Goal: Complete application form: Complete application form

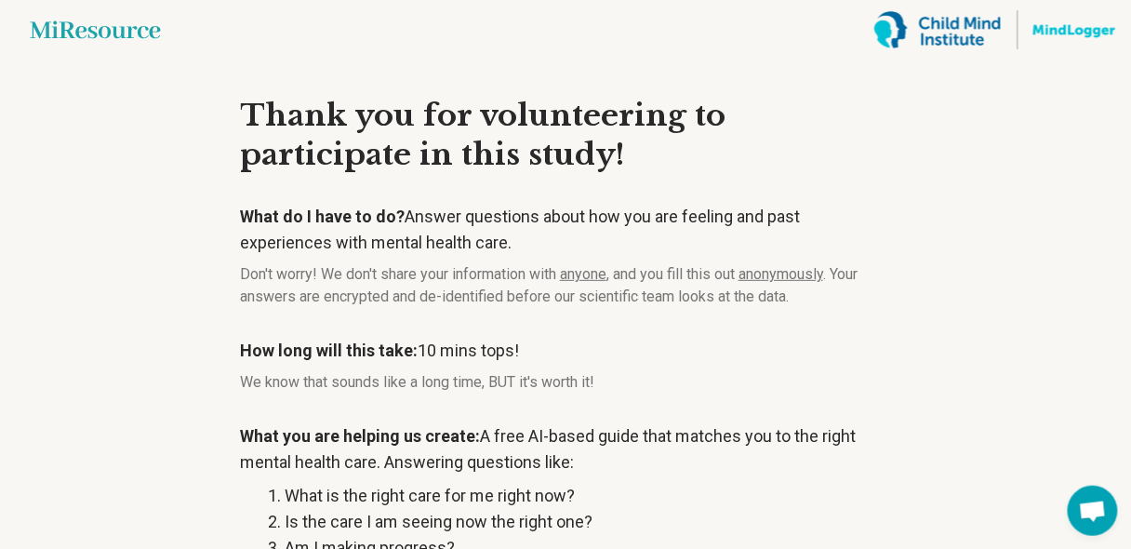
drag, startPoint x: 1396, startPoint y: 2, endPoint x: 875, endPoint y: 240, distance: 572.5
click at [875, 240] on p "What do I have to do? Answer questions about how you are feeling and past exper…" at bounding box center [565, 230] width 651 height 52
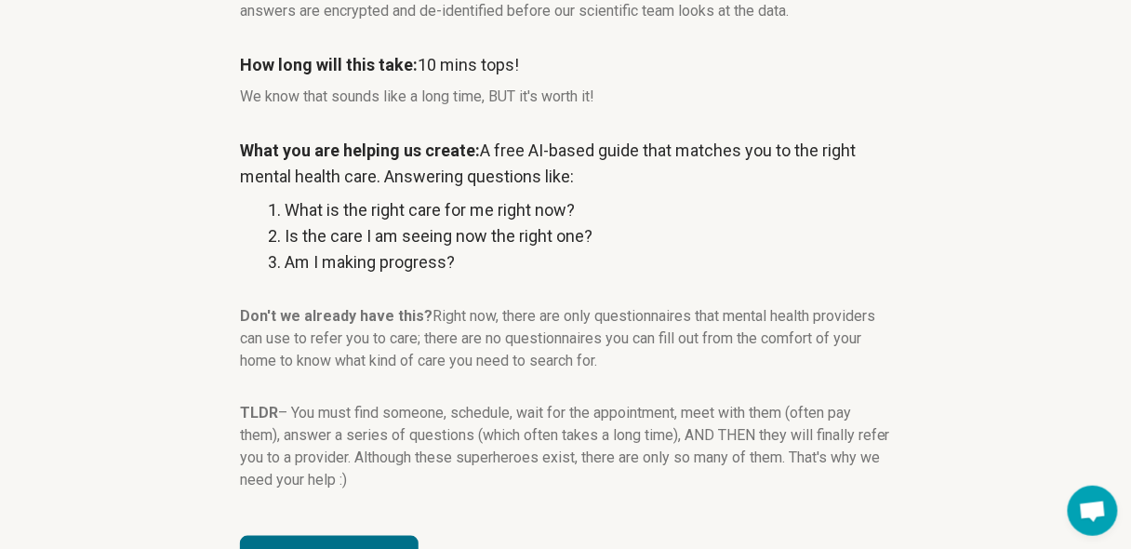
scroll to position [354, 0]
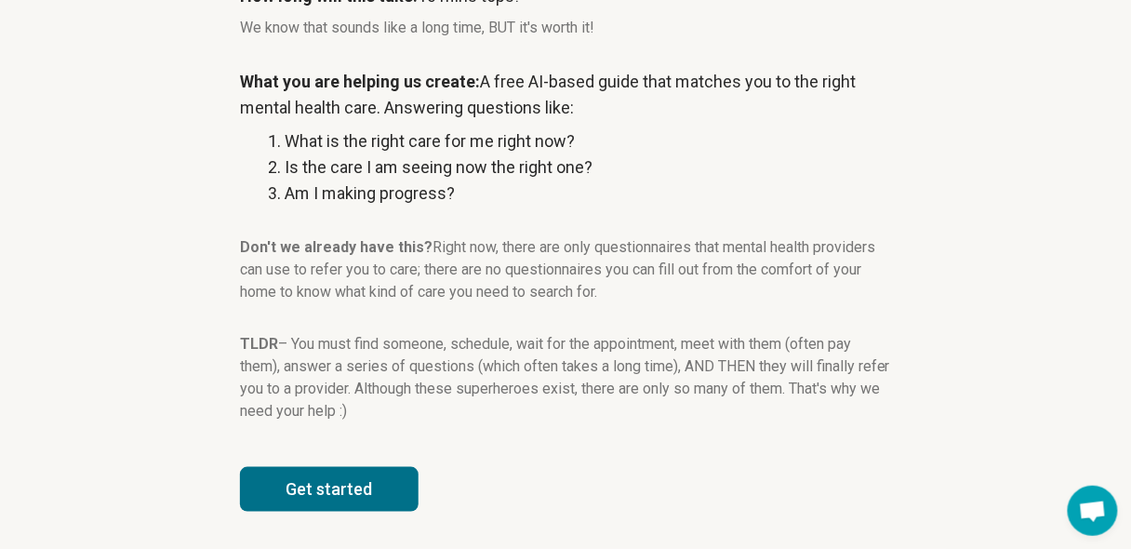
click at [347, 498] on button "Get started" at bounding box center [329, 489] width 179 height 45
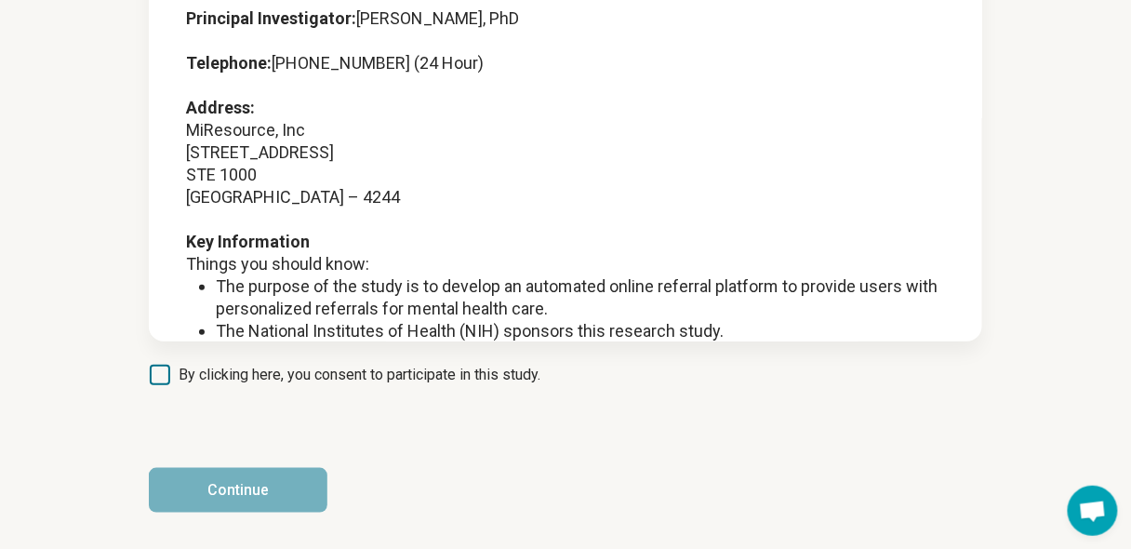
click at [168, 372] on icon at bounding box center [160, 374] width 20 height 20
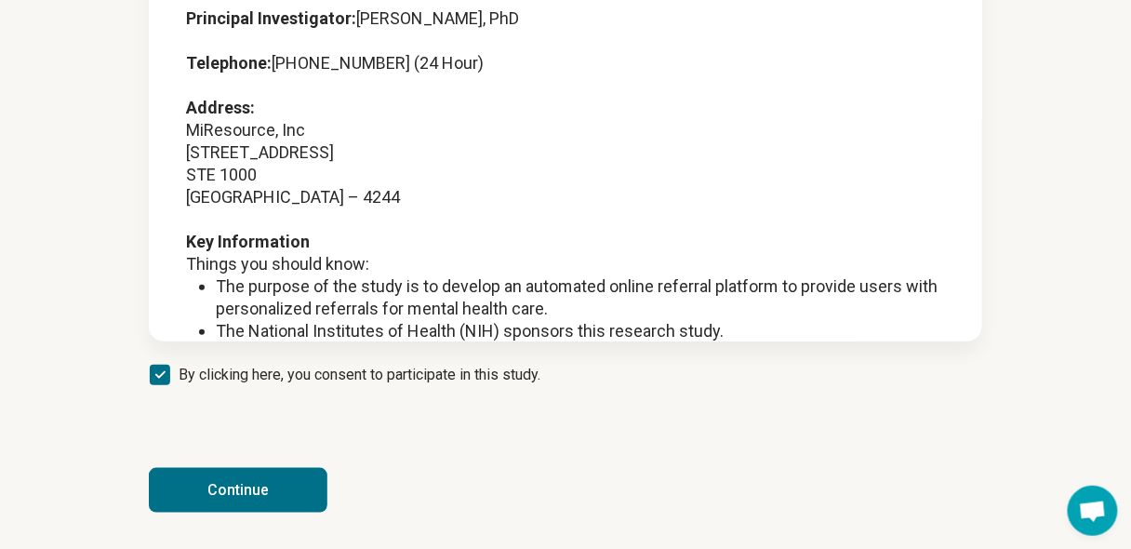
scroll to position [9, 0]
click at [206, 481] on button "Continue" at bounding box center [238, 490] width 179 height 45
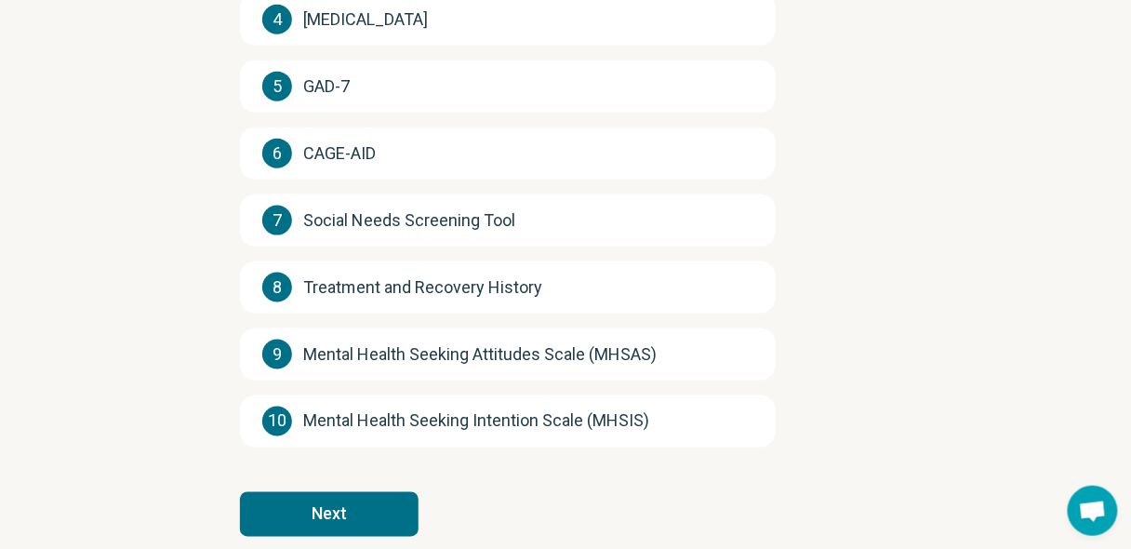
scroll to position [504, 0]
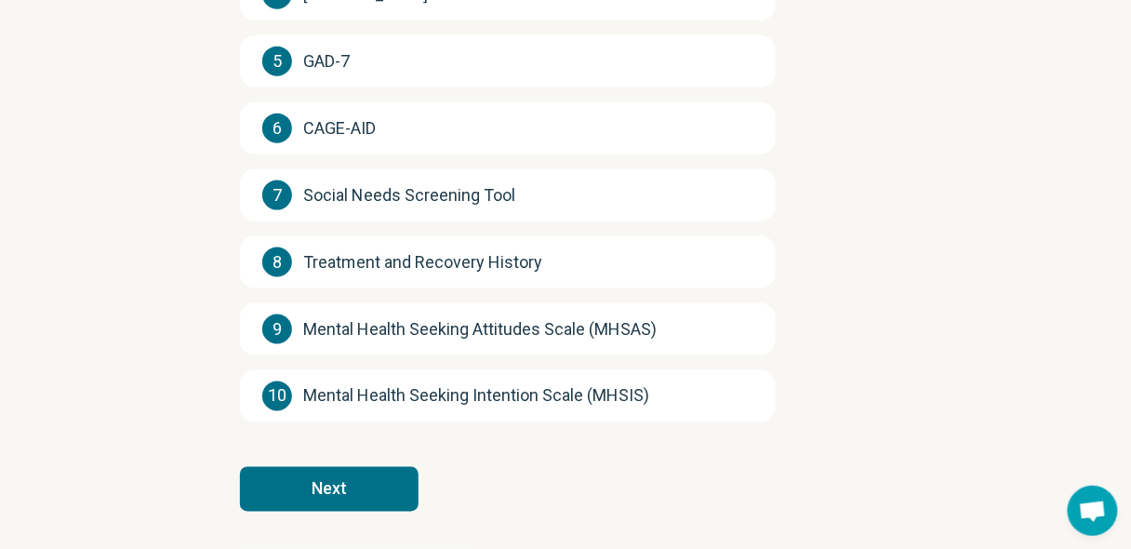
click at [309, 494] on button "Next" at bounding box center [329, 489] width 179 height 45
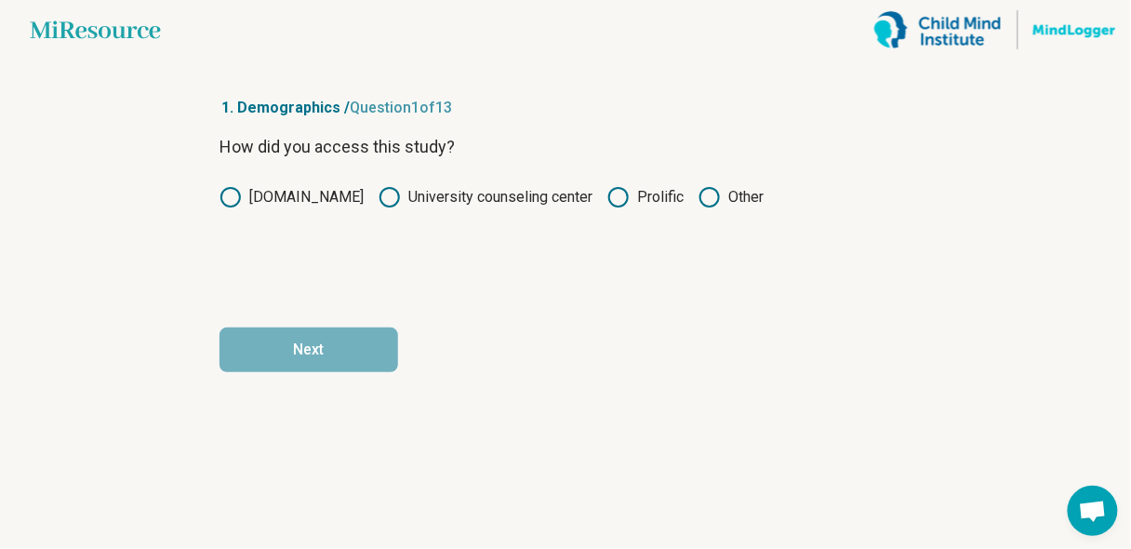
scroll to position [0, 0]
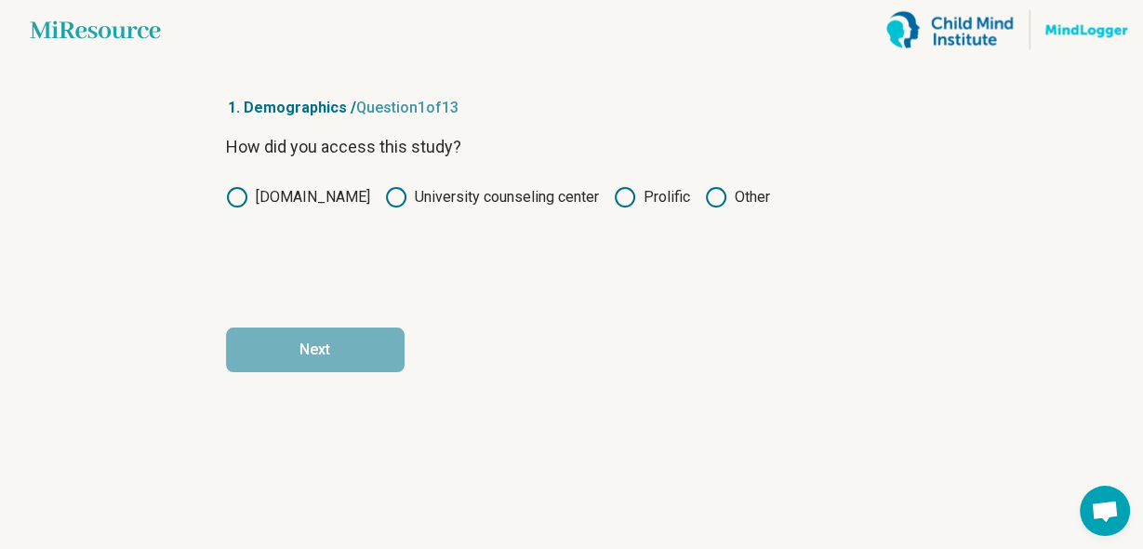
click at [615, 198] on icon at bounding box center [625, 197] width 22 height 22
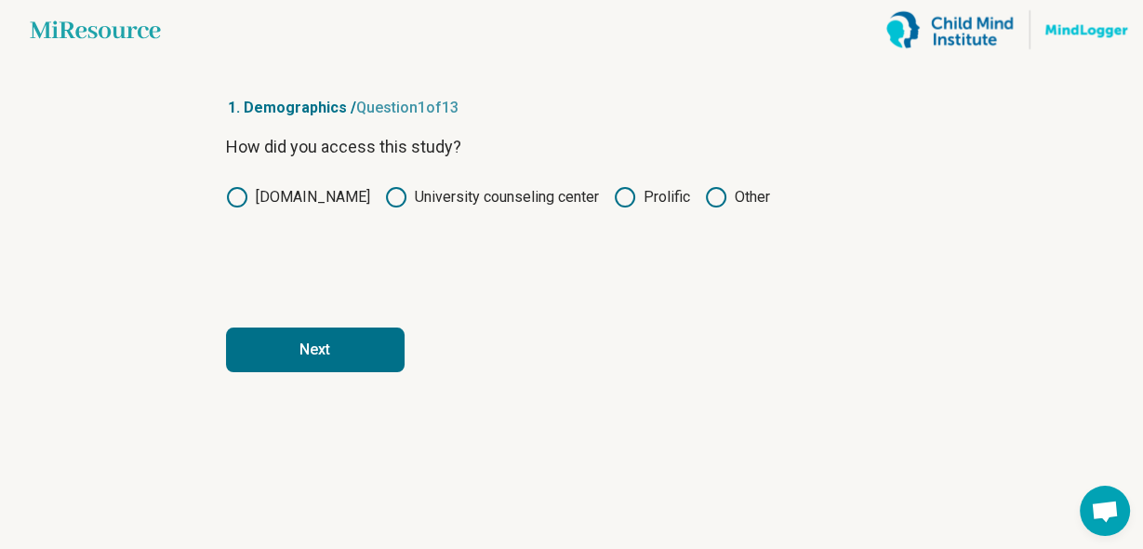
click at [368, 351] on button "Next" at bounding box center [315, 349] width 179 height 45
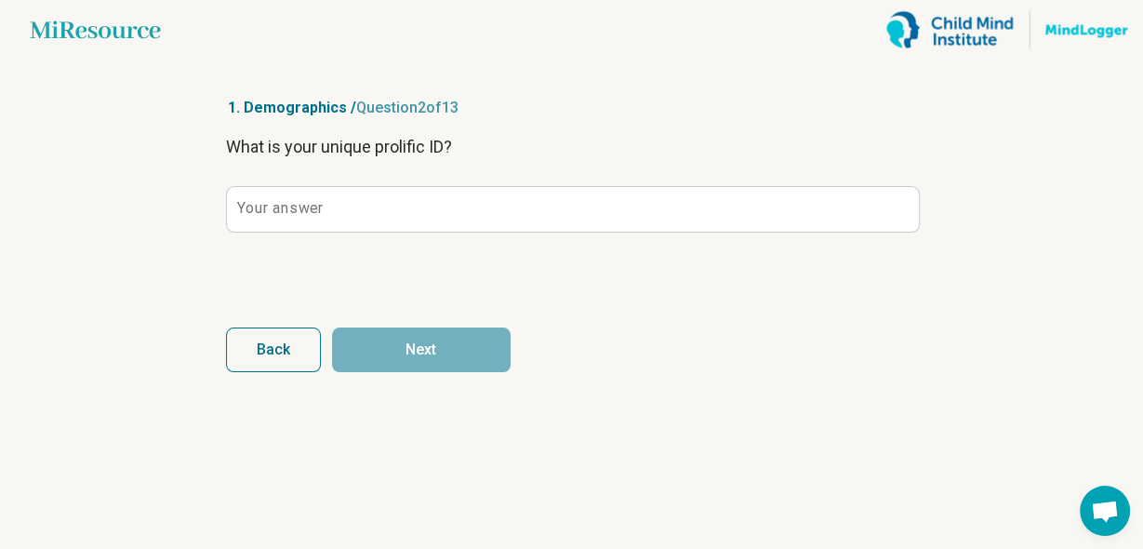
click at [351, 184] on div "What is your unique prolific ID? Your answer" at bounding box center [572, 212] width 692 height 156
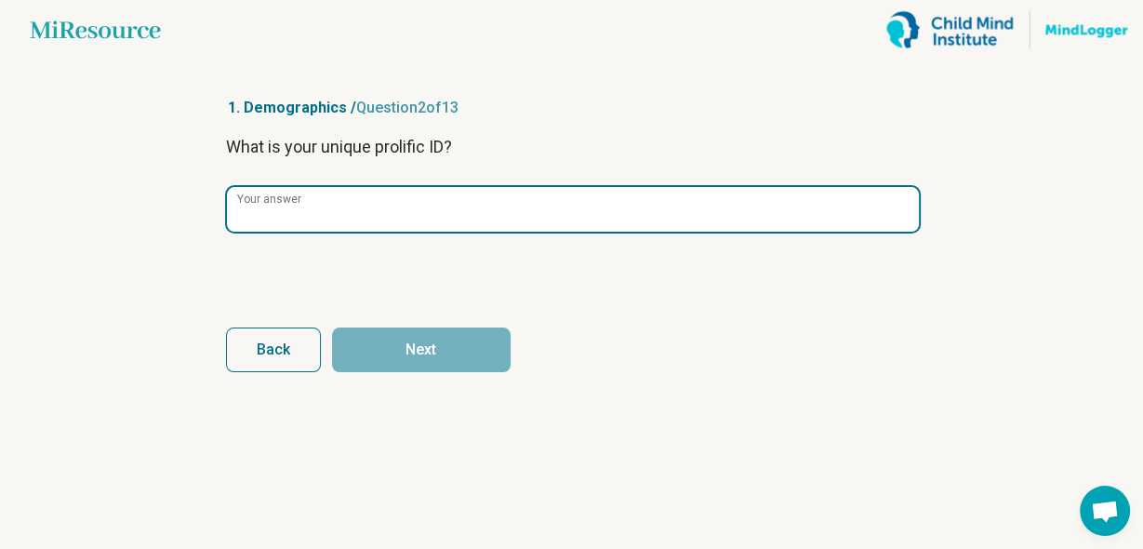
click at [345, 205] on input "Your answer" at bounding box center [573, 209] width 692 height 45
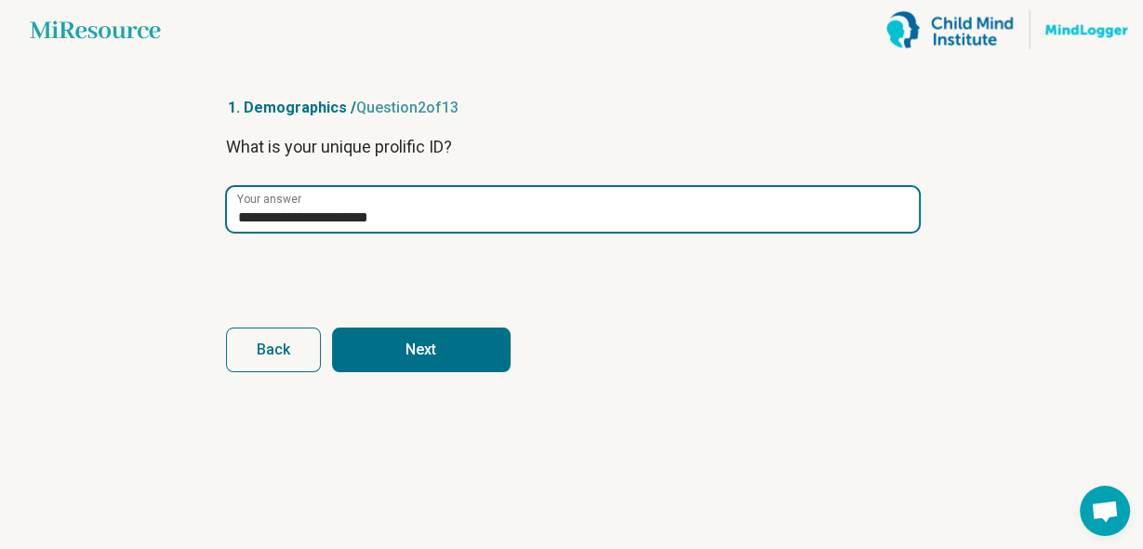
type input "**********"
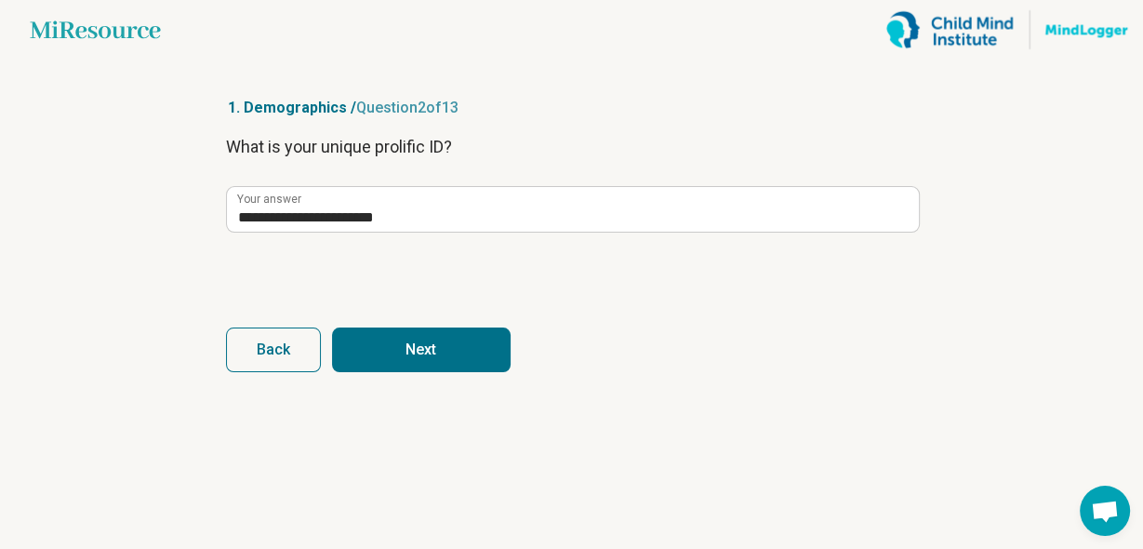
click at [372, 344] on button "Next" at bounding box center [421, 349] width 179 height 45
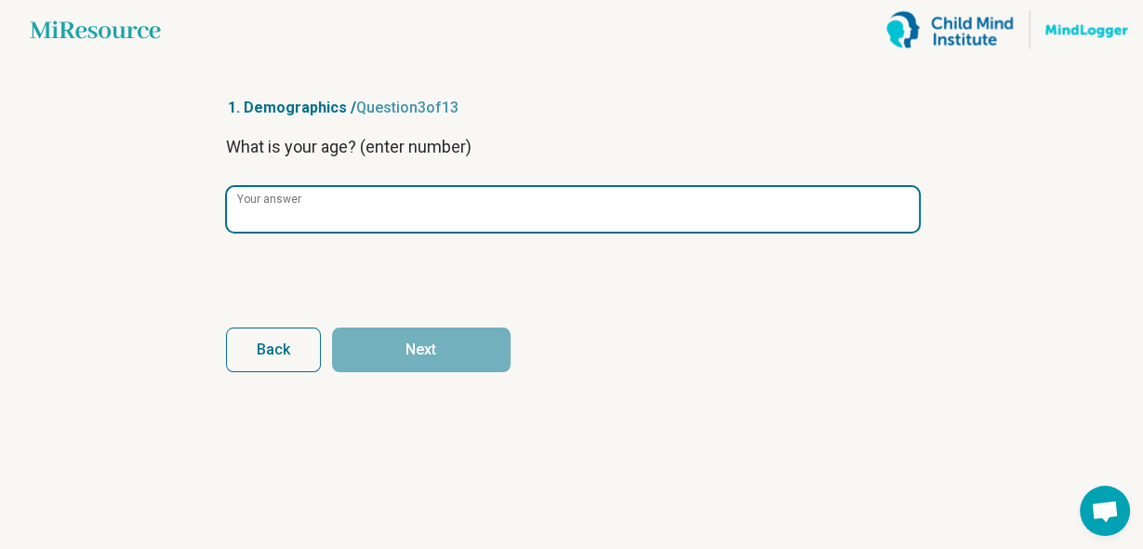
click at [325, 217] on input "Your answer" at bounding box center [573, 209] width 692 height 45
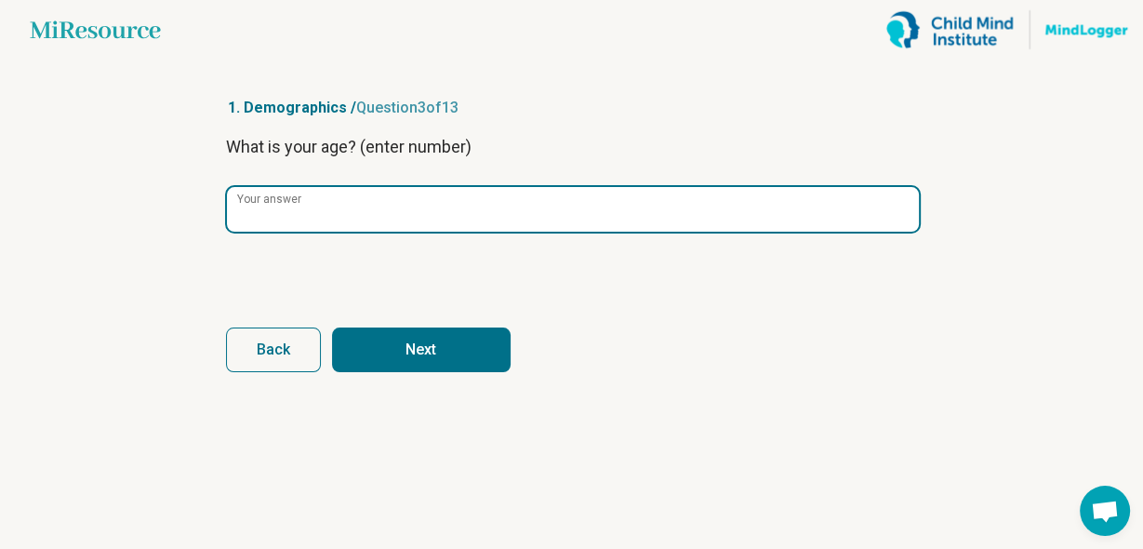
type input "**"
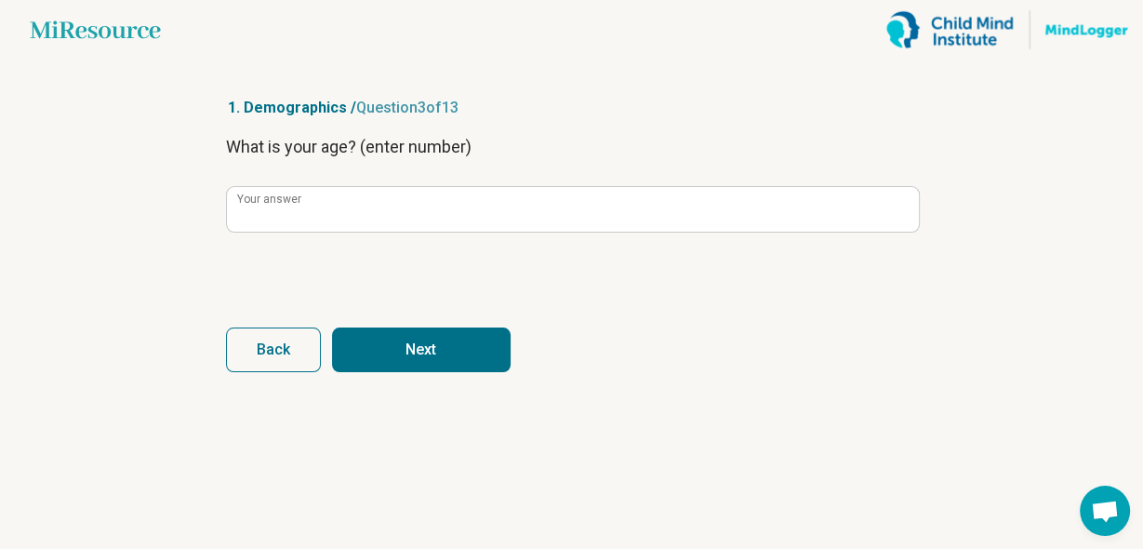
click at [404, 344] on button "Next" at bounding box center [421, 349] width 179 height 45
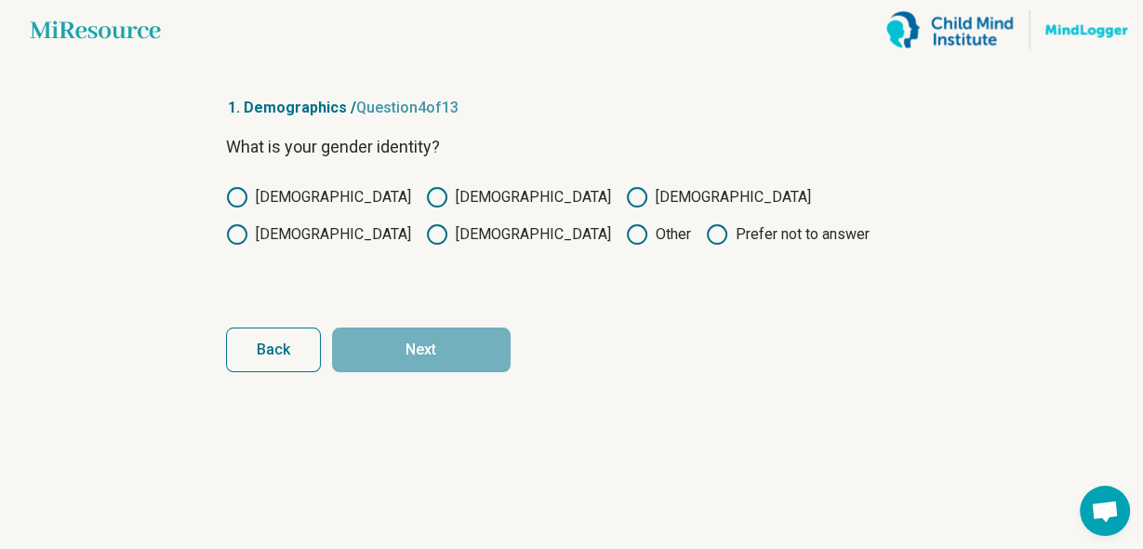
click at [245, 194] on circle at bounding box center [237, 197] width 19 height 19
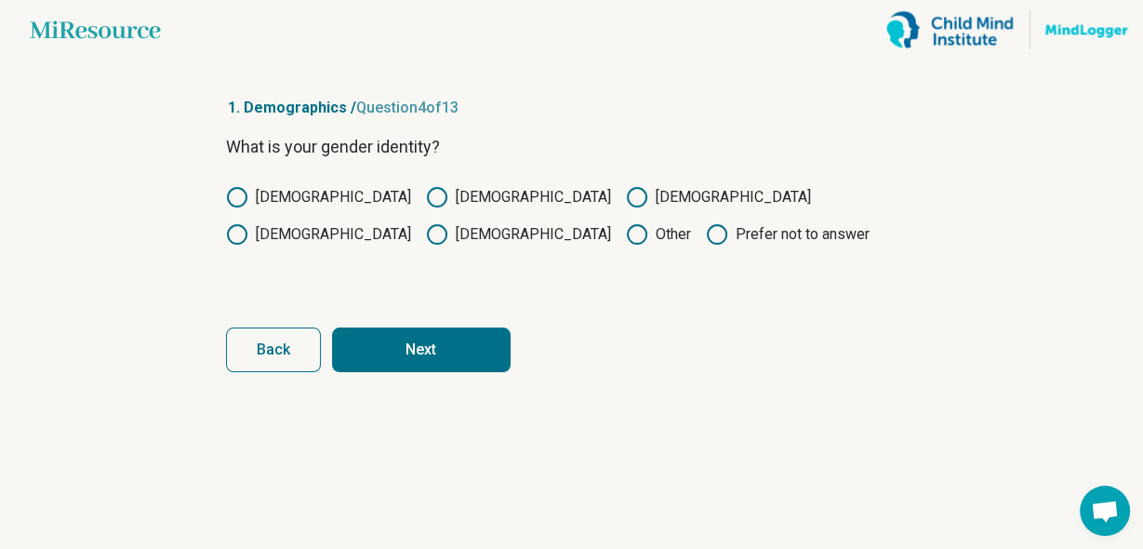
click at [407, 349] on button "Next" at bounding box center [421, 349] width 179 height 45
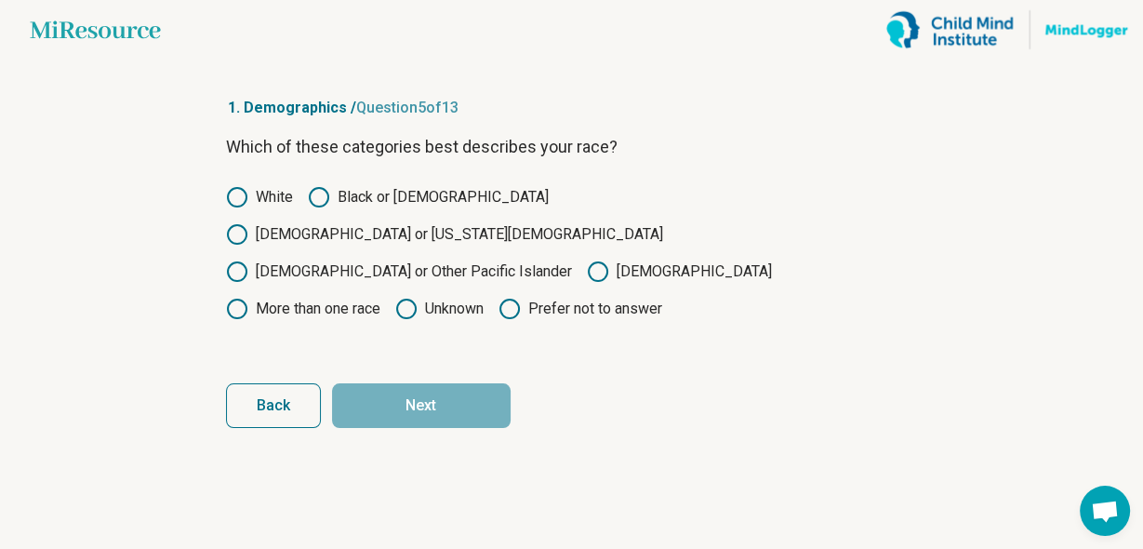
click at [325, 199] on icon at bounding box center [319, 197] width 22 height 22
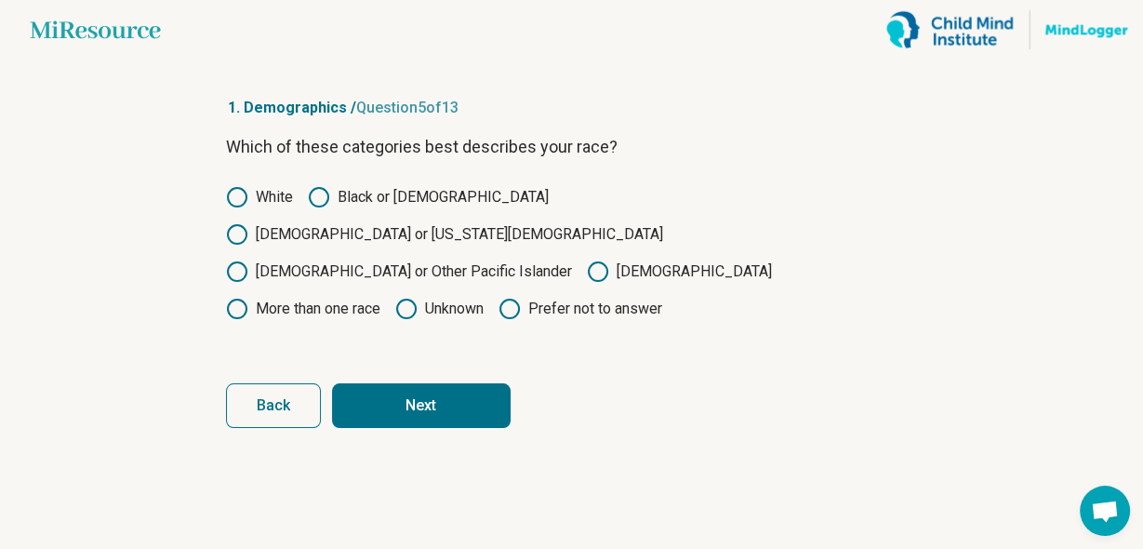
click at [387, 383] on button "Next" at bounding box center [421, 405] width 179 height 45
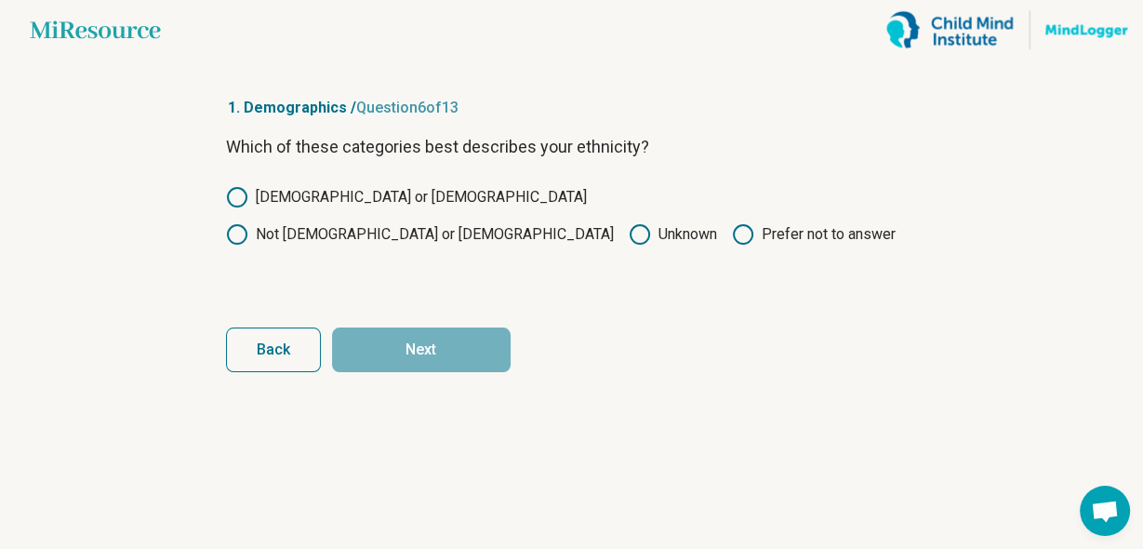
click at [248, 223] on icon at bounding box center [237, 234] width 22 height 22
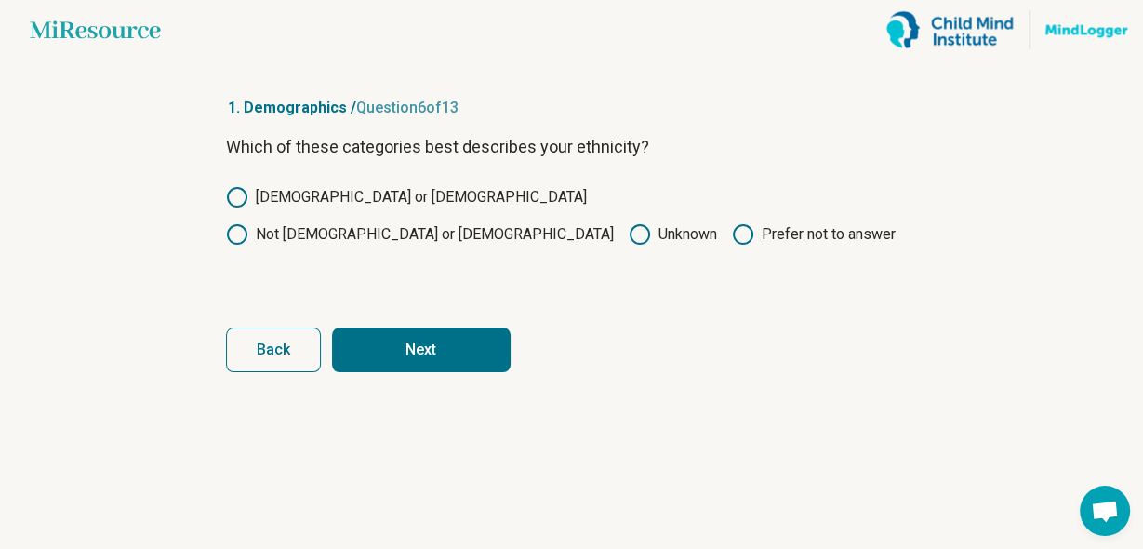
click at [400, 355] on button "Next" at bounding box center [421, 349] width 179 height 45
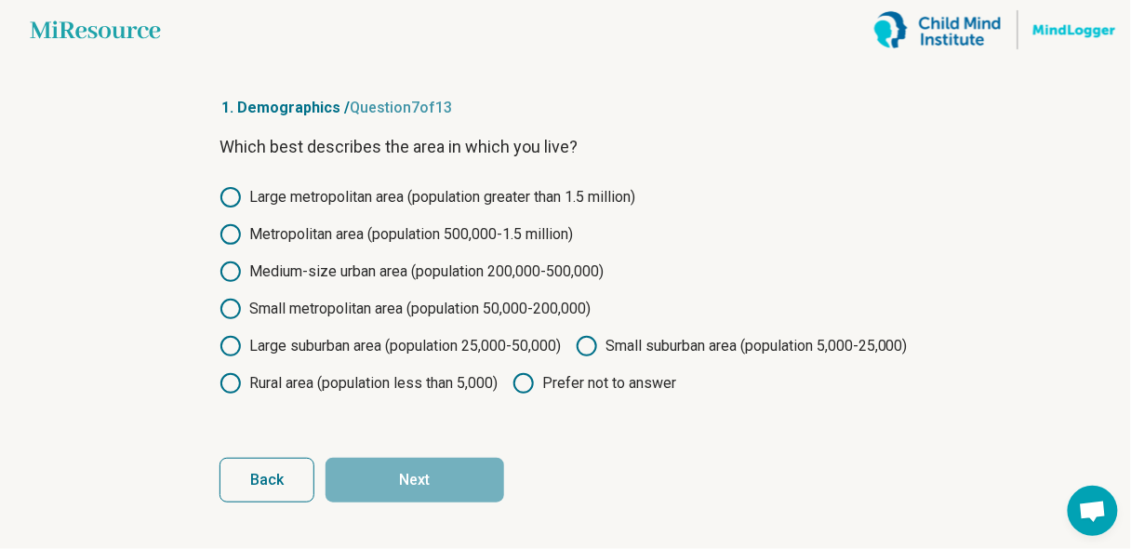
click at [237, 194] on icon at bounding box center [230, 197] width 22 height 22
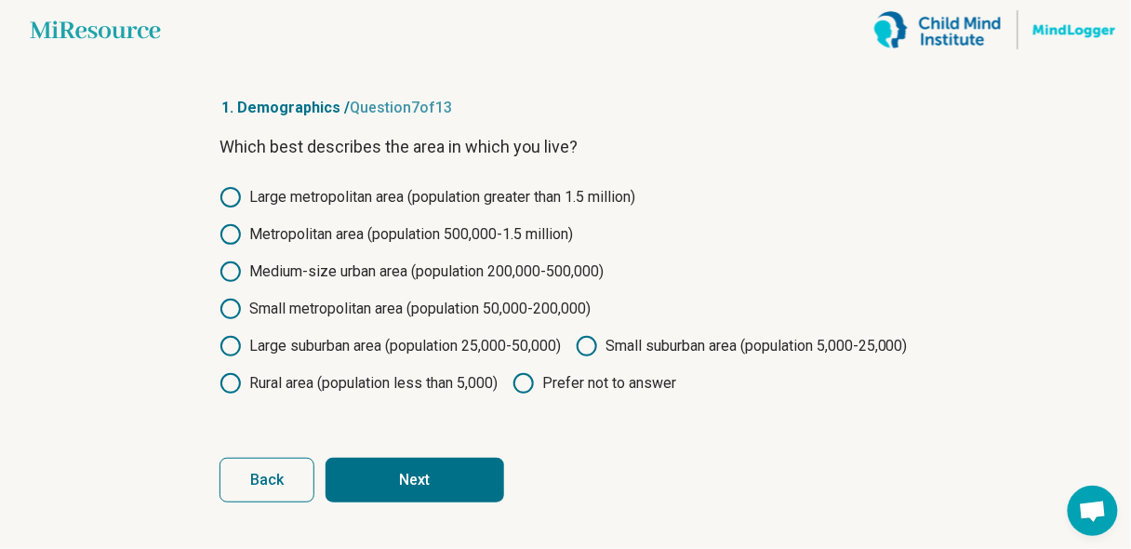
click at [417, 502] on button "Next" at bounding box center [414, 479] width 179 height 45
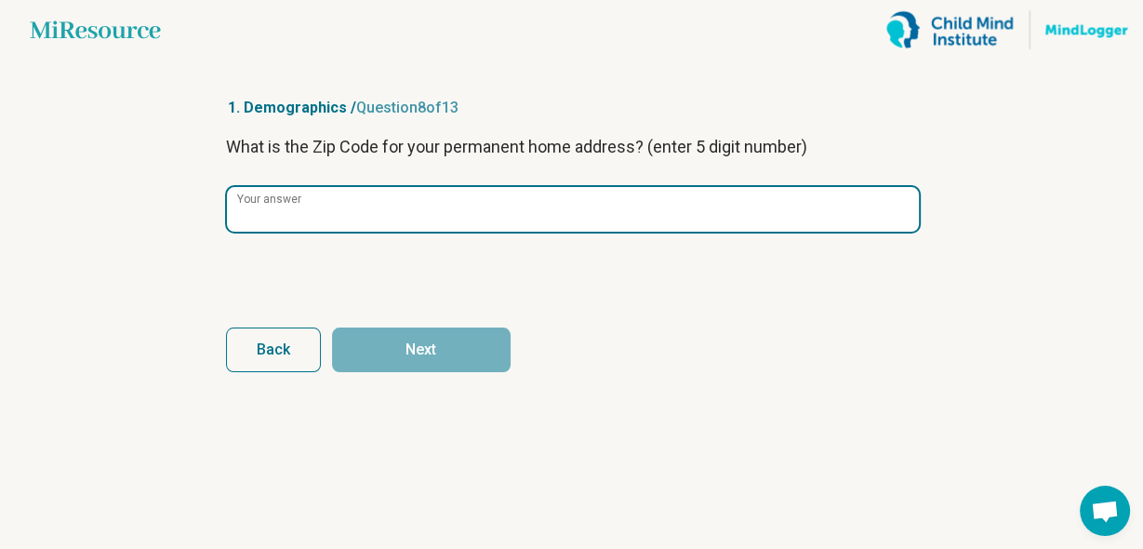
click at [388, 204] on input "Your answer" at bounding box center [573, 209] width 692 height 45
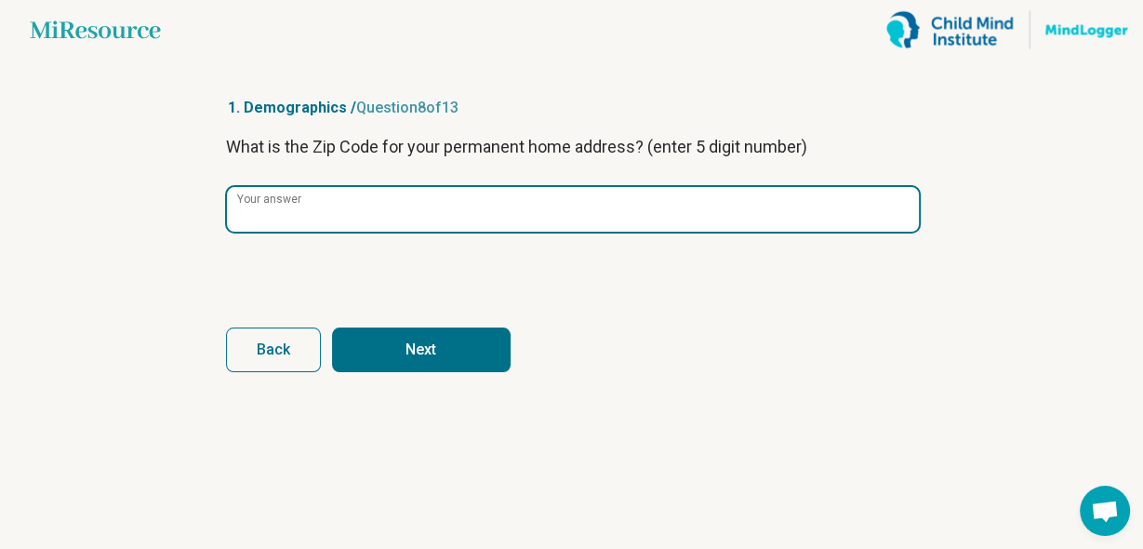
type input "*****"
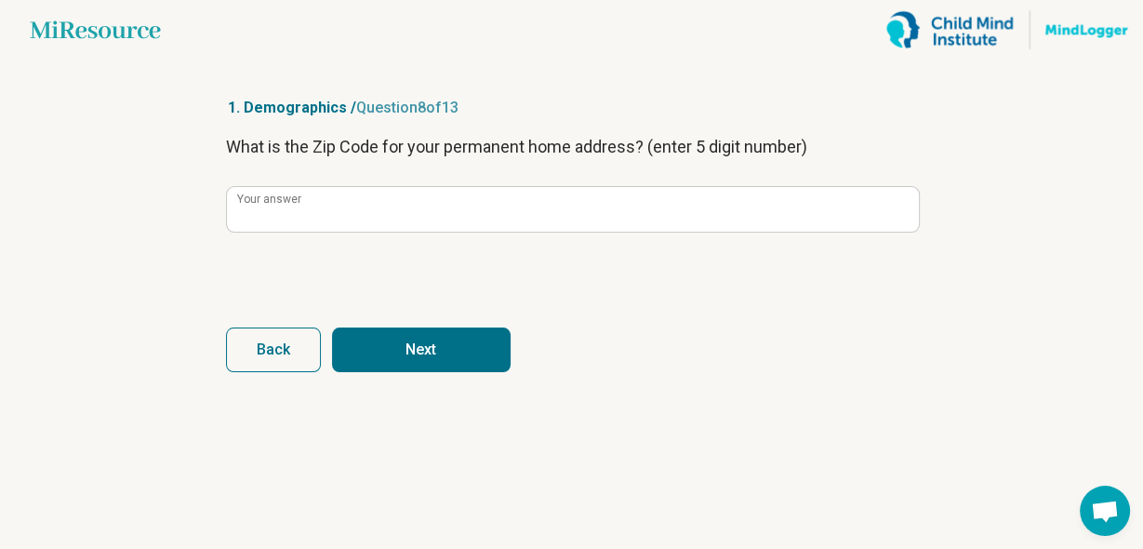
click at [427, 353] on button "Next" at bounding box center [421, 349] width 179 height 45
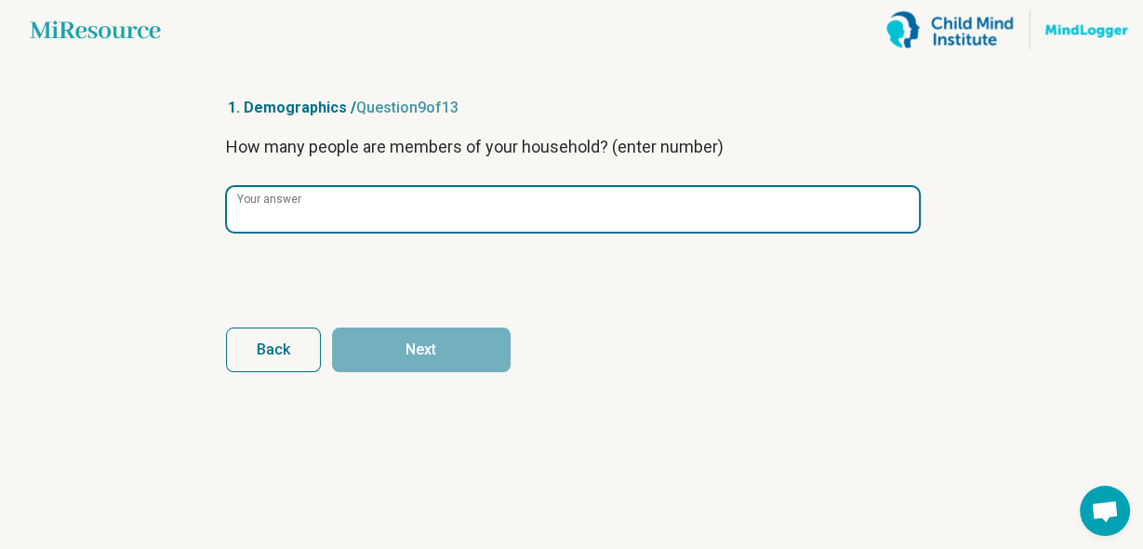
click at [381, 212] on input "Your answer" at bounding box center [573, 209] width 692 height 45
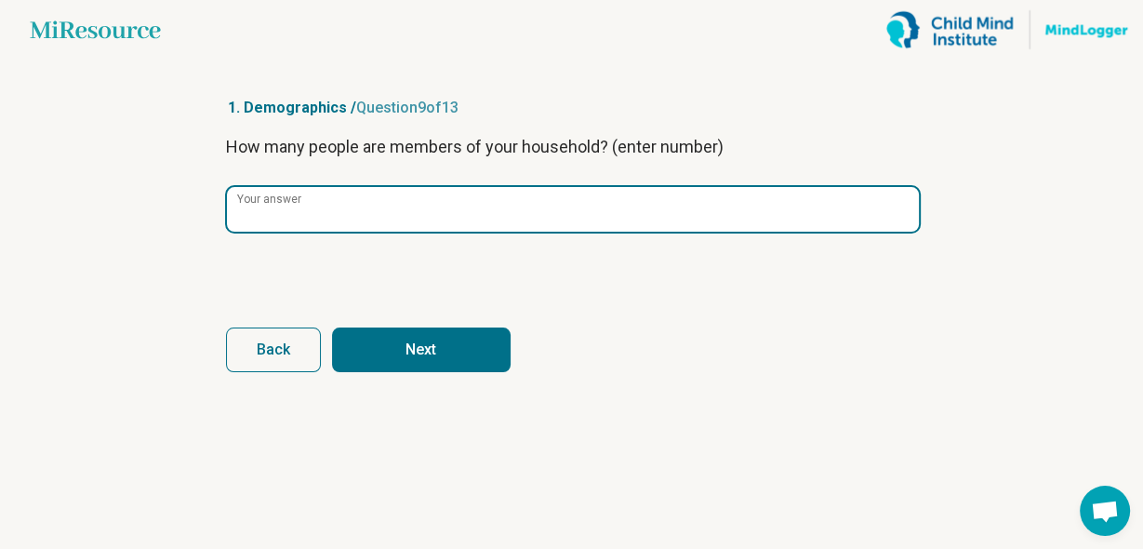
type input "*"
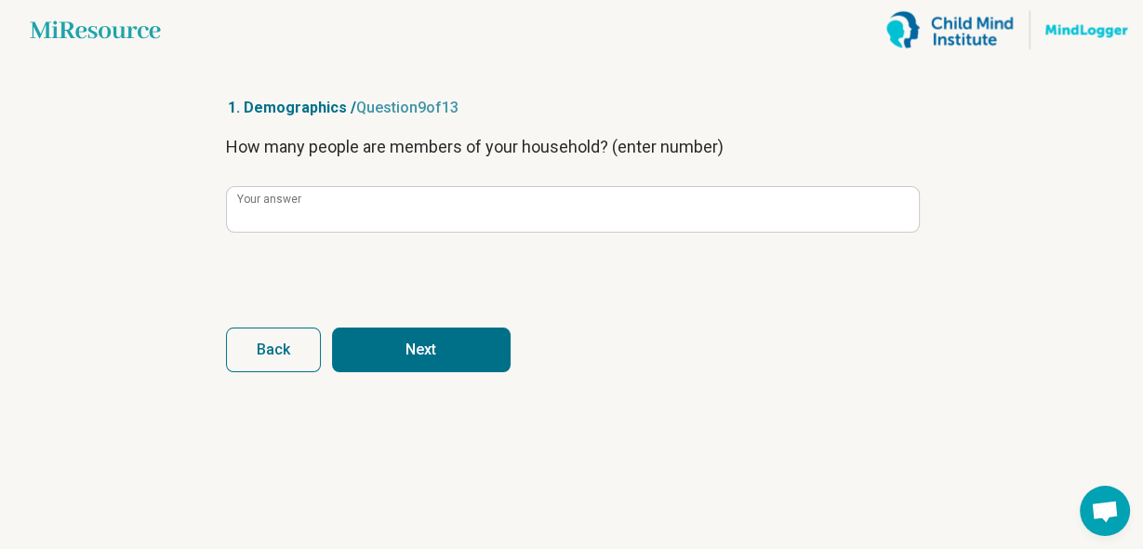
click at [423, 359] on button "Next" at bounding box center [421, 349] width 179 height 45
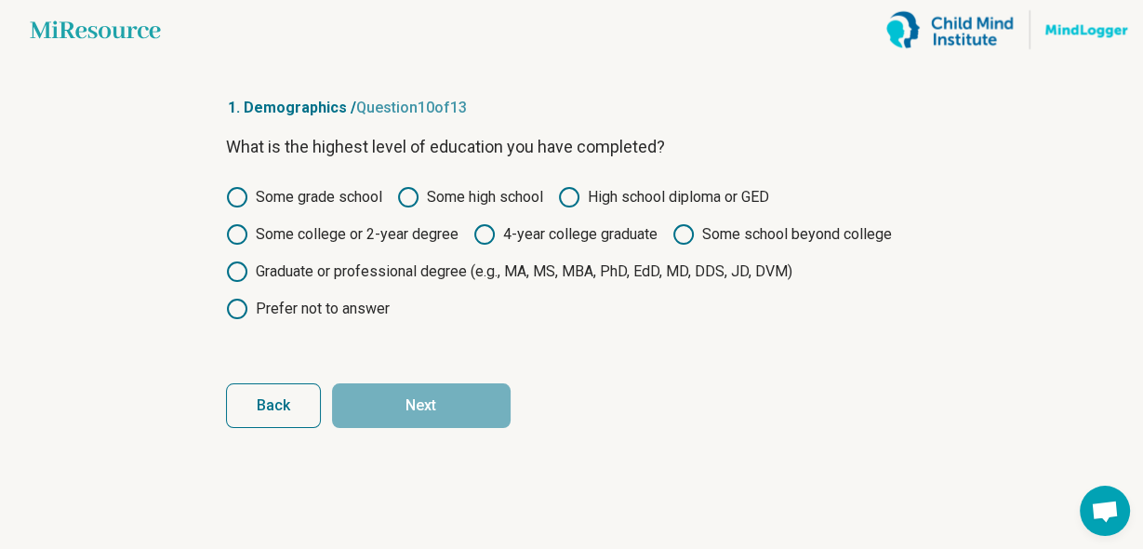
click at [475, 234] on icon at bounding box center [484, 234] width 22 height 22
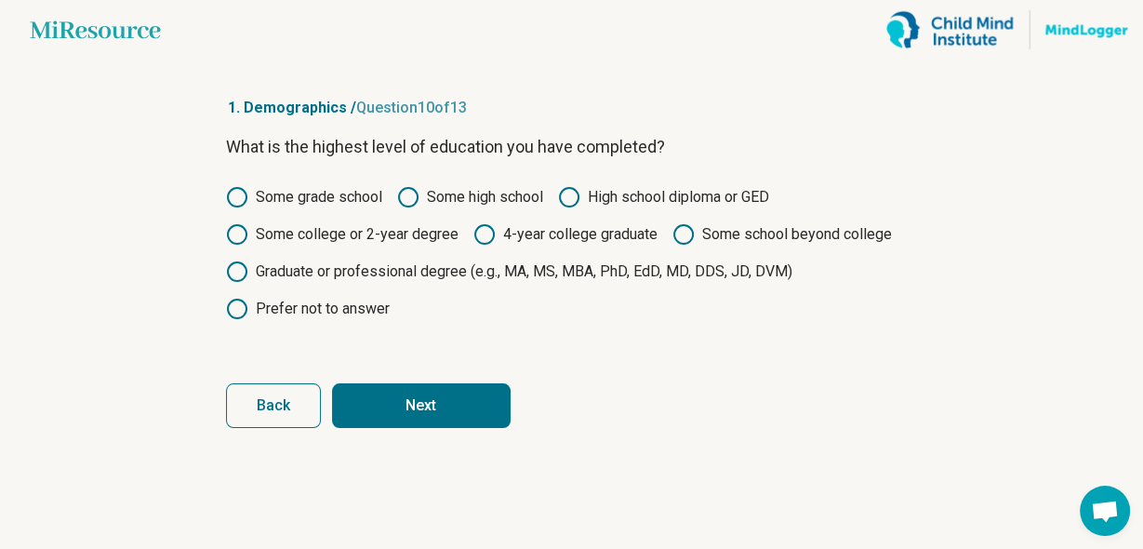
click at [430, 391] on button "Next" at bounding box center [421, 405] width 179 height 45
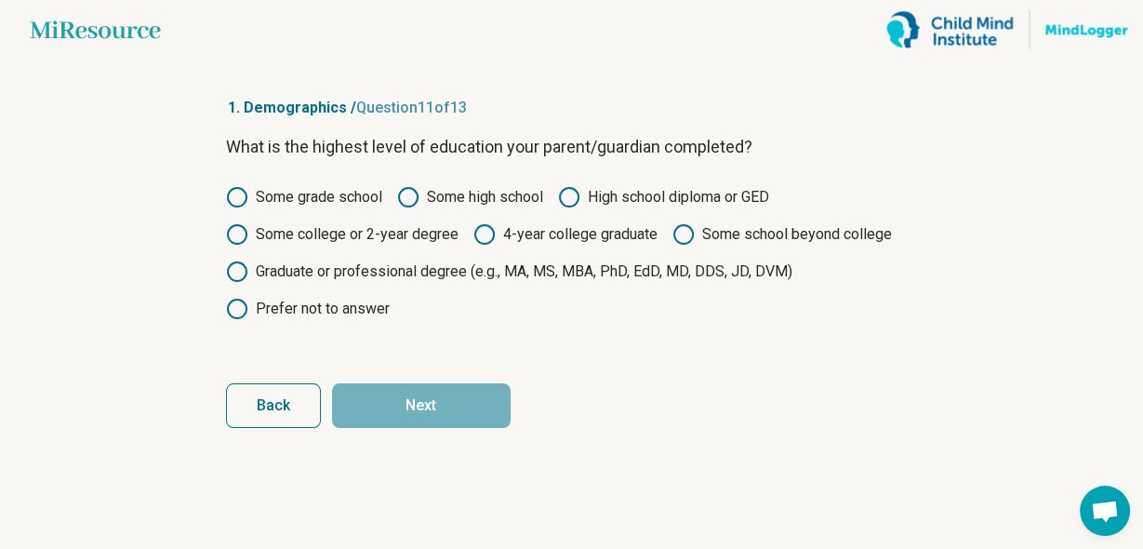
click at [480, 226] on icon at bounding box center [484, 234] width 22 height 22
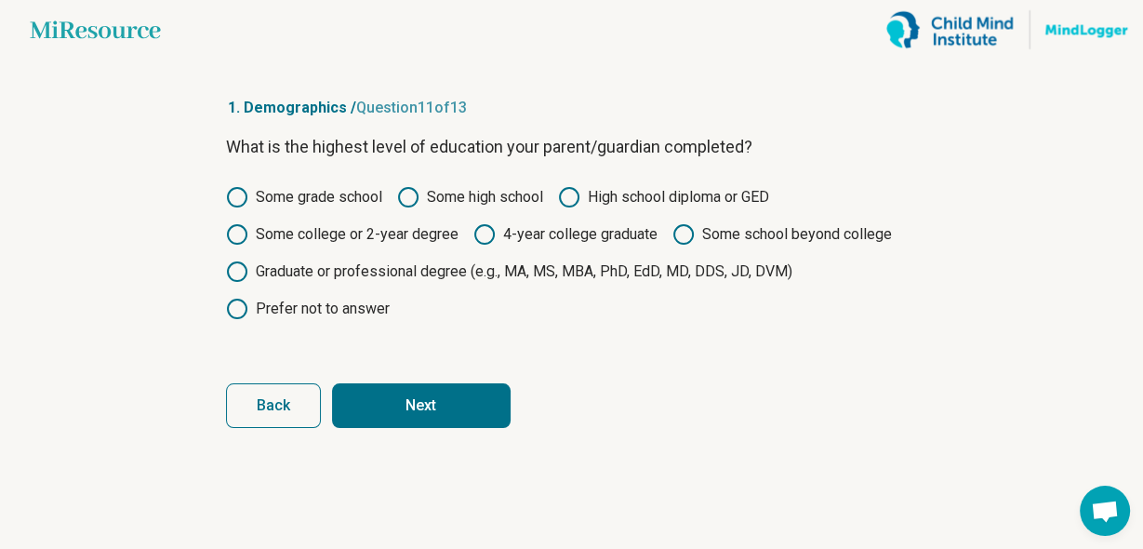
click at [444, 404] on button "Next" at bounding box center [421, 405] width 179 height 45
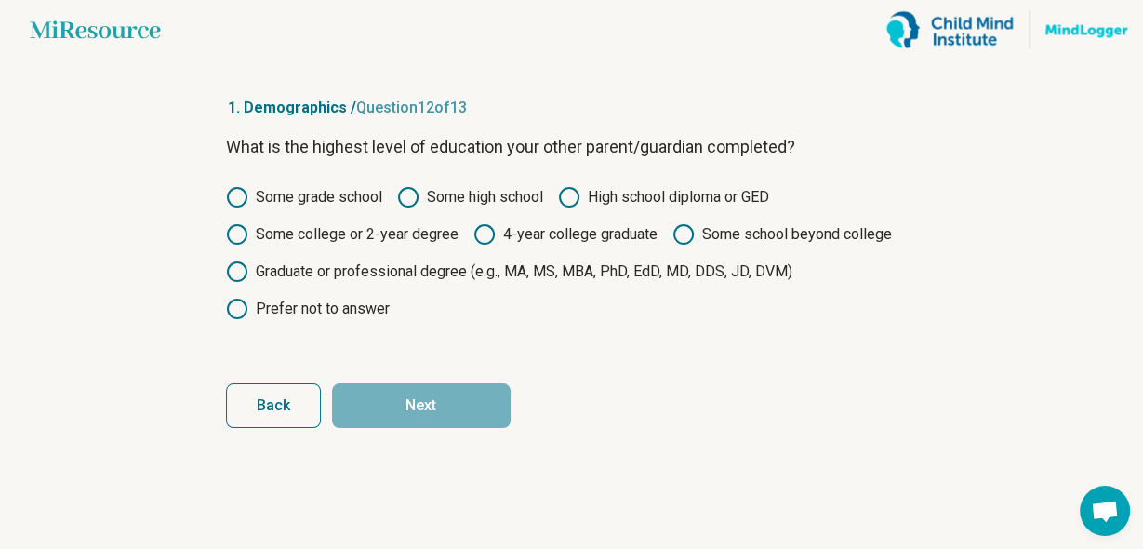
click at [474, 234] on icon at bounding box center [484, 234] width 22 height 22
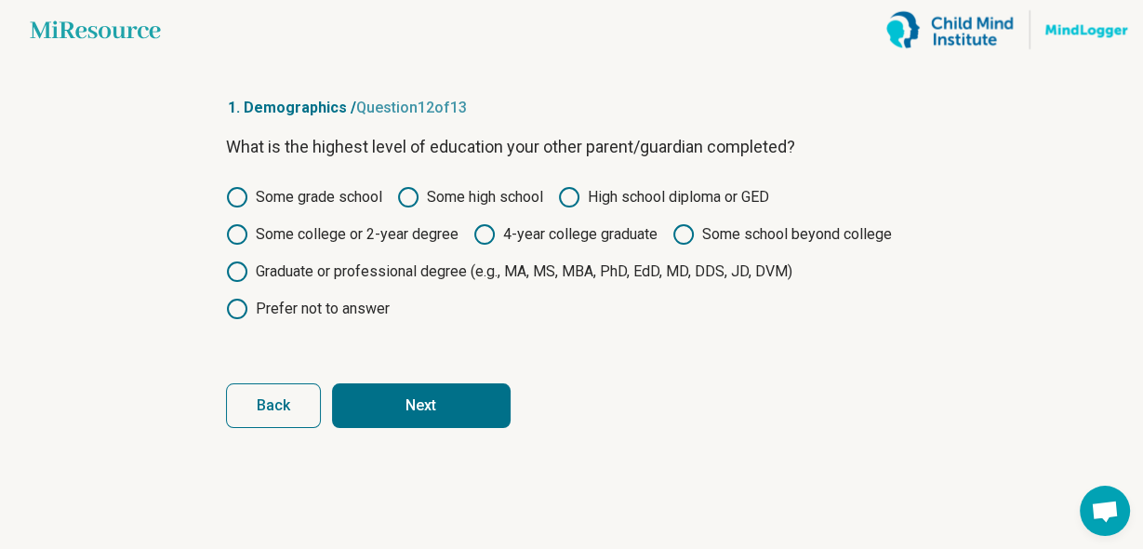
click at [440, 399] on button "Next" at bounding box center [421, 405] width 179 height 45
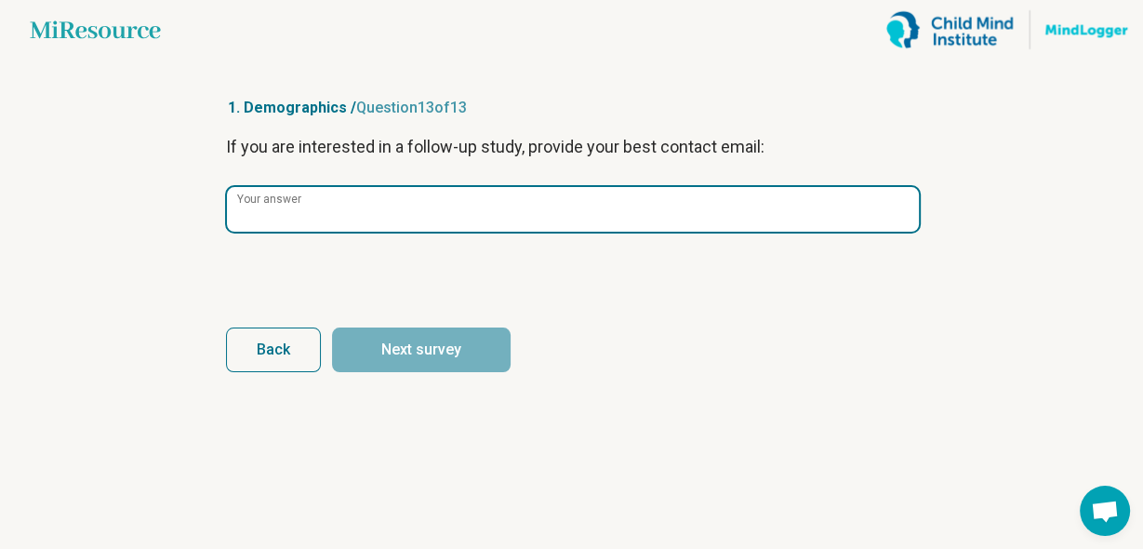
click at [421, 215] on input "Your answer" at bounding box center [573, 209] width 692 height 45
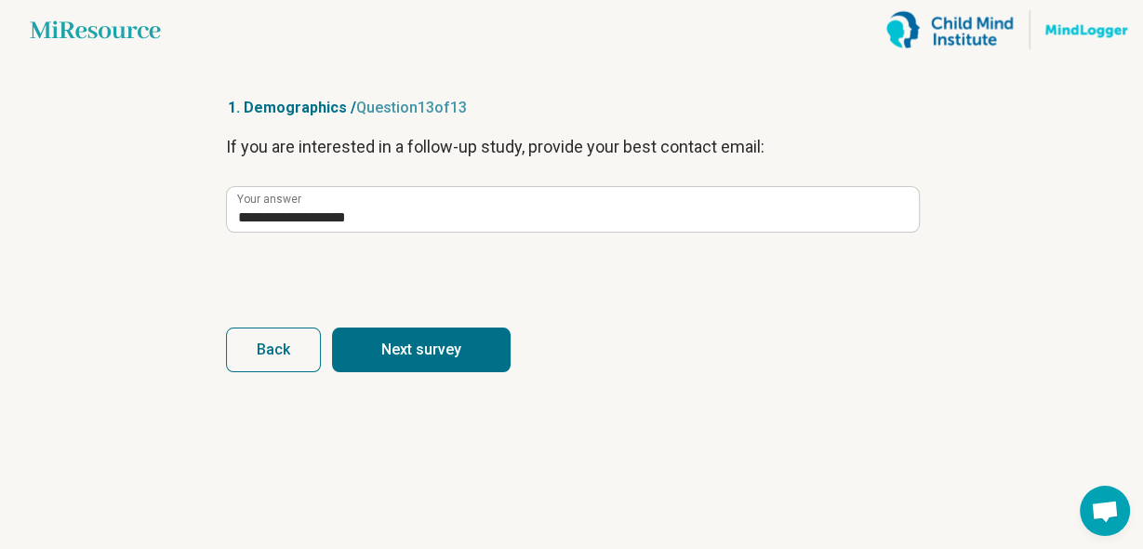
click at [422, 349] on button "Next survey" at bounding box center [421, 349] width 179 height 45
type input "**********"
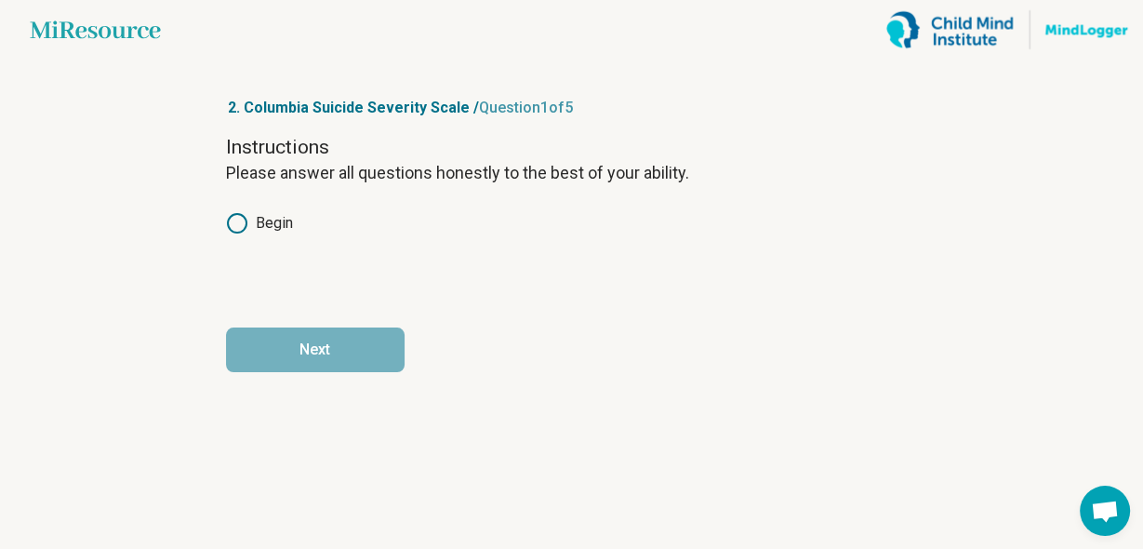
click at [234, 225] on icon at bounding box center [237, 223] width 22 height 22
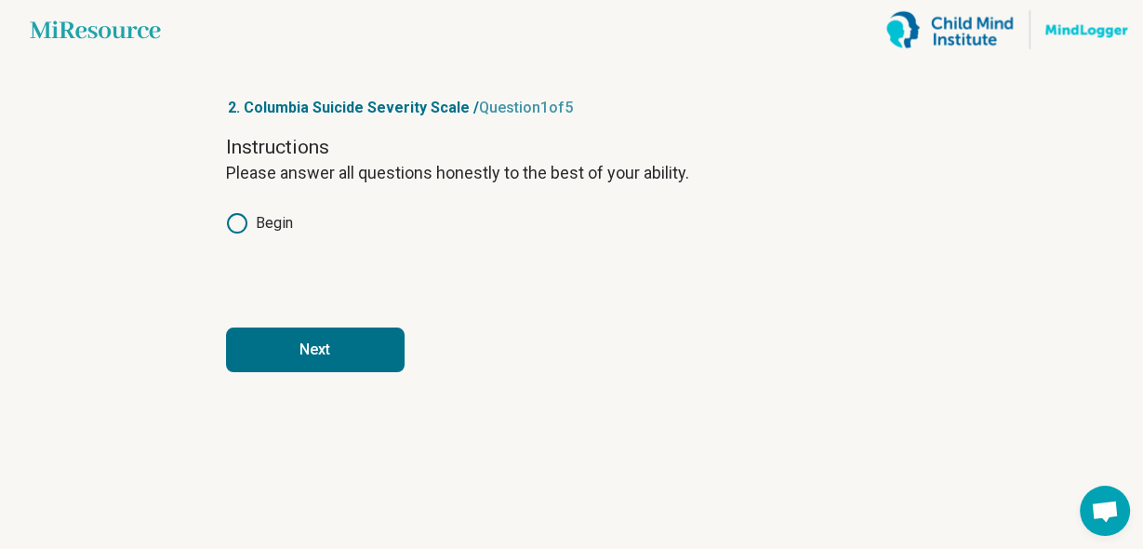
click at [283, 349] on button "Next" at bounding box center [315, 349] width 179 height 45
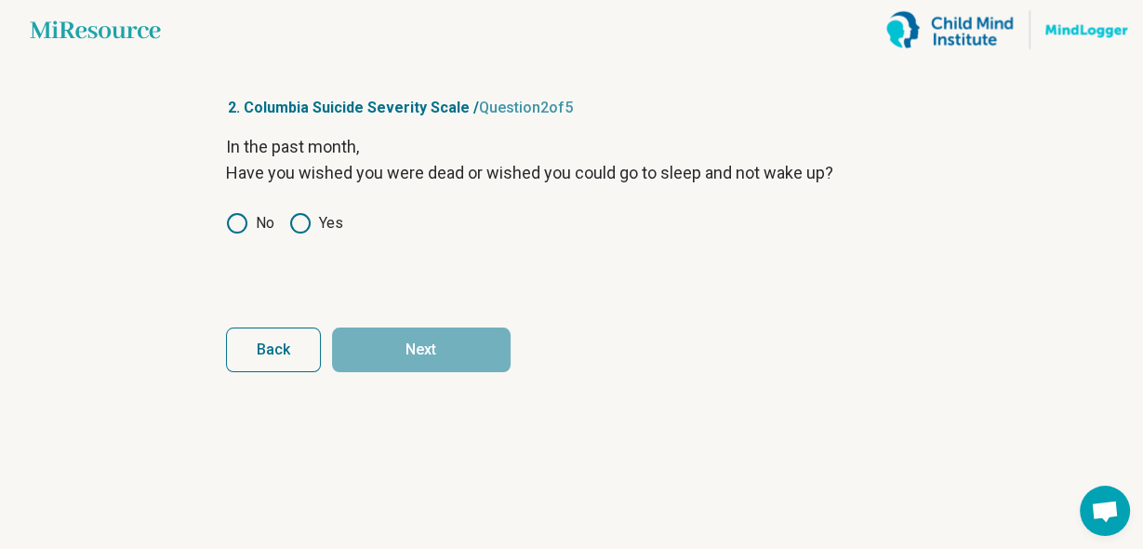
click at [234, 221] on icon at bounding box center [237, 223] width 22 height 22
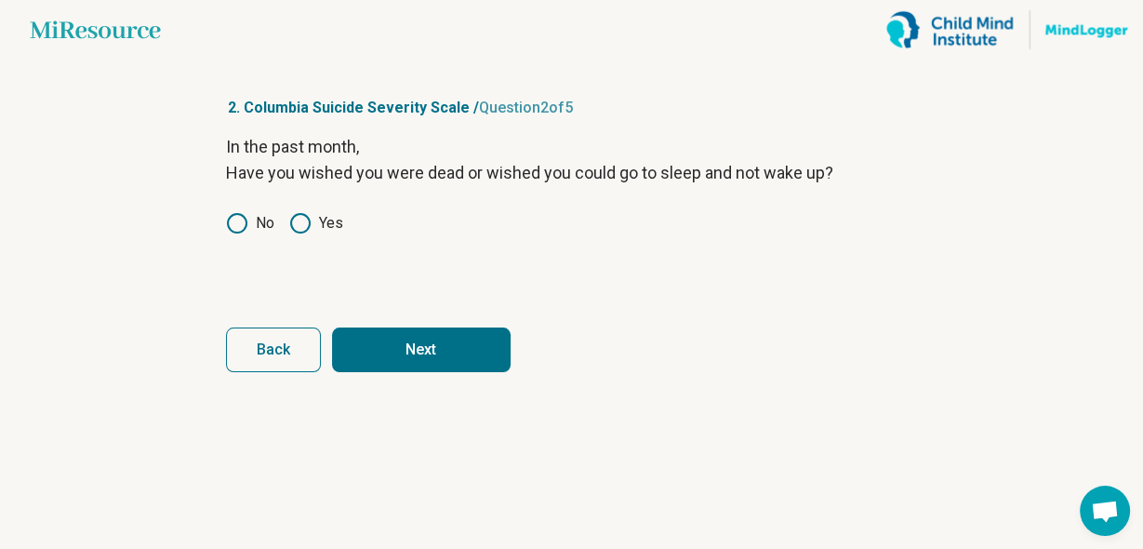
click at [399, 352] on button "Next" at bounding box center [421, 349] width 179 height 45
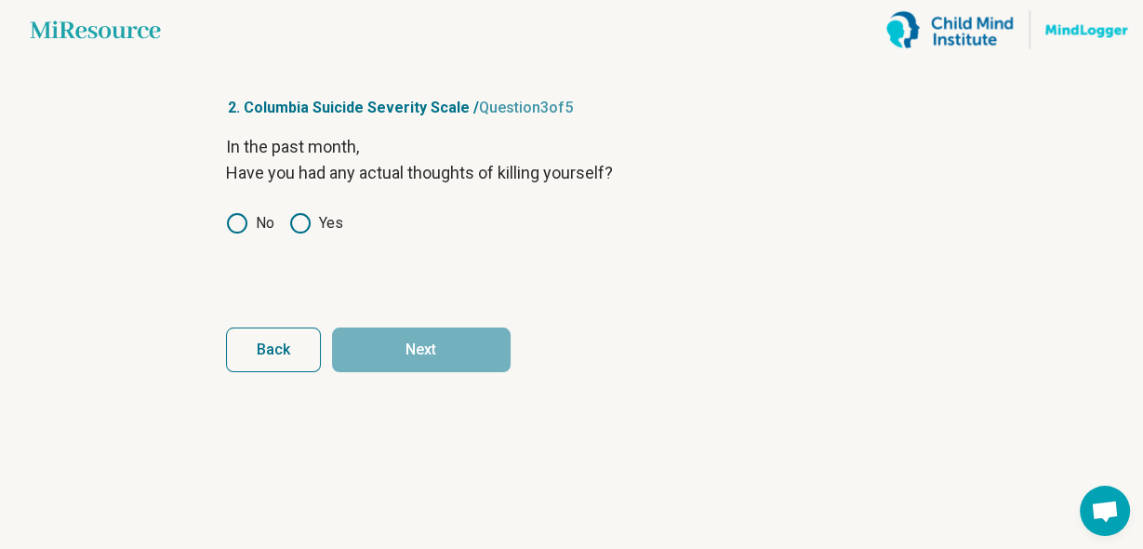
click at [228, 225] on icon at bounding box center [237, 223] width 22 height 22
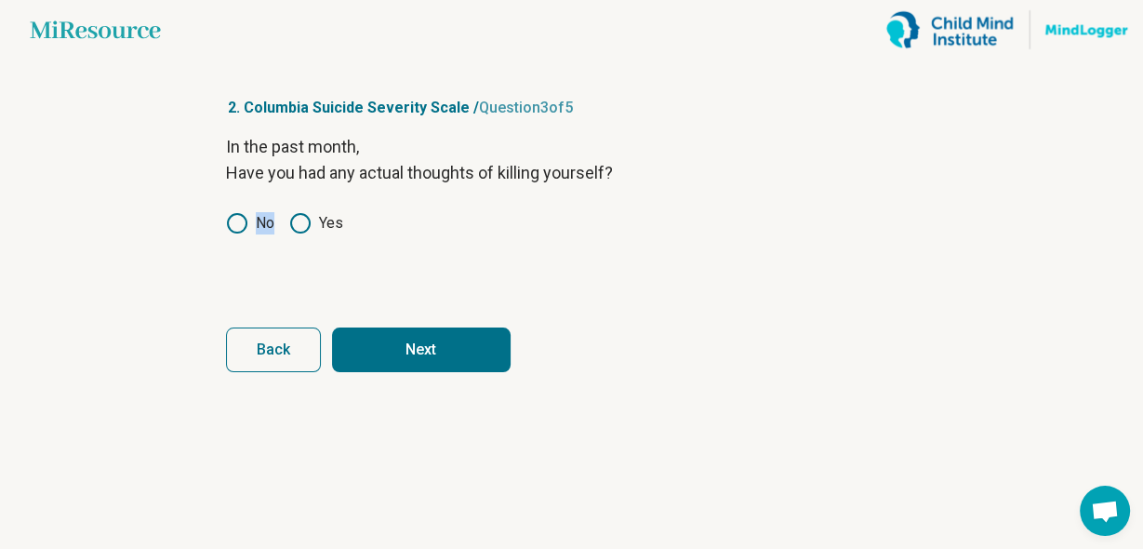
click at [390, 346] on button "Next" at bounding box center [421, 349] width 179 height 45
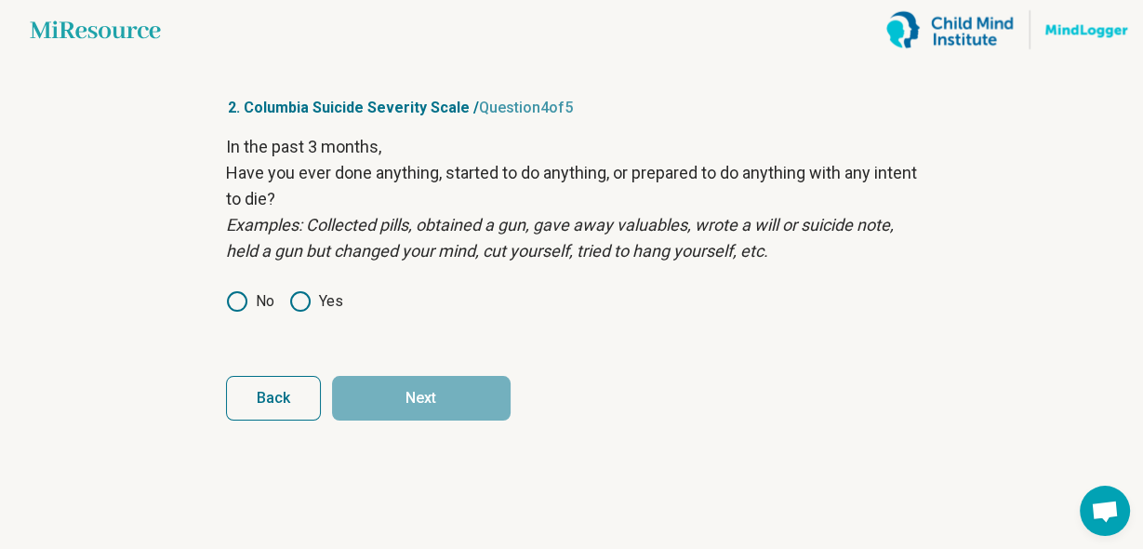
click at [236, 304] on icon at bounding box center [237, 301] width 22 height 22
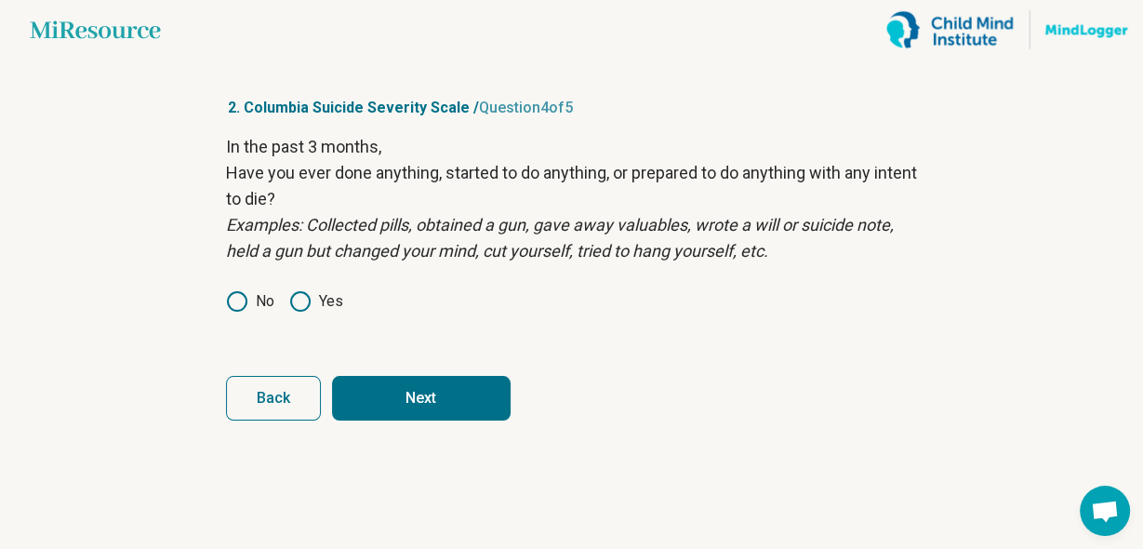
click at [405, 407] on button "Next" at bounding box center [421, 398] width 179 height 45
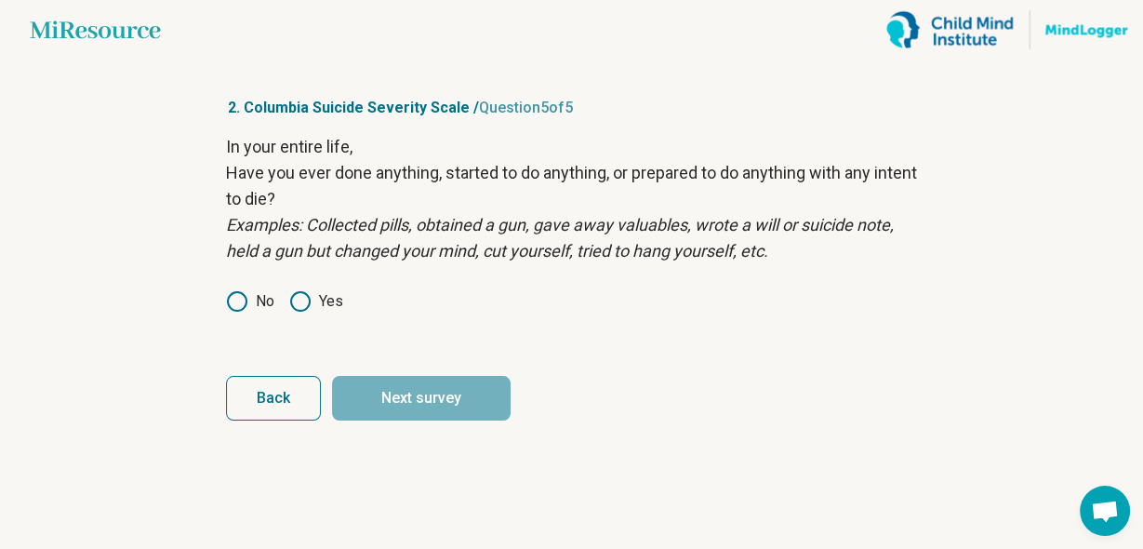
click at [237, 313] on div "In your entire life, Have you ever done anything, started to do anything, or pr…" at bounding box center [572, 236] width 692 height 205
click at [237, 304] on icon at bounding box center [237, 301] width 22 height 22
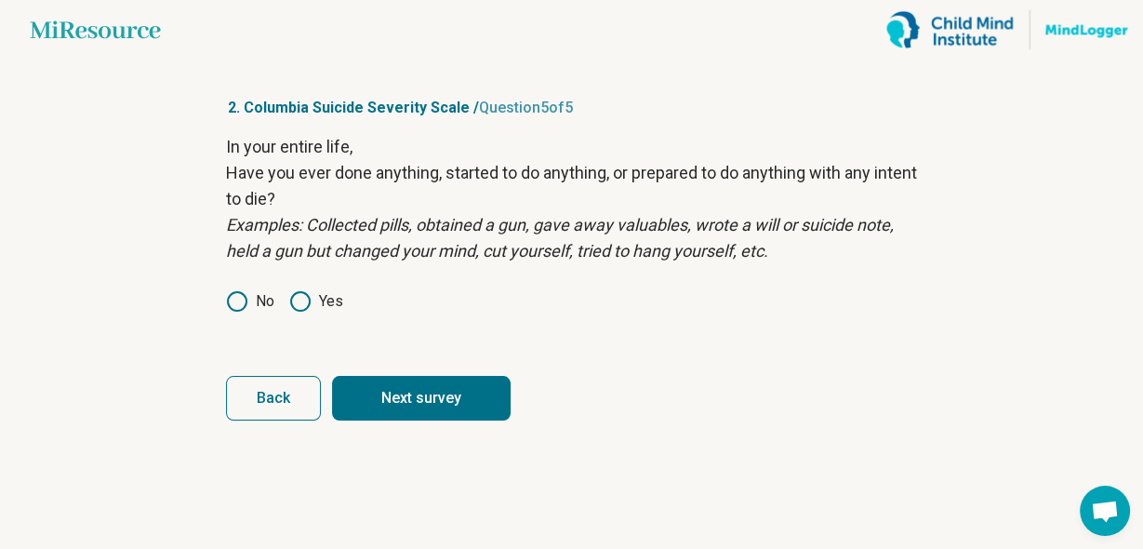
click at [398, 399] on button "Next survey" at bounding box center [421, 398] width 179 height 45
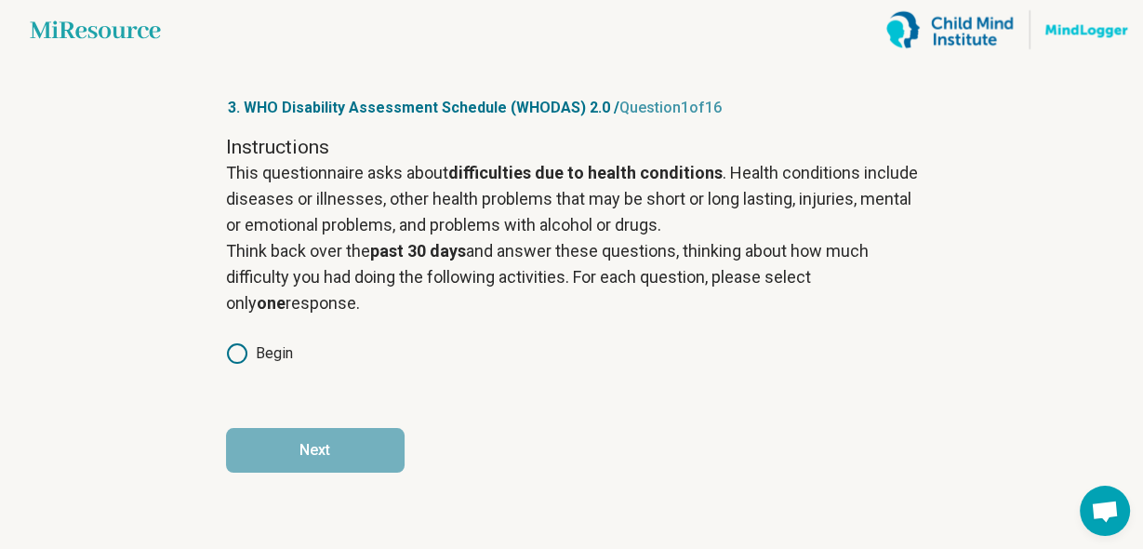
click at [232, 348] on icon at bounding box center [237, 353] width 22 height 22
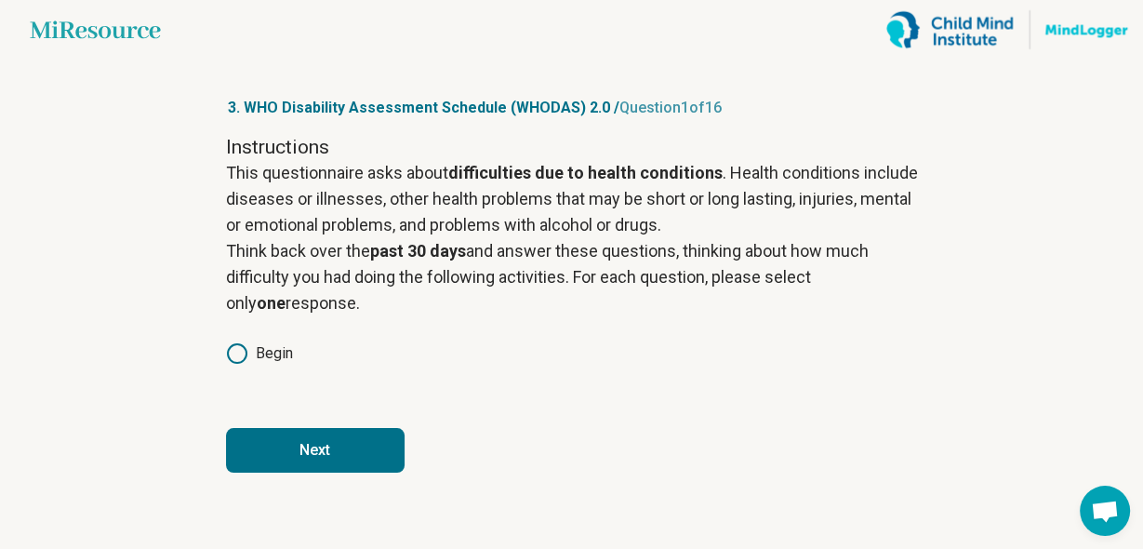
click at [309, 448] on button "Next" at bounding box center [315, 450] width 179 height 45
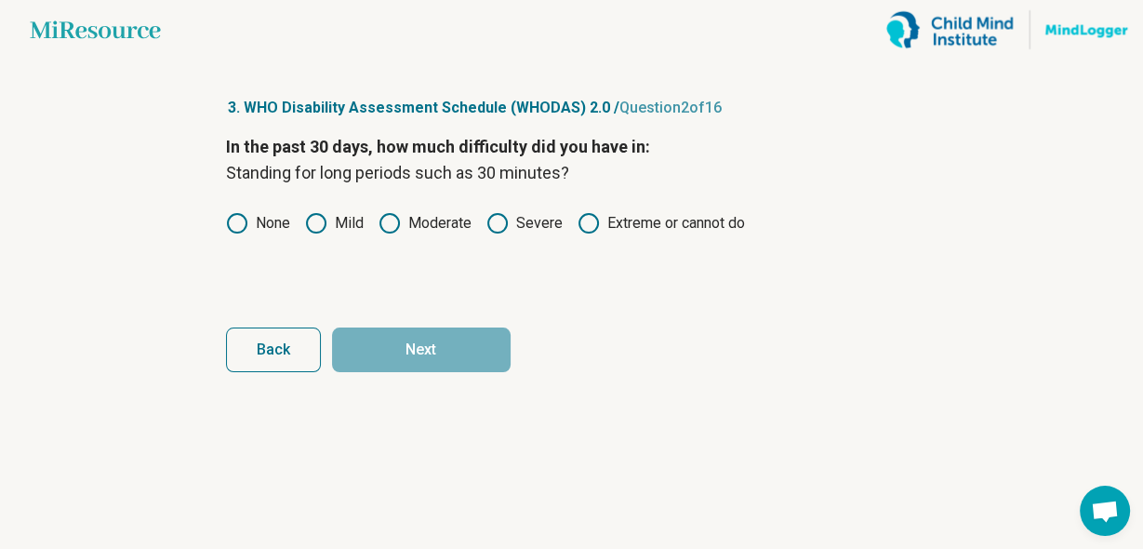
click at [239, 230] on icon at bounding box center [237, 223] width 22 height 22
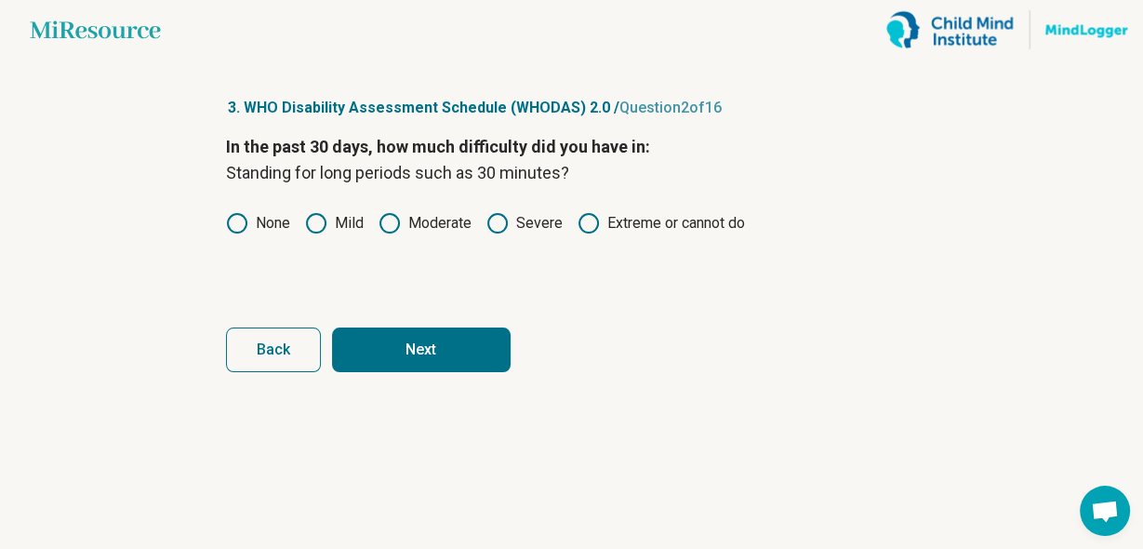
click at [446, 363] on button "Next" at bounding box center [421, 349] width 179 height 45
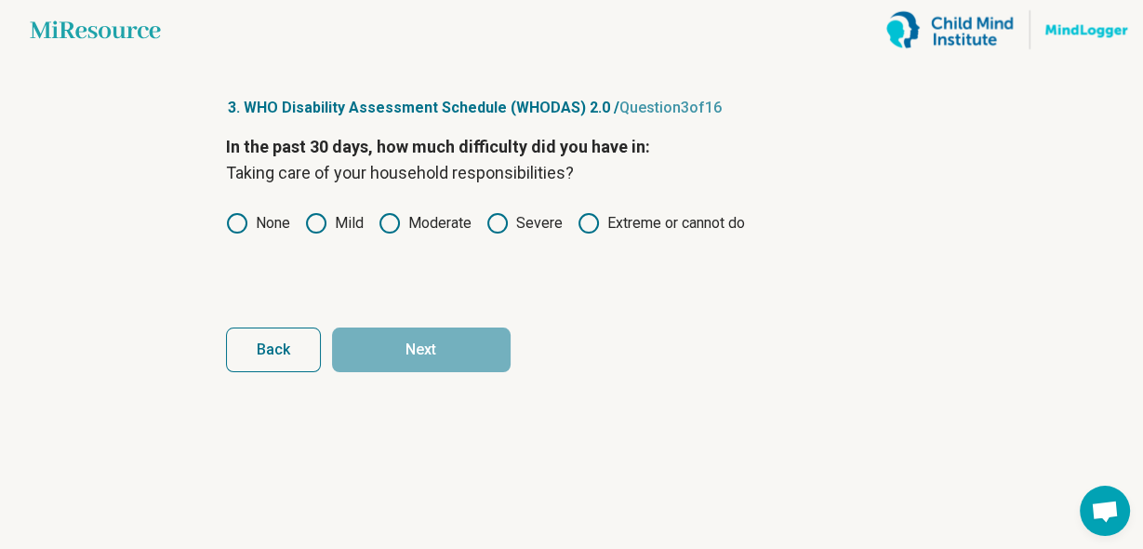
click at [239, 221] on icon at bounding box center [237, 223] width 22 height 22
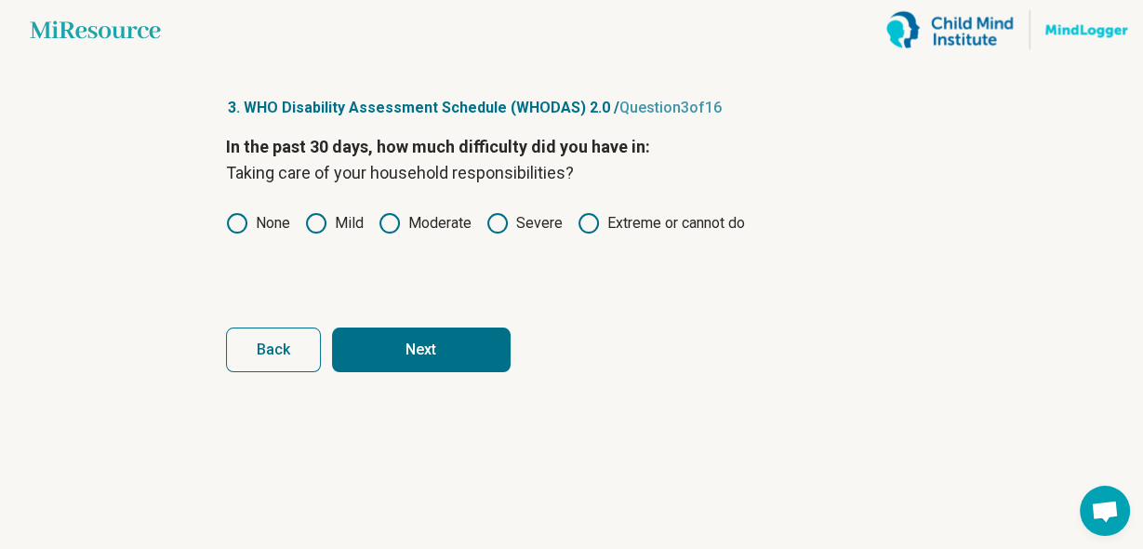
click at [396, 345] on button "Next" at bounding box center [421, 349] width 179 height 45
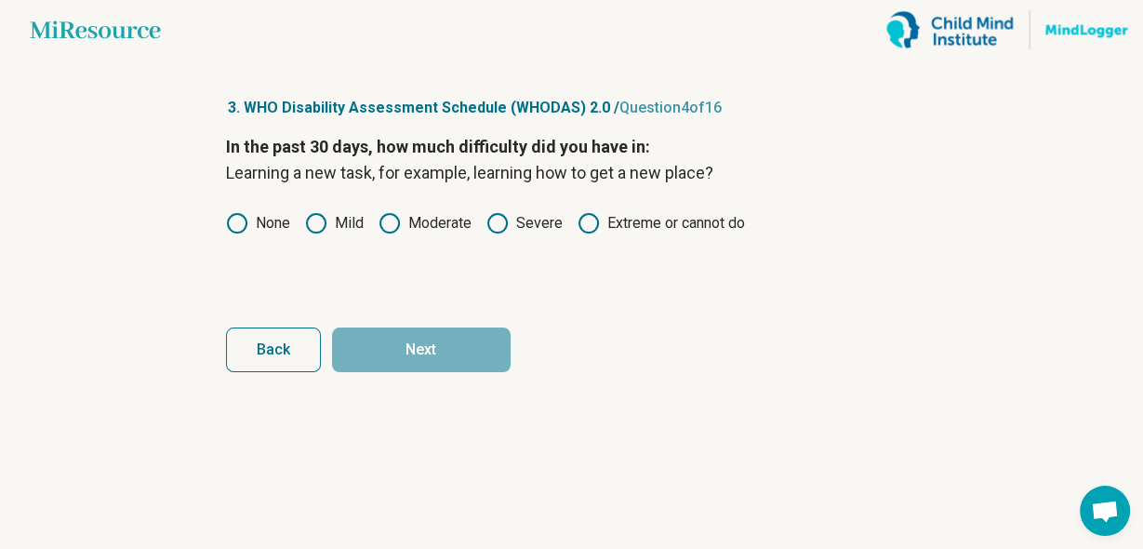
click at [226, 215] on icon at bounding box center [237, 223] width 22 height 22
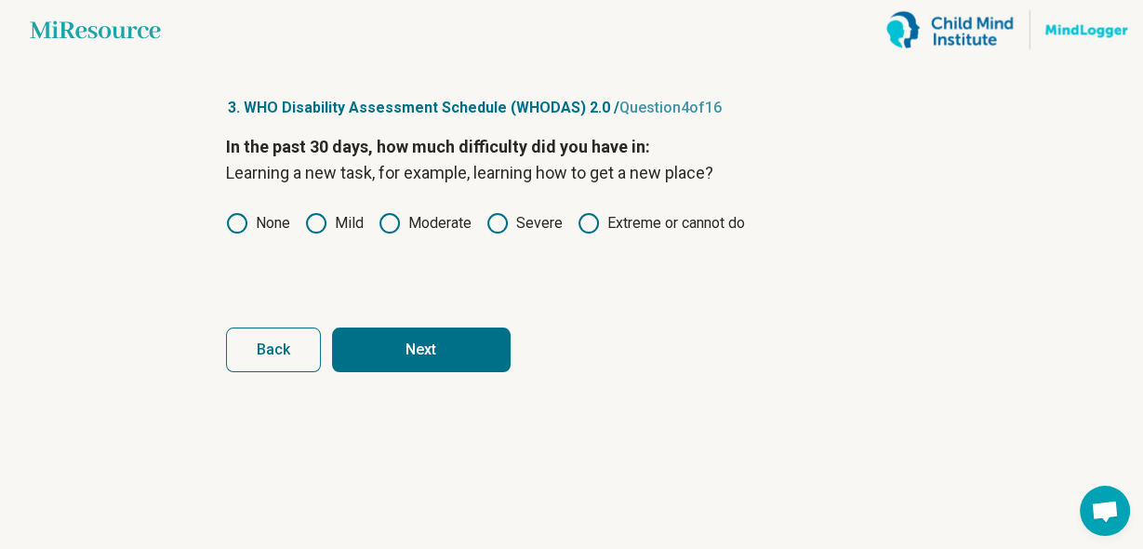
click at [393, 341] on button "Next" at bounding box center [421, 349] width 179 height 45
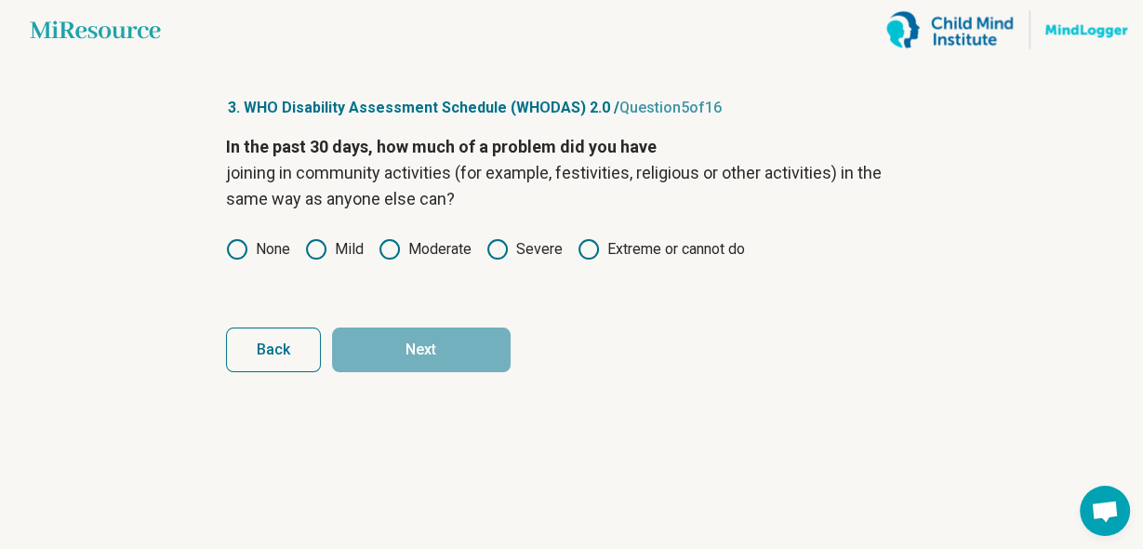
click at [228, 247] on circle at bounding box center [237, 249] width 19 height 19
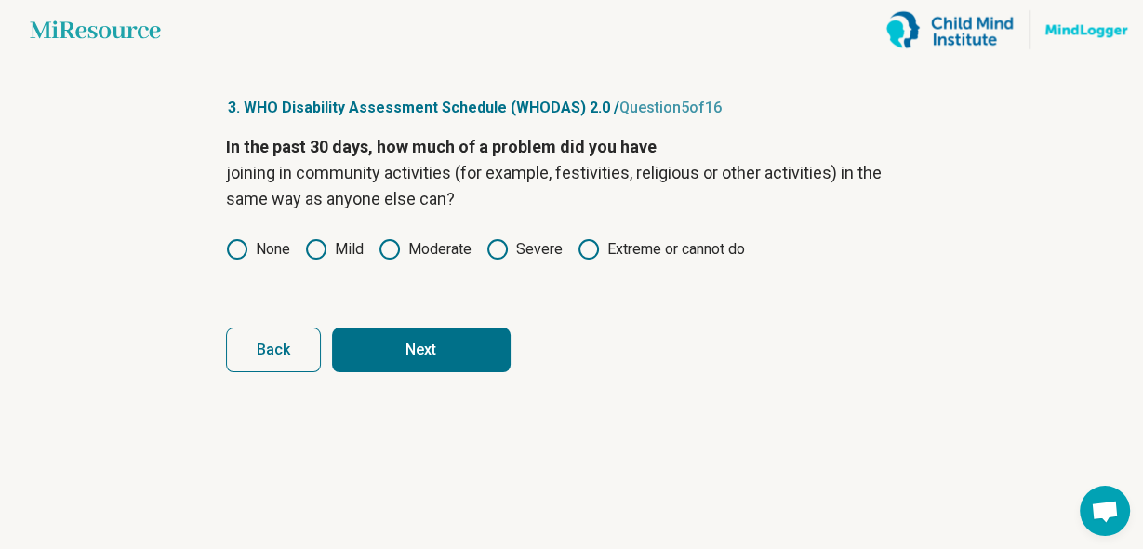
click at [381, 345] on button "Next" at bounding box center [421, 349] width 179 height 45
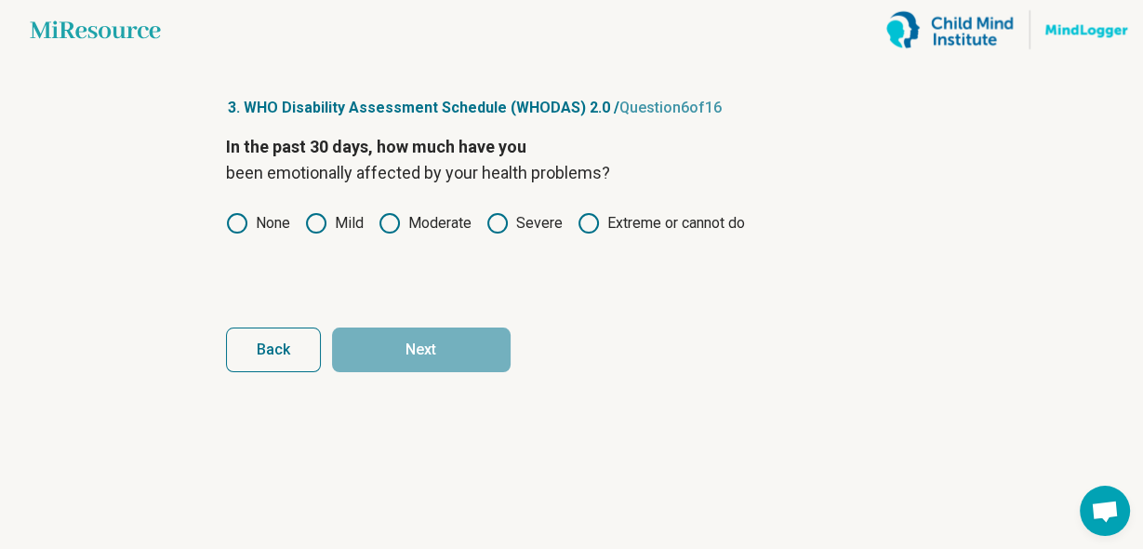
click at [241, 230] on circle at bounding box center [237, 223] width 19 height 19
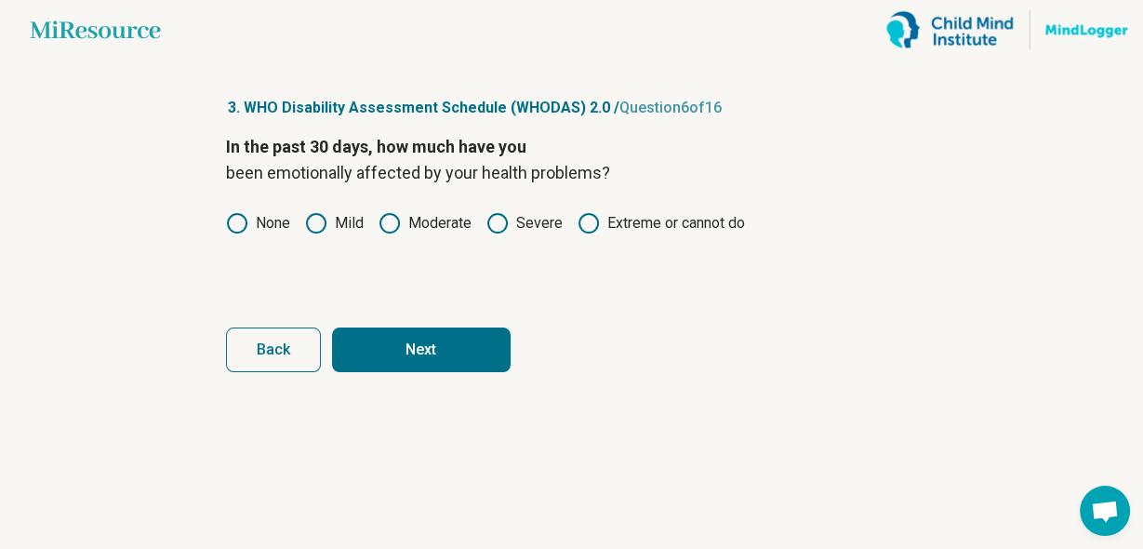
click at [407, 345] on button "Next" at bounding box center [421, 349] width 179 height 45
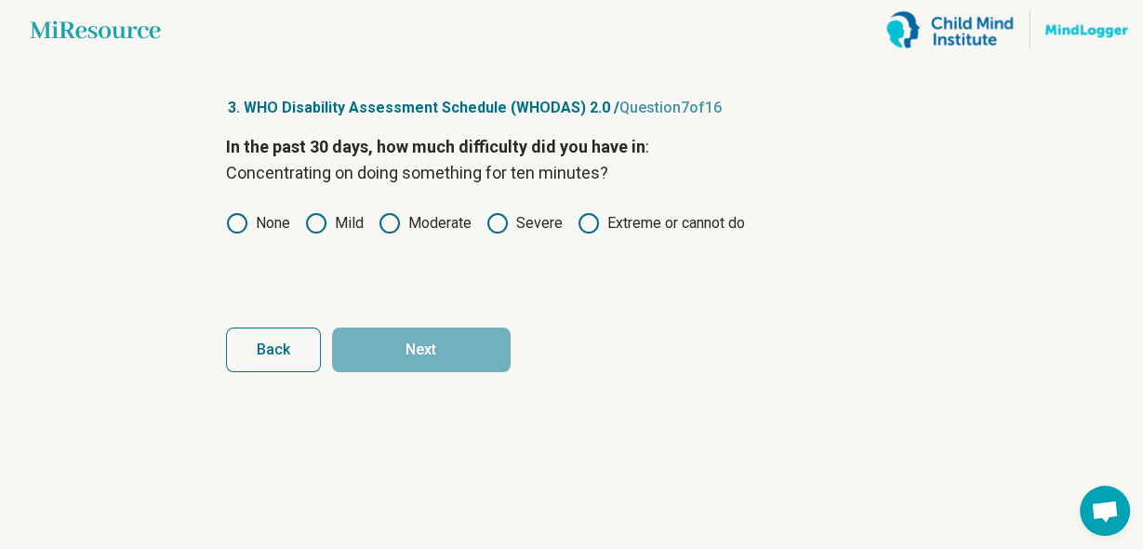
click at [234, 225] on icon at bounding box center [237, 223] width 22 height 22
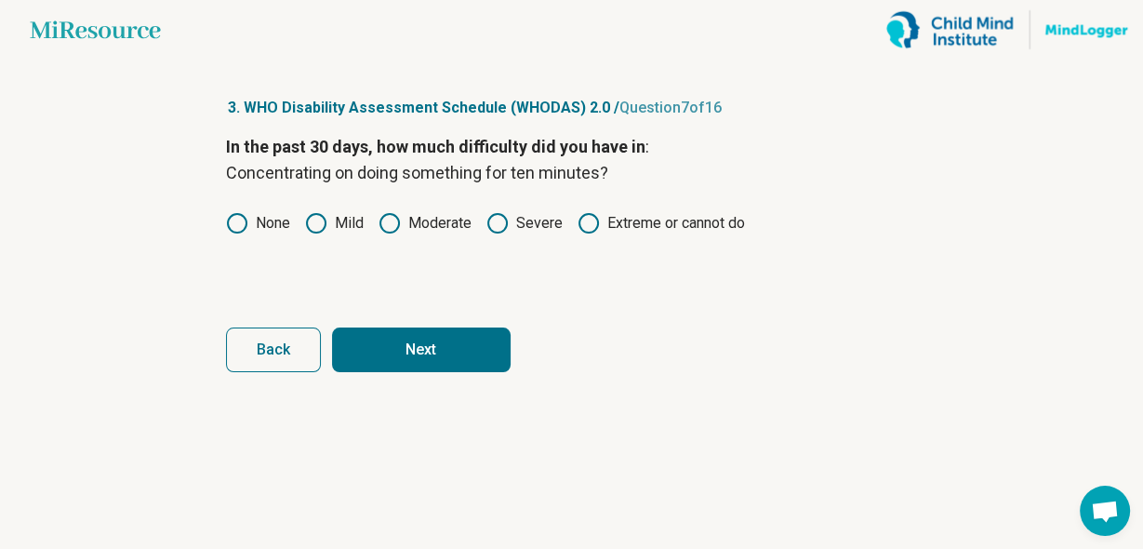
click at [405, 348] on button "Next" at bounding box center [421, 349] width 179 height 45
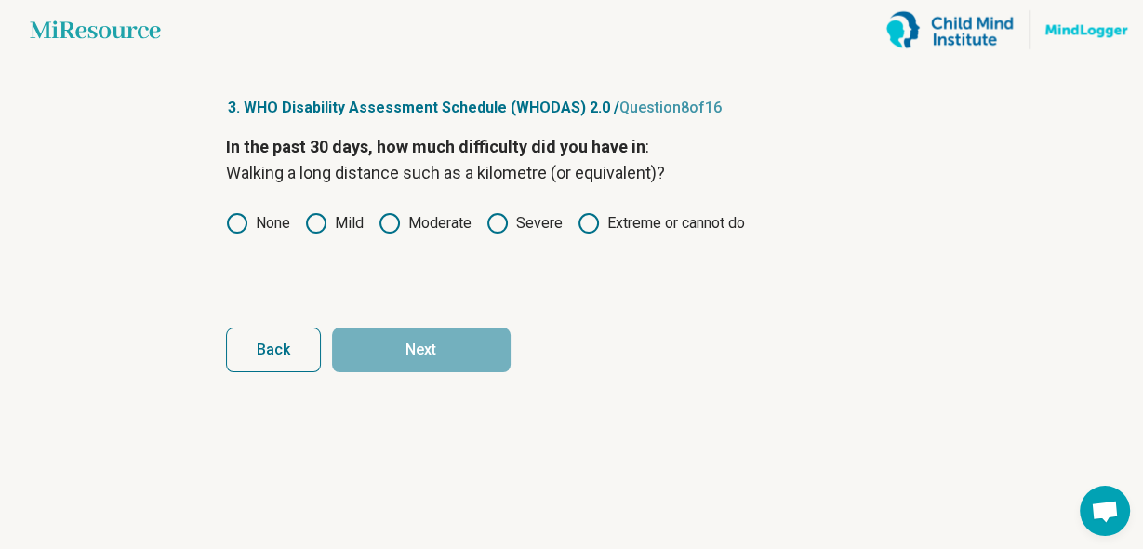
click at [243, 225] on icon at bounding box center [237, 223] width 22 height 22
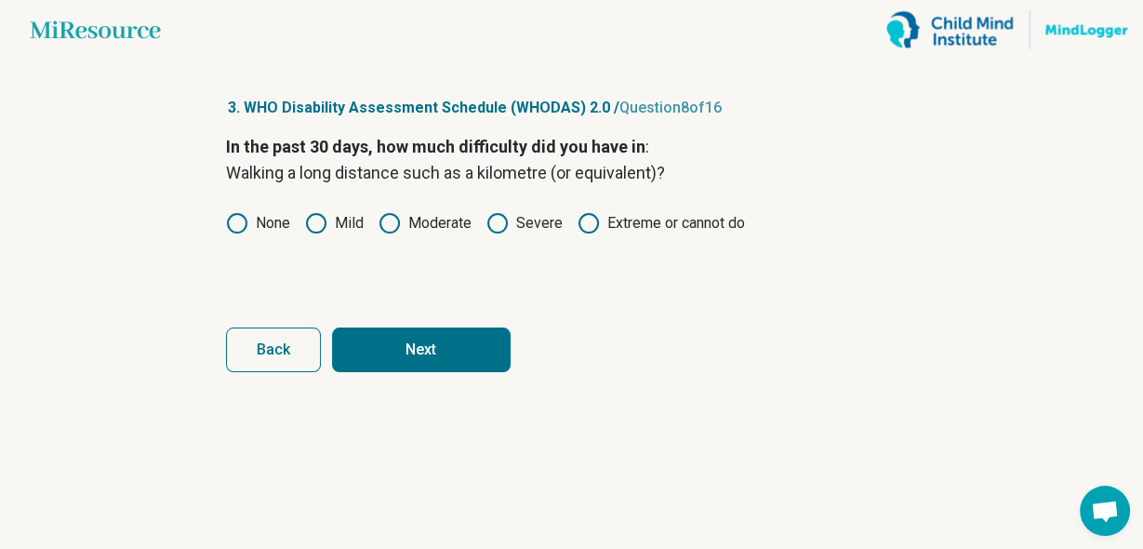
click at [379, 337] on button "Next" at bounding box center [421, 349] width 179 height 45
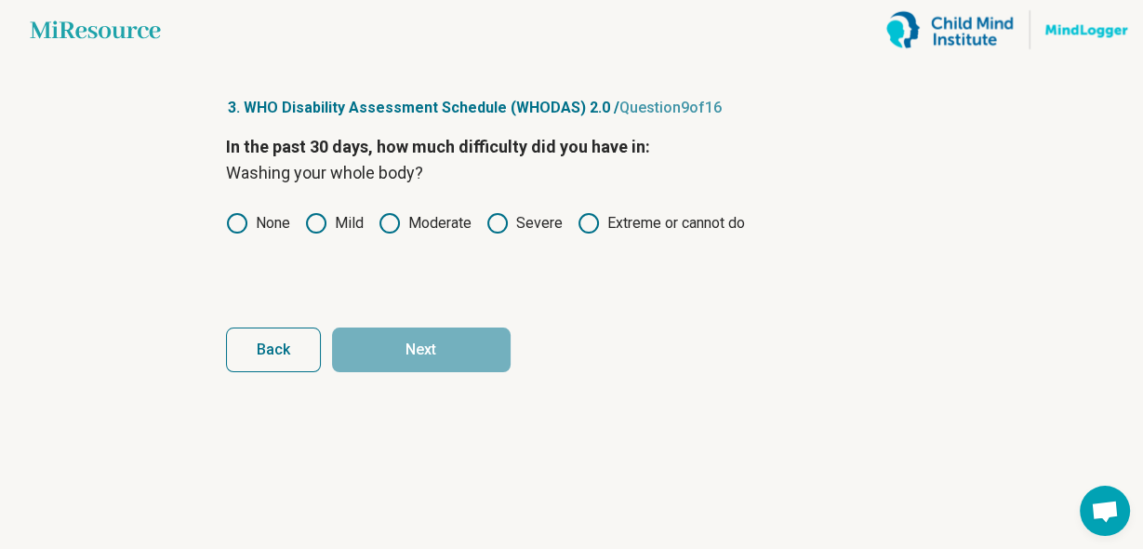
click at [230, 221] on icon at bounding box center [237, 223] width 22 height 22
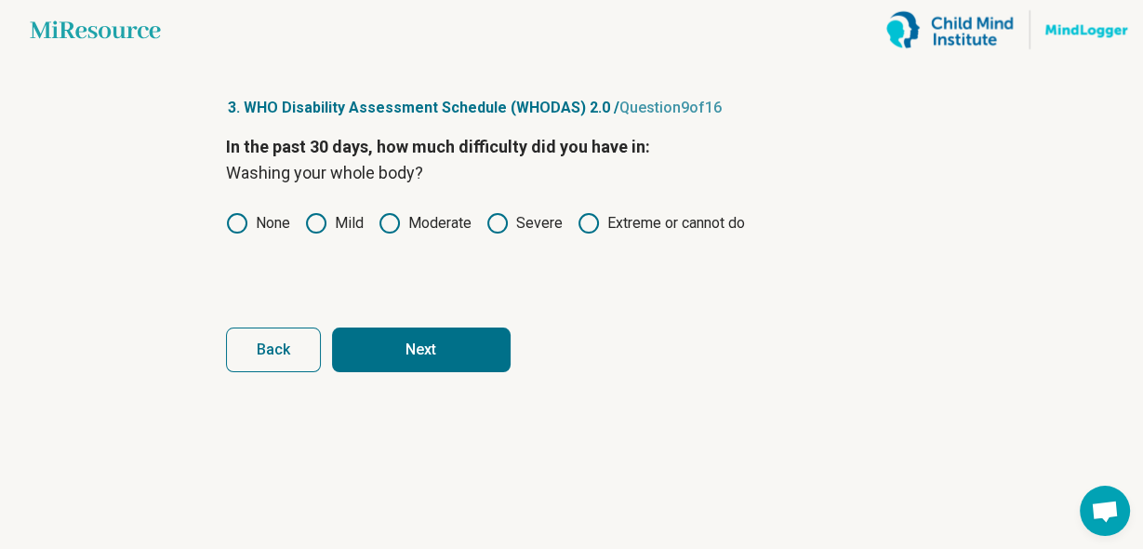
click at [375, 338] on button "Next" at bounding box center [421, 349] width 179 height 45
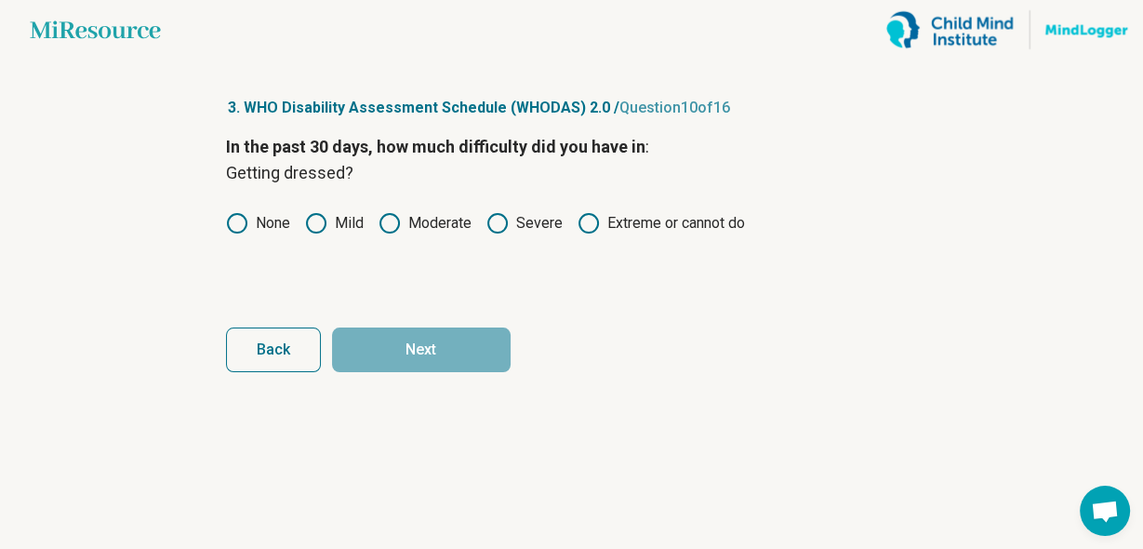
click at [239, 221] on icon at bounding box center [237, 223] width 22 height 22
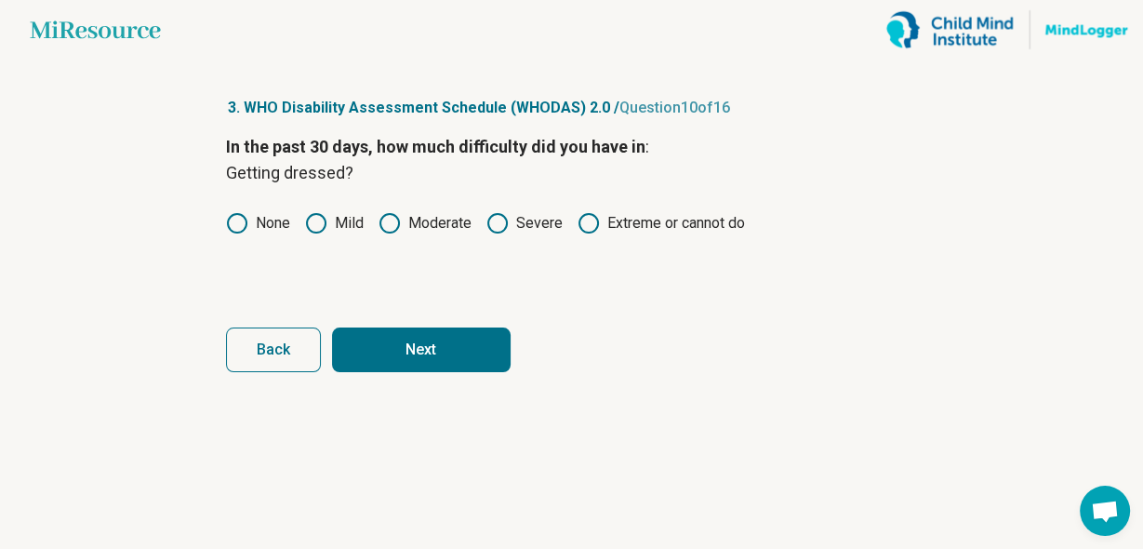
click at [402, 337] on button "Next" at bounding box center [421, 349] width 179 height 45
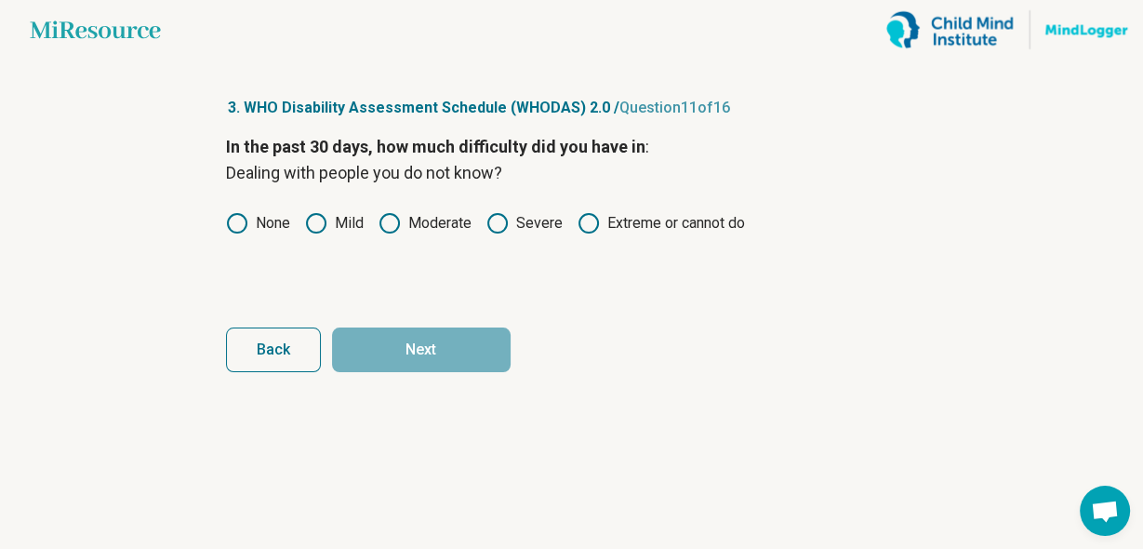
click at [230, 215] on icon at bounding box center [237, 223] width 22 height 22
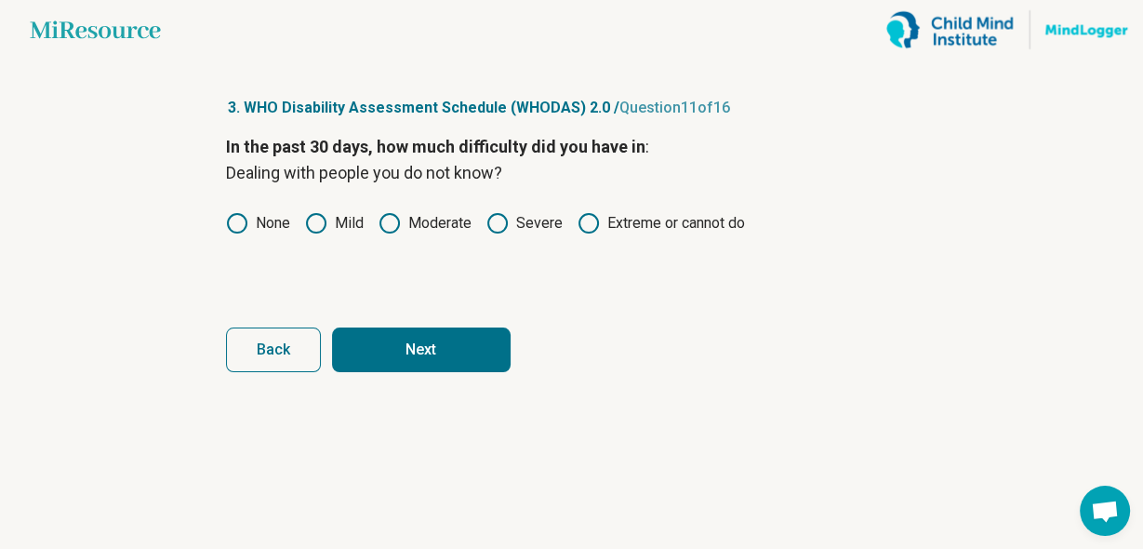
click at [402, 339] on button "Next" at bounding box center [421, 349] width 179 height 45
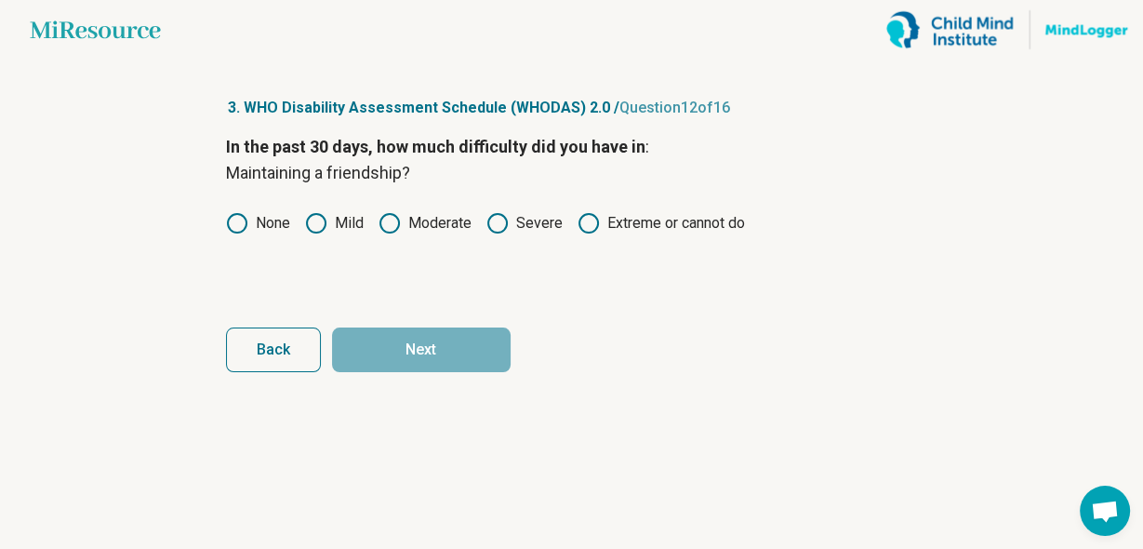
click at [241, 219] on icon at bounding box center [237, 223] width 22 height 22
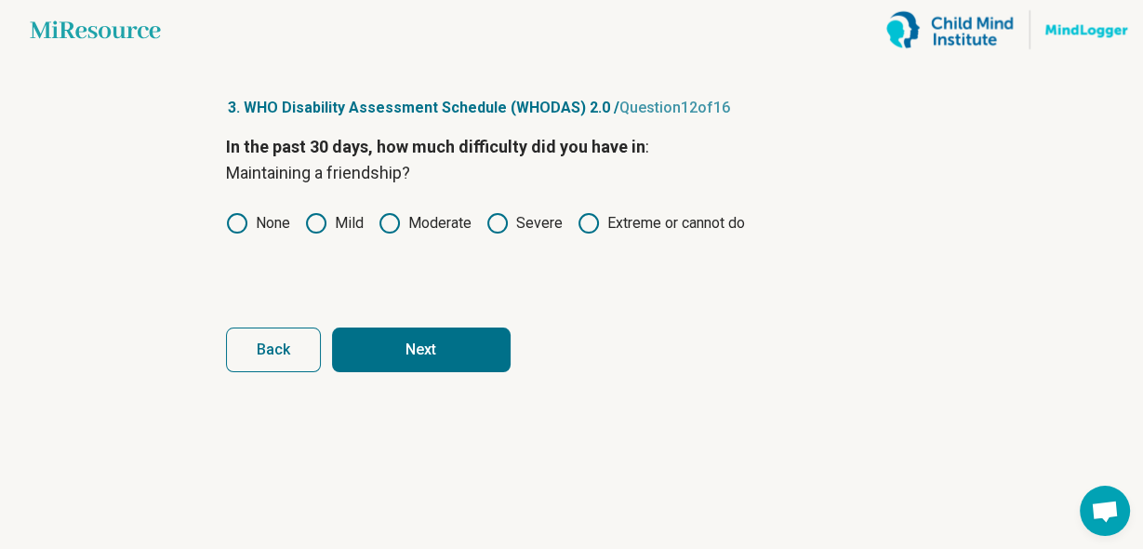
click at [428, 351] on button "Next" at bounding box center [421, 349] width 179 height 45
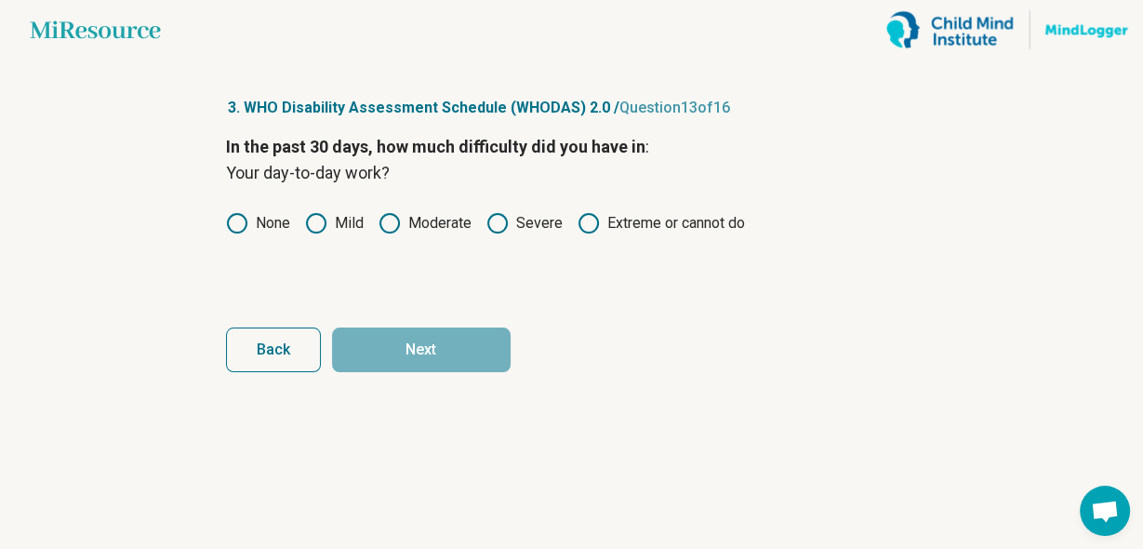
click at [226, 228] on icon at bounding box center [237, 223] width 22 height 22
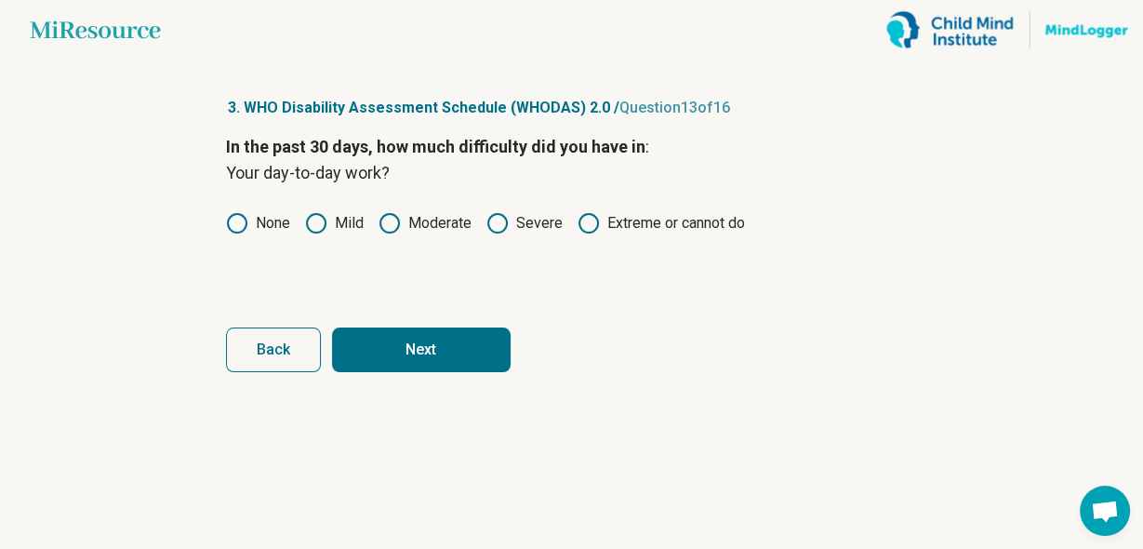
click at [409, 349] on button "Next" at bounding box center [421, 349] width 179 height 45
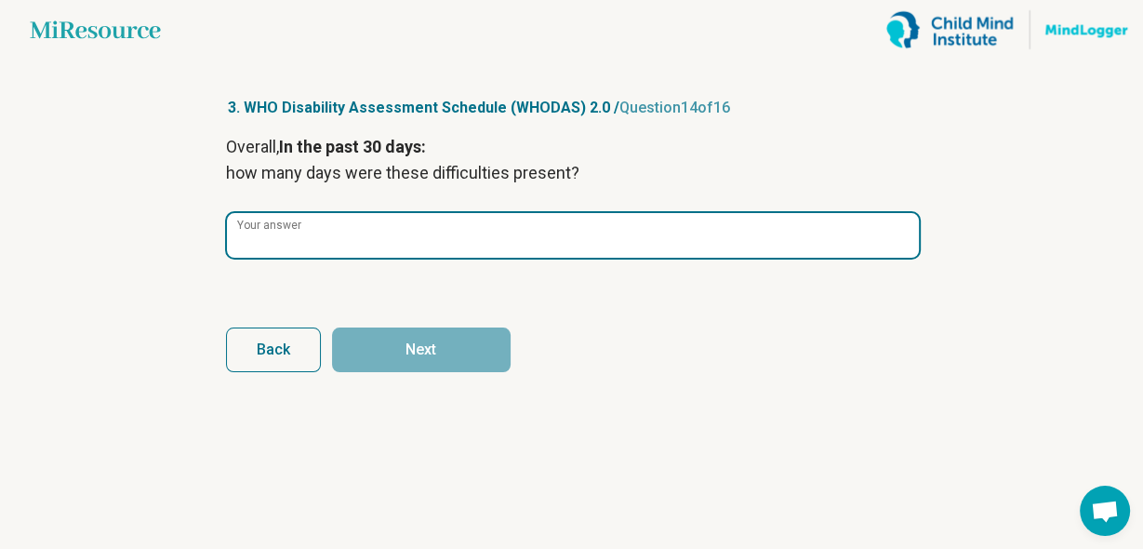
click at [435, 240] on input "Your answer" at bounding box center [573, 235] width 692 height 45
type input "*"
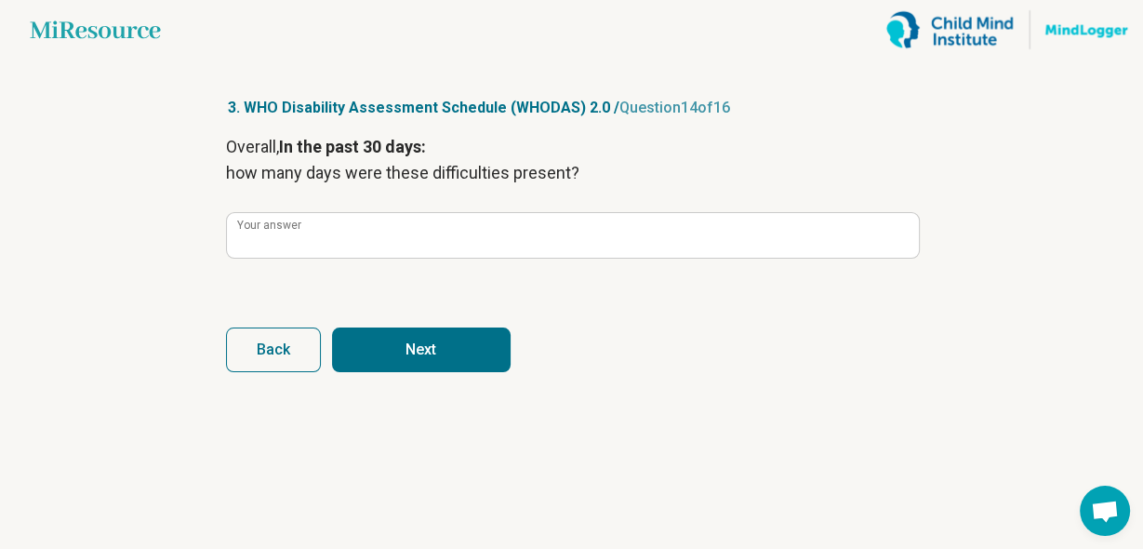
click at [438, 347] on button "Next" at bounding box center [421, 349] width 179 height 45
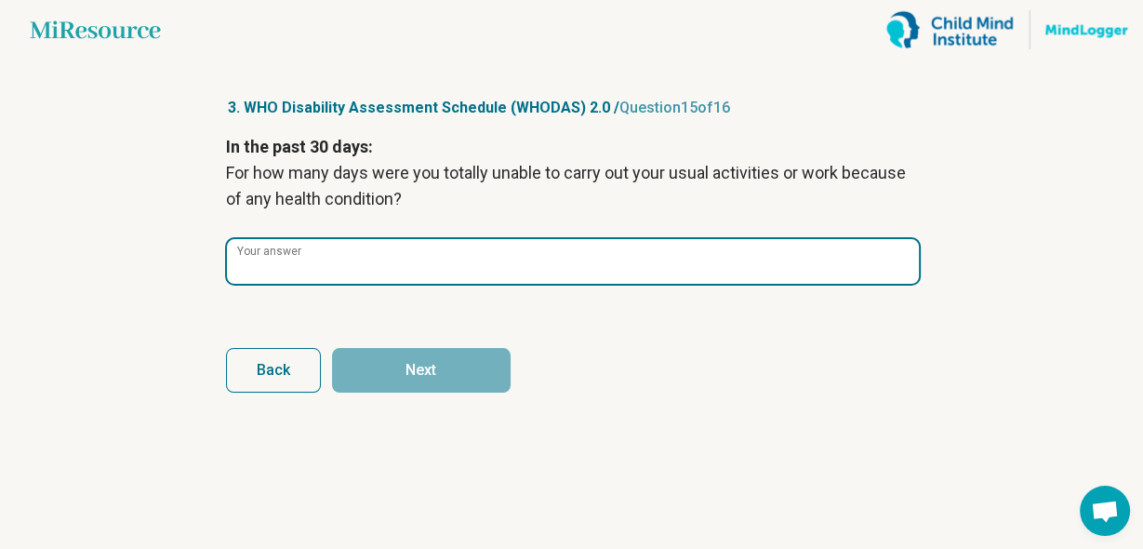
click at [451, 249] on input "Your answer" at bounding box center [573, 261] width 692 height 45
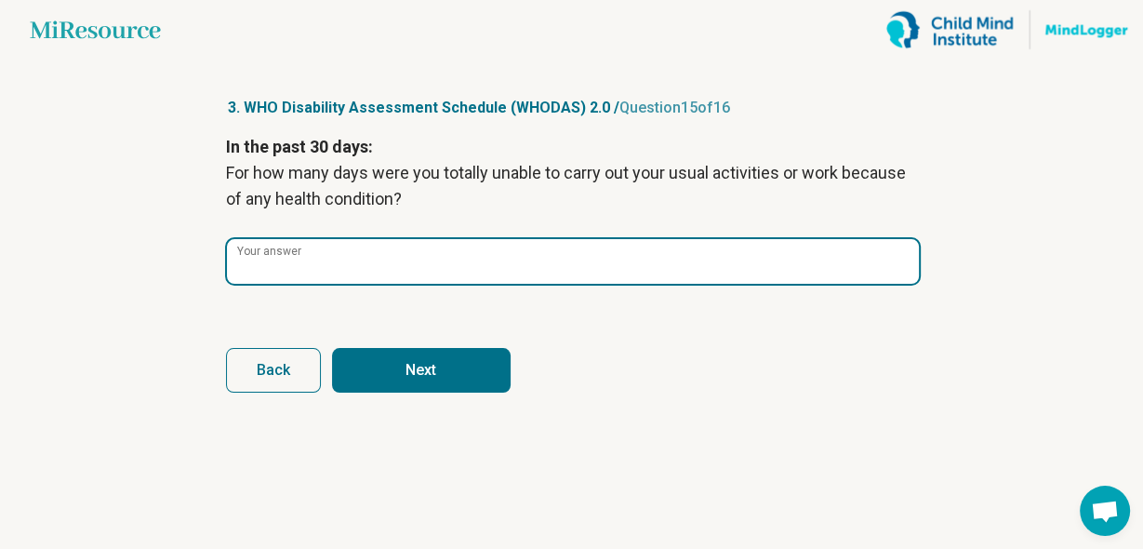
type input "*"
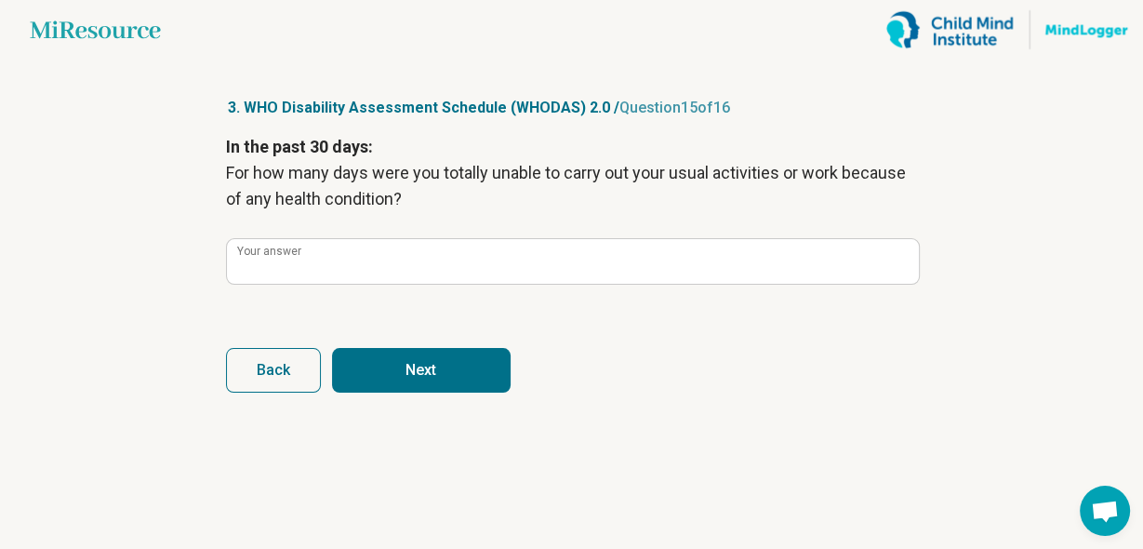
click at [443, 367] on button "Next" at bounding box center [421, 370] width 179 height 45
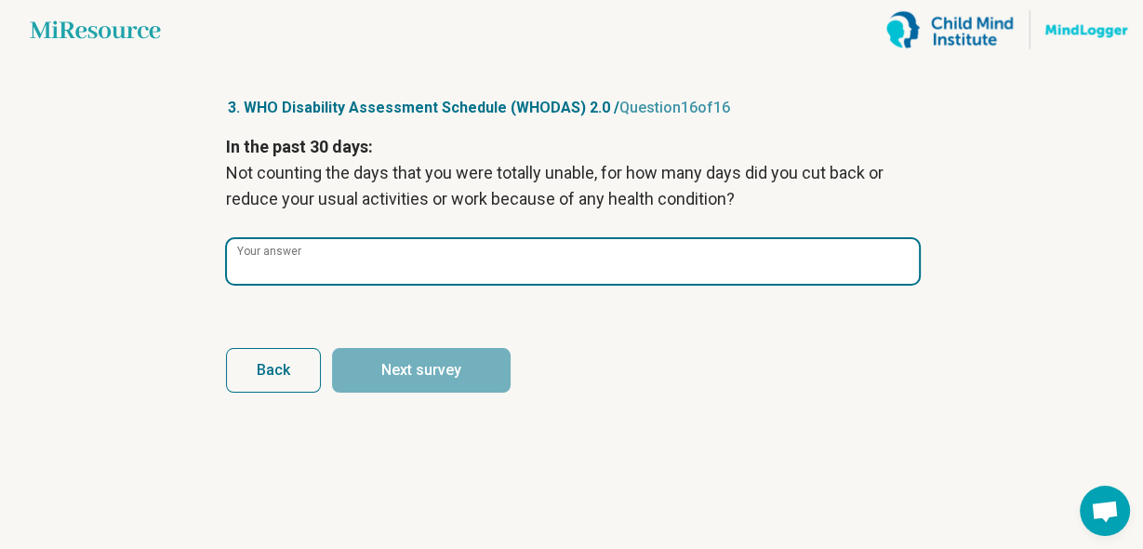
click at [391, 257] on input "Your answer" at bounding box center [573, 261] width 692 height 45
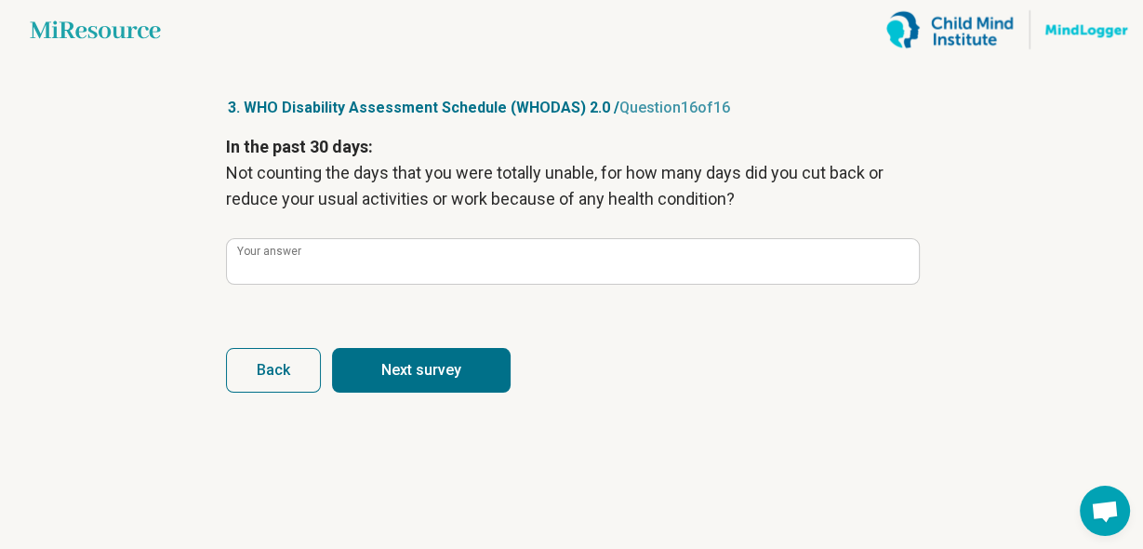
click at [416, 372] on button "Next survey" at bounding box center [421, 370] width 179 height 45
type input "*"
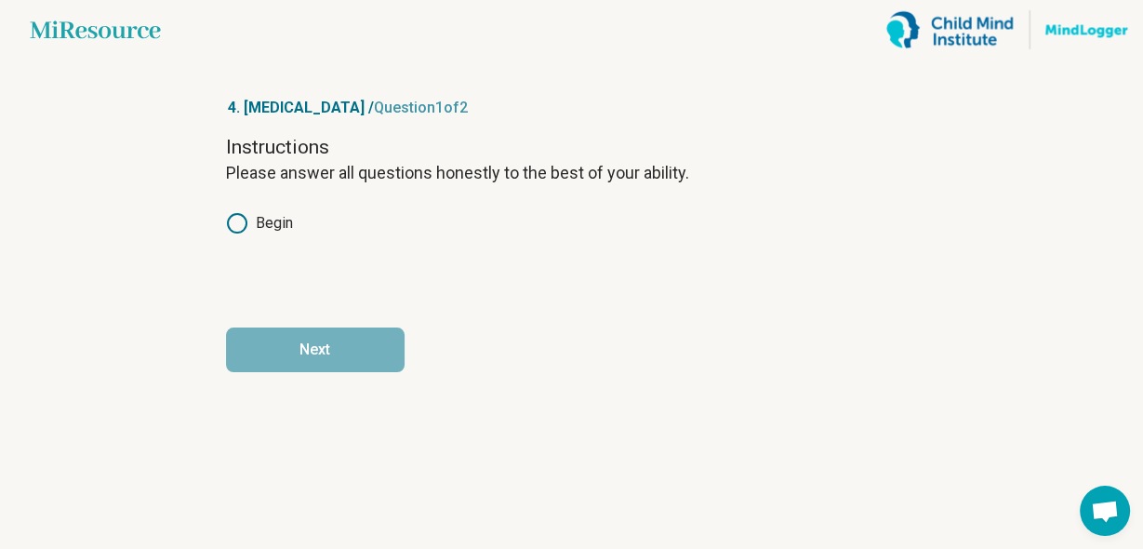
click at [238, 221] on icon at bounding box center [237, 223] width 22 height 22
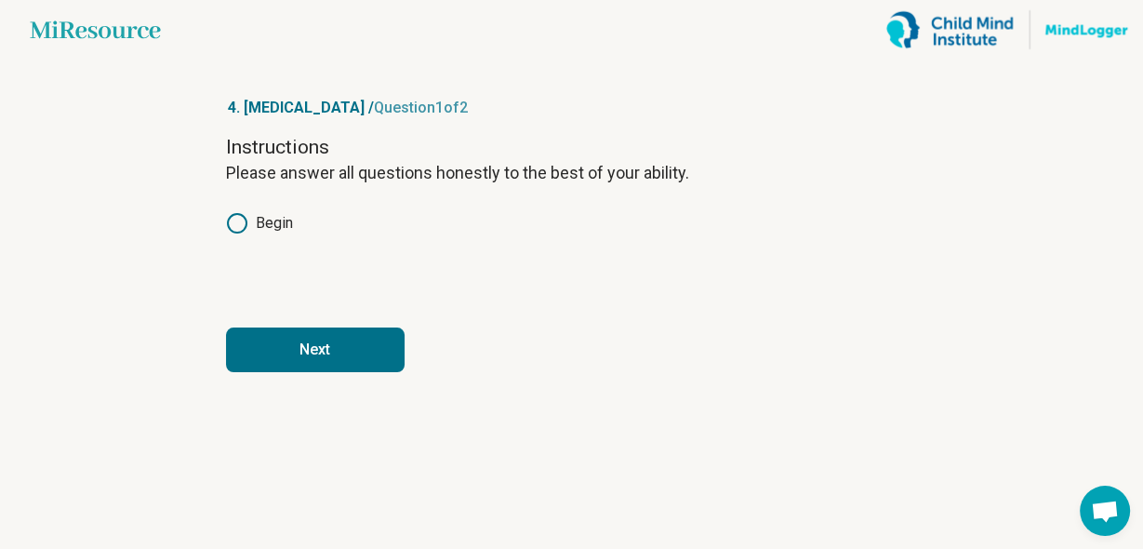
click at [313, 342] on button "Next" at bounding box center [315, 349] width 179 height 45
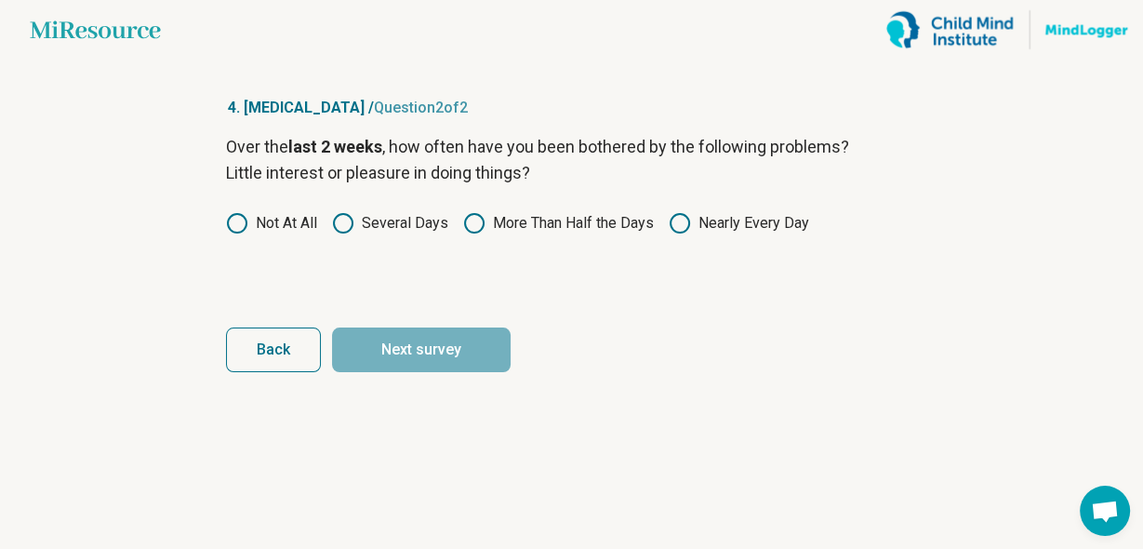
click at [237, 217] on icon at bounding box center [237, 223] width 22 height 22
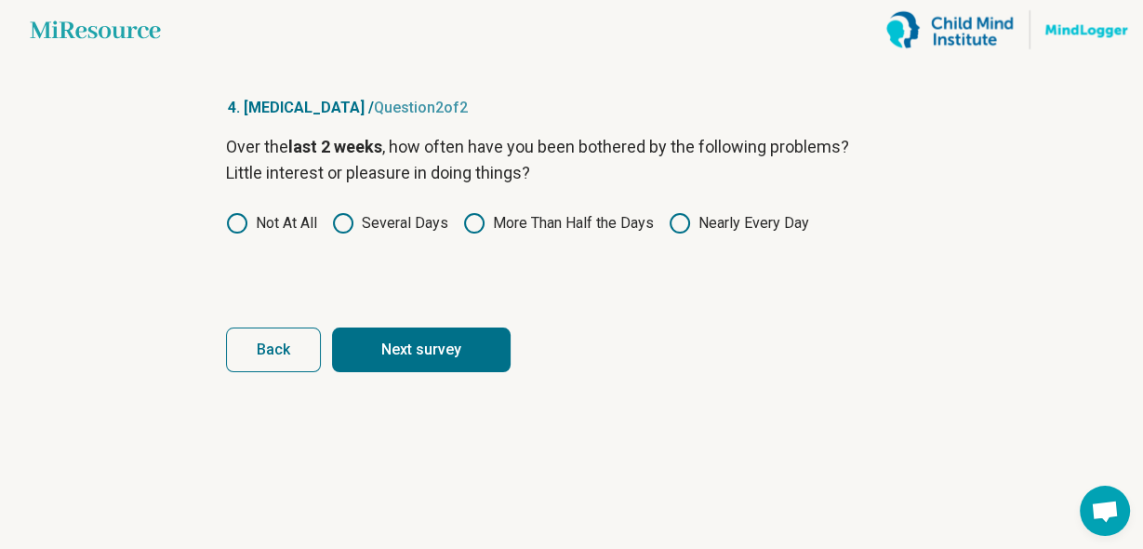
click at [406, 365] on button "Next survey" at bounding box center [421, 349] width 179 height 45
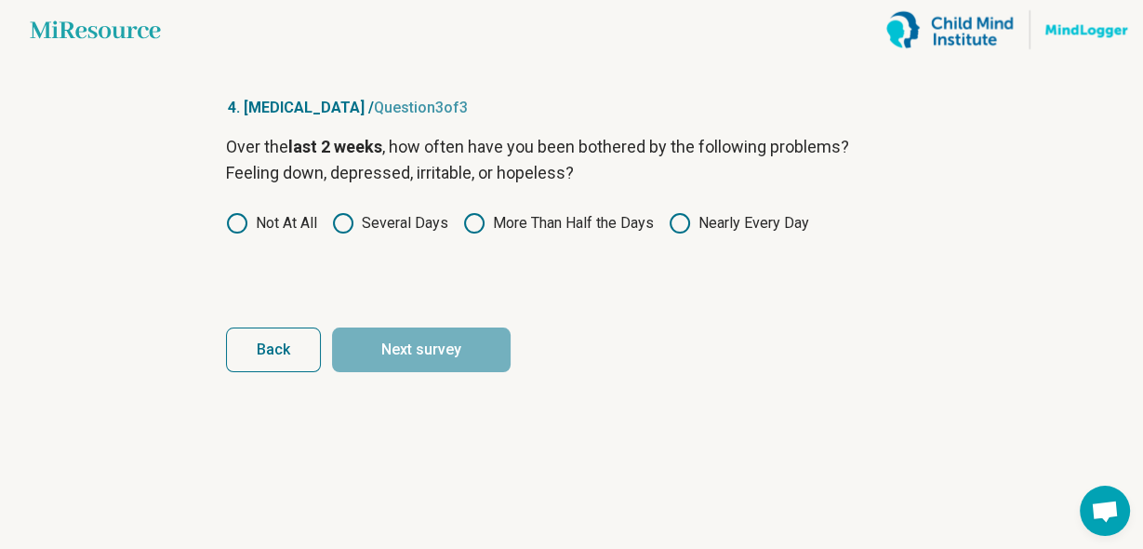
click at [239, 223] on icon at bounding box center [237, 223] width 22 height 22
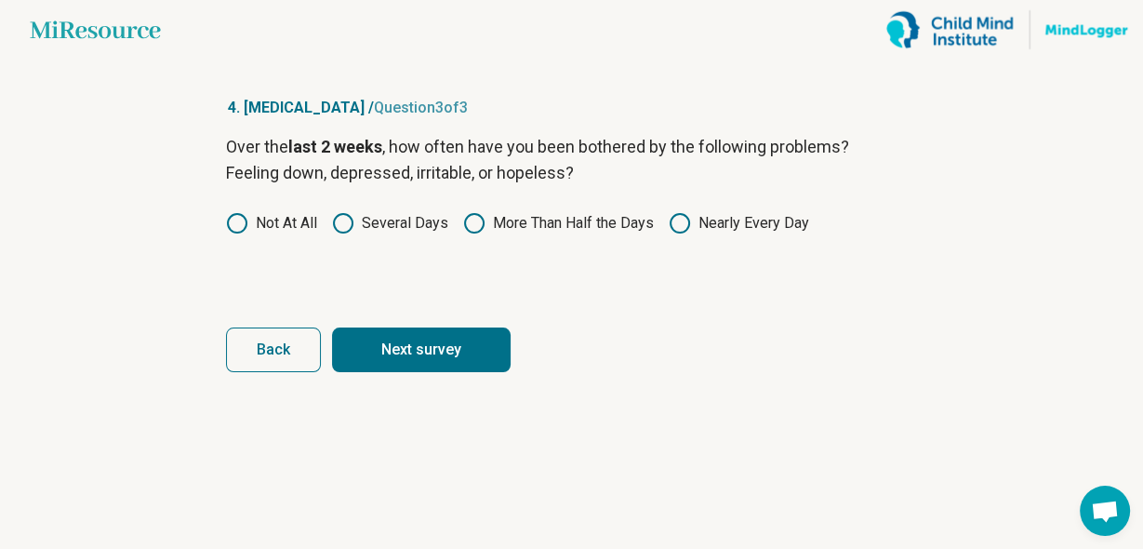
click at [399, 352] on button "Next survey" at bounding box center [421, 349] width 179 height 45
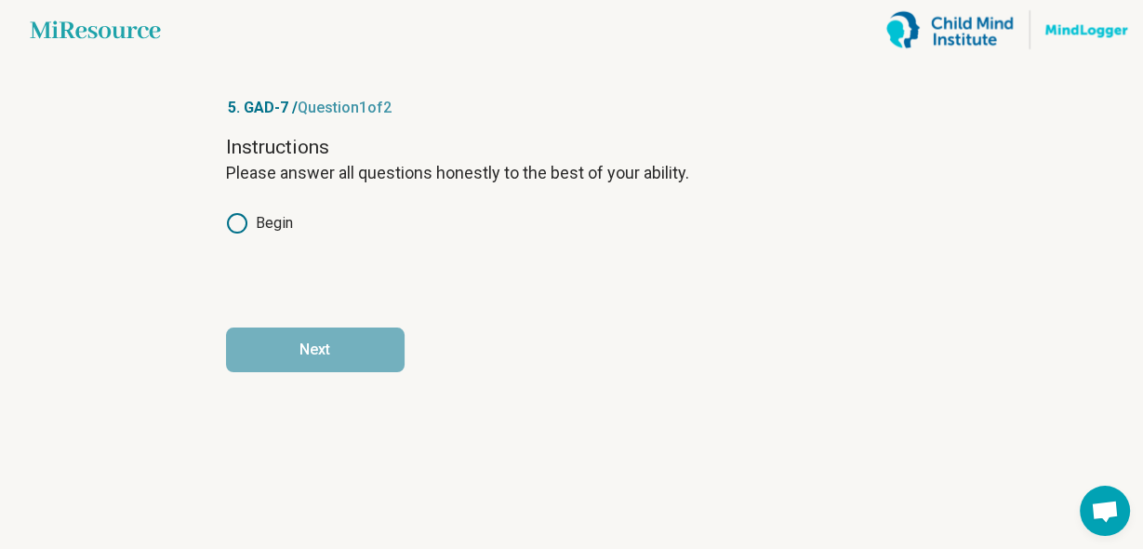
click at [234, 217] on icon at bounding box center [237, 223] width 22 height 22
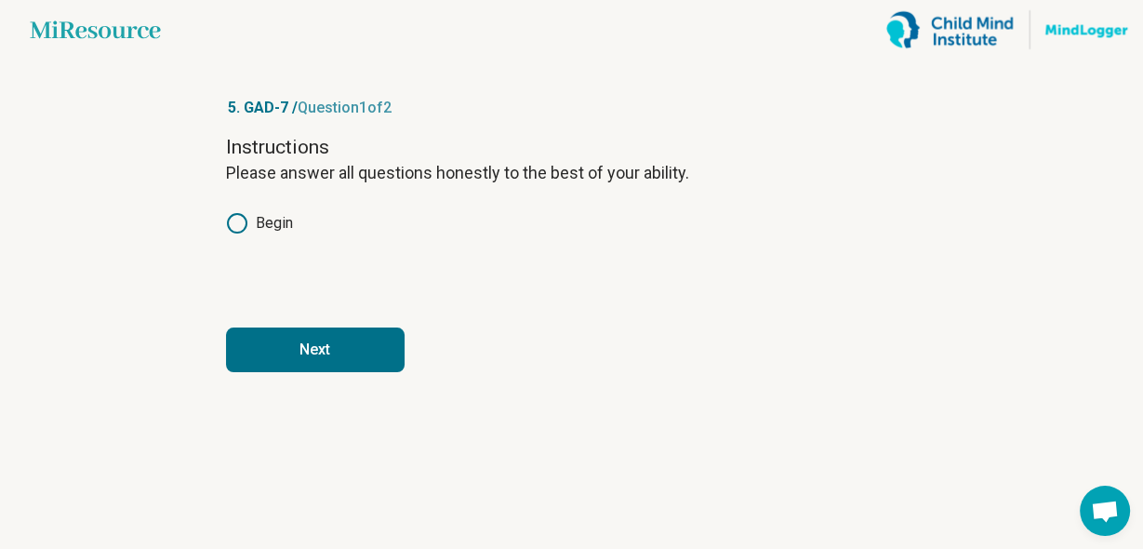
click at [315, 346] on button "Next" at bounding box center [315, 349] width 179 height 45
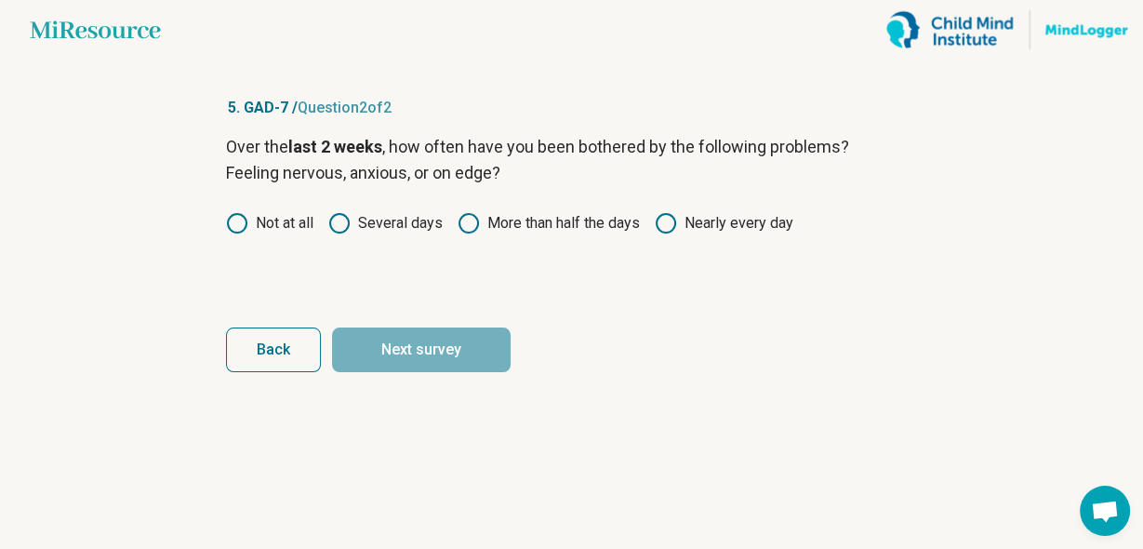
click at [241, 226] on icon at bounding box center [237, 223] width 22 height 22
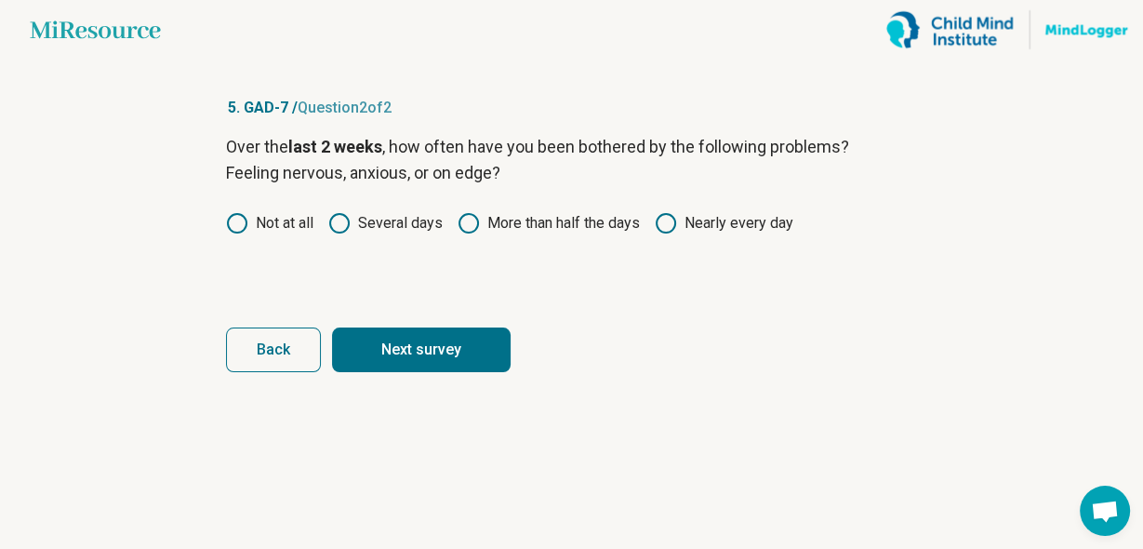
click at [373, 344] on button "Next survey" at bounding box center [421, 349] width 179 height 45
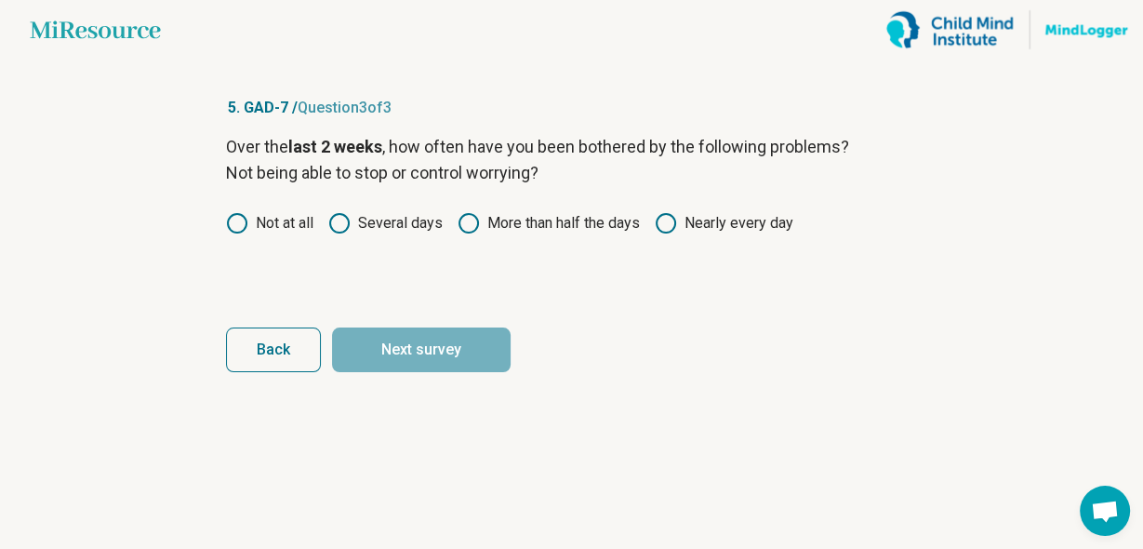
click at [234, 223] on icon at bounding box center [237, 223] width 22 height 22
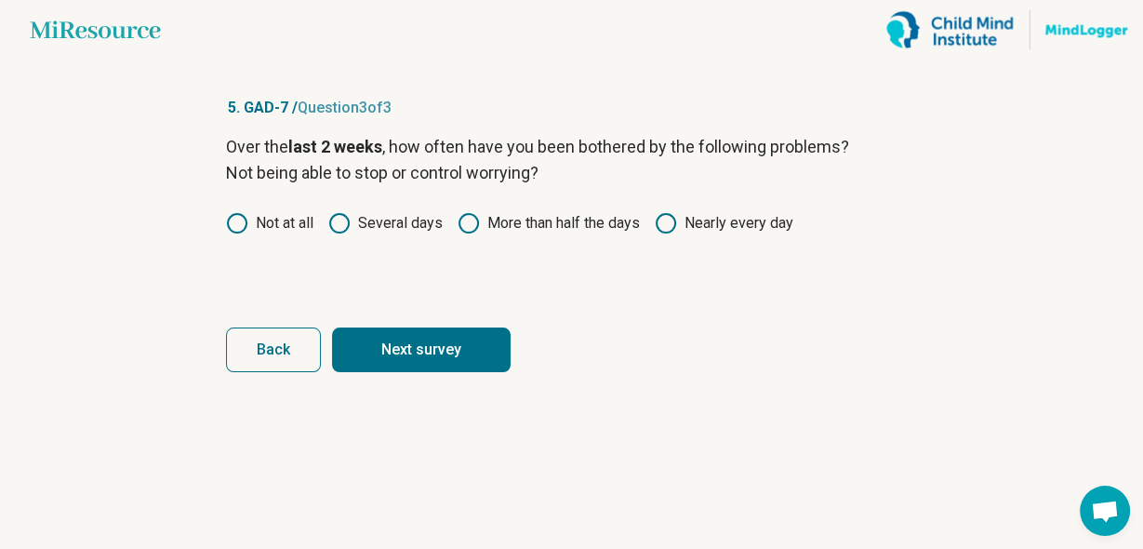
click at [385, 337] on button "Next survey" at bounding box center [421, 349] width 179 height 45
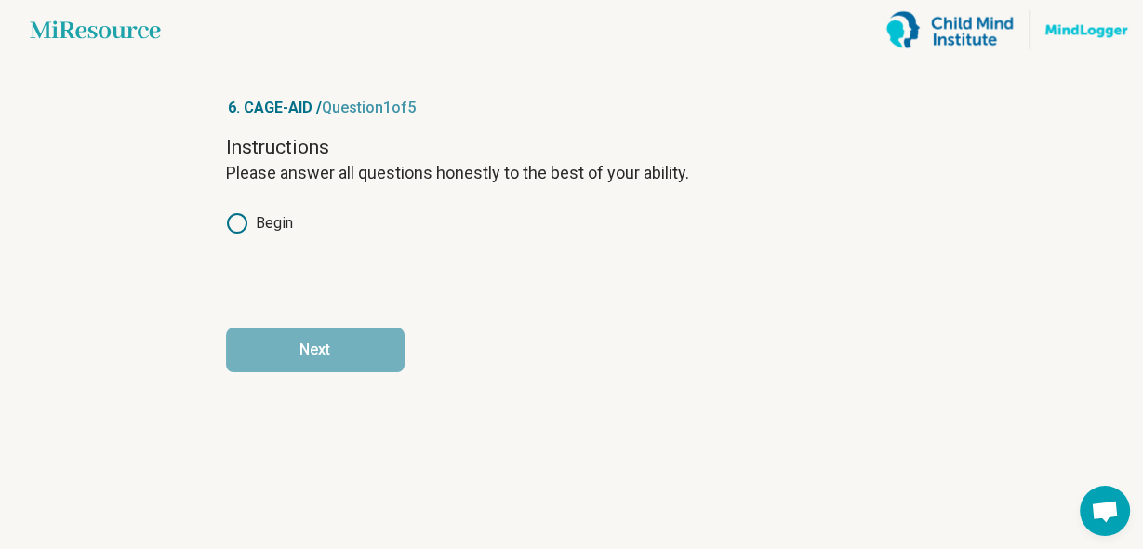
click at [241, 217] on icon at bounding box center [237, 223] width 22 height 22
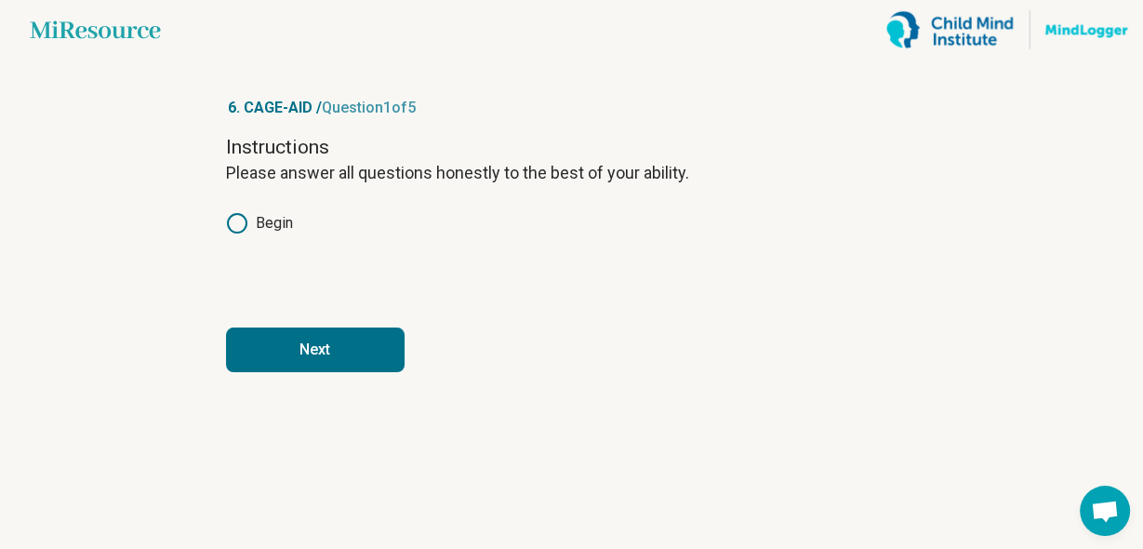
click at [327, 348] on button "Next" at bounding box center [315, 349] width 179 height 45
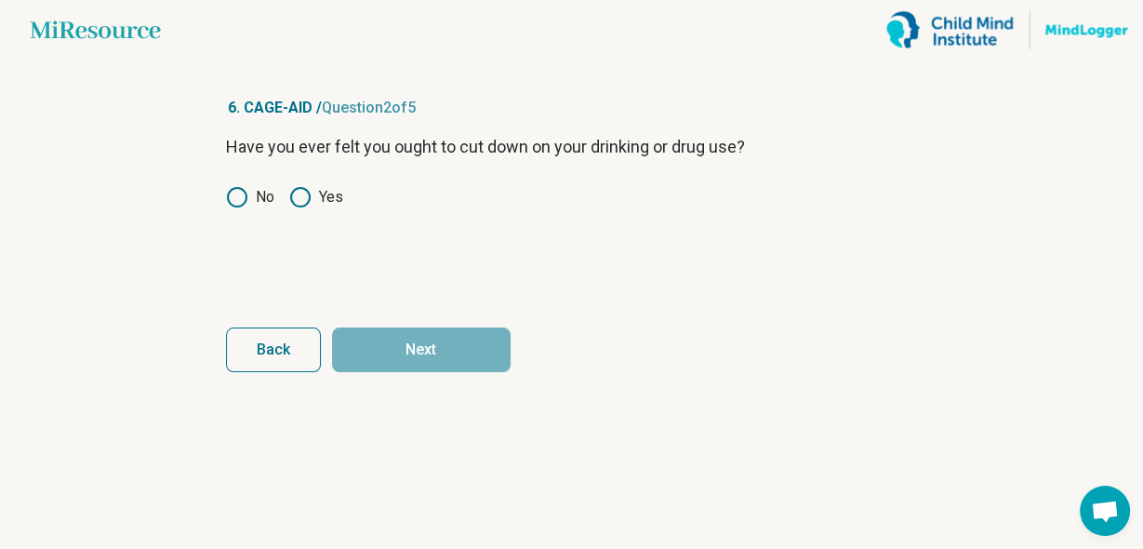
click at [239, 193] on icon at bounding box center [237, 197] width 22 height 22
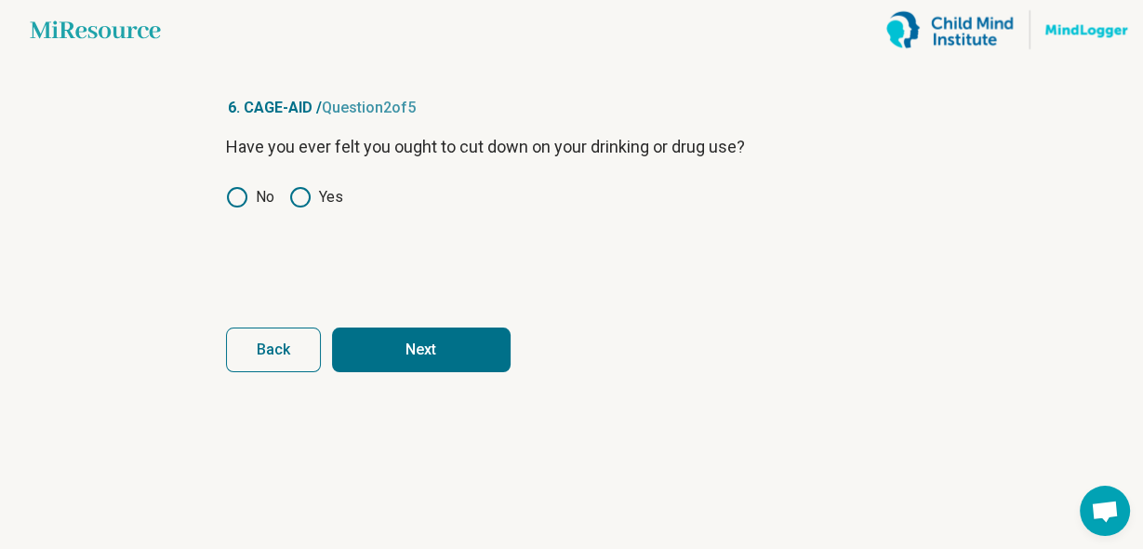
click at [407, 346] on button "Next" at bounding box center [421, 349] width 179 height 45
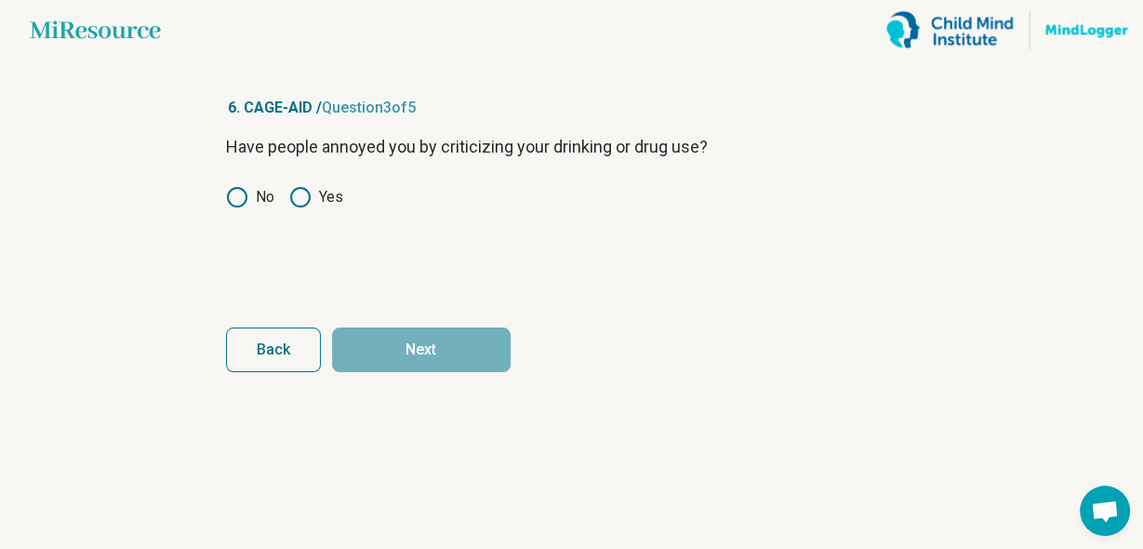
click at [223, 192] on article "6. CAGE-AID / Question 3 of 5 Have people annoyed you by criticizing your drink…" at bounding box center [571, 304] width 751 height 489
click at [237, 197] on icon at bounding box center [237, 197] width 22 height 22
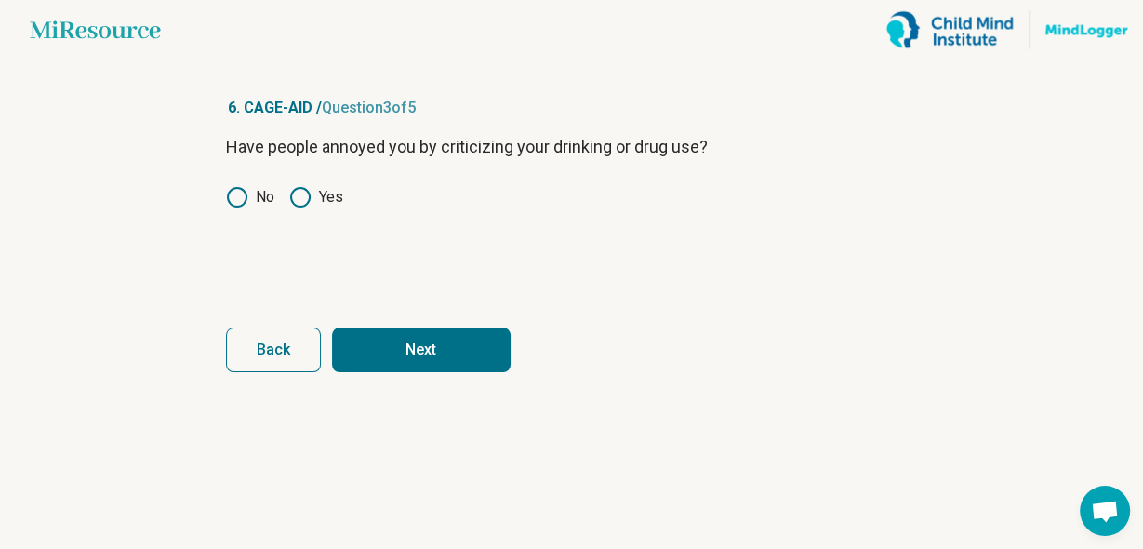
click at [394, 359] on button "Next" at bounding box center [421, 349] width 179 height 45
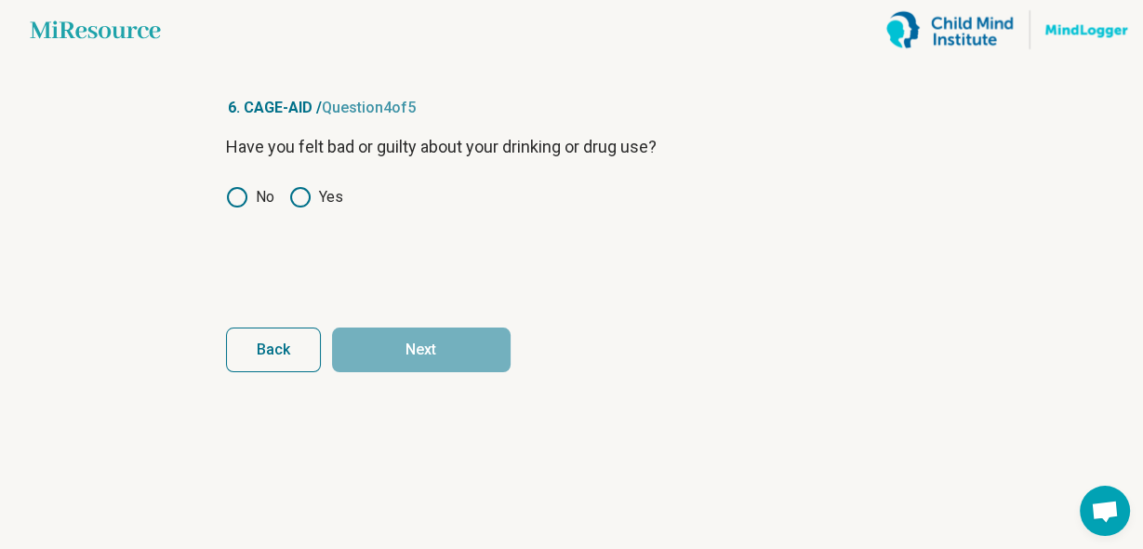
click at [231, 197] on icon at bounding box center [237, 197] width 22 height 22
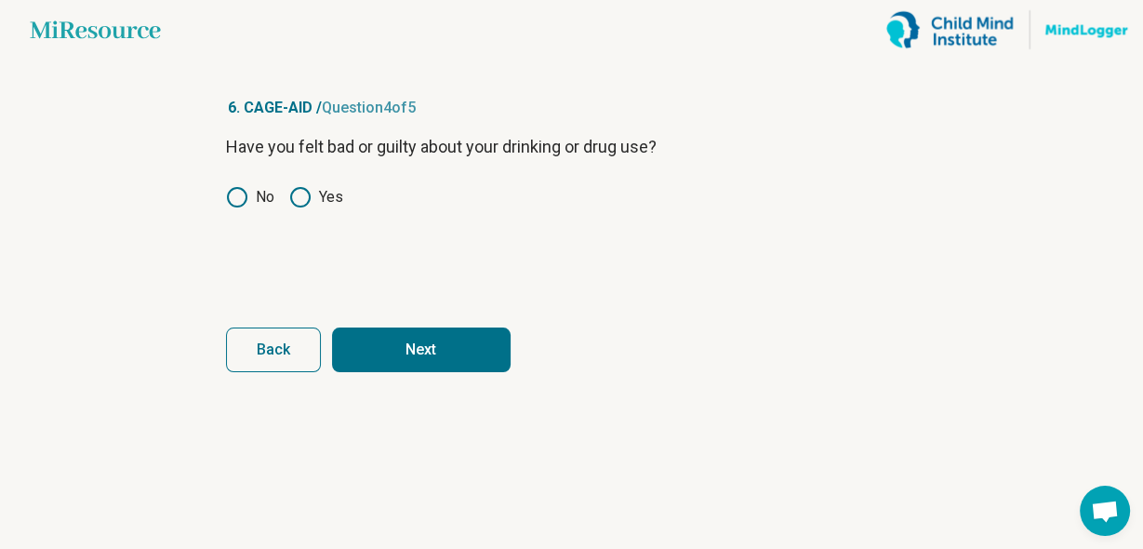
click at [400, 338] on button "Next" at bounding box center [421, 349] width 179 height 45
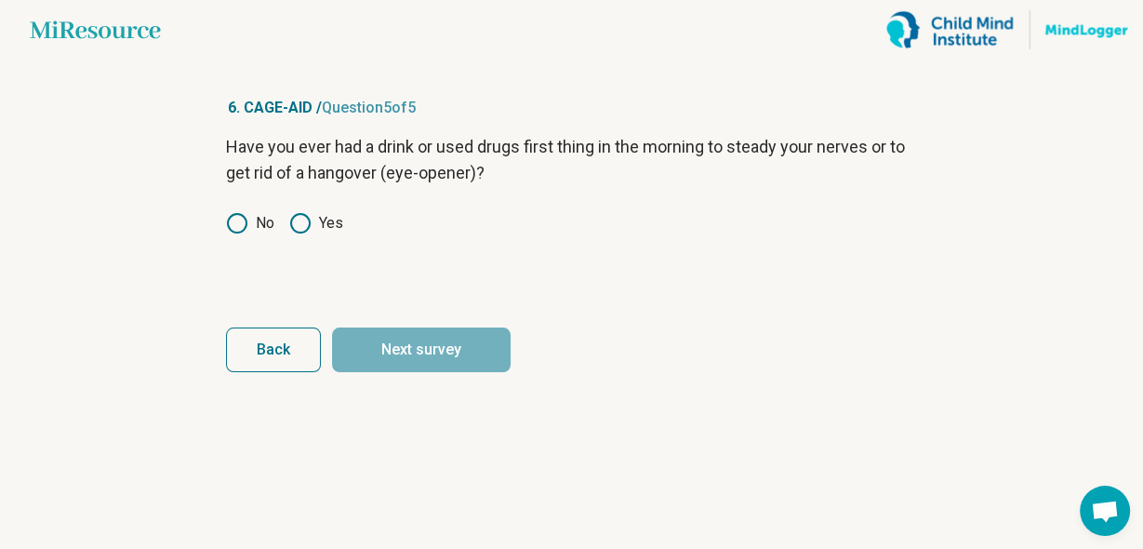
click at [239, 227] on icon at bounding box center [237, 223] width 22 height 22
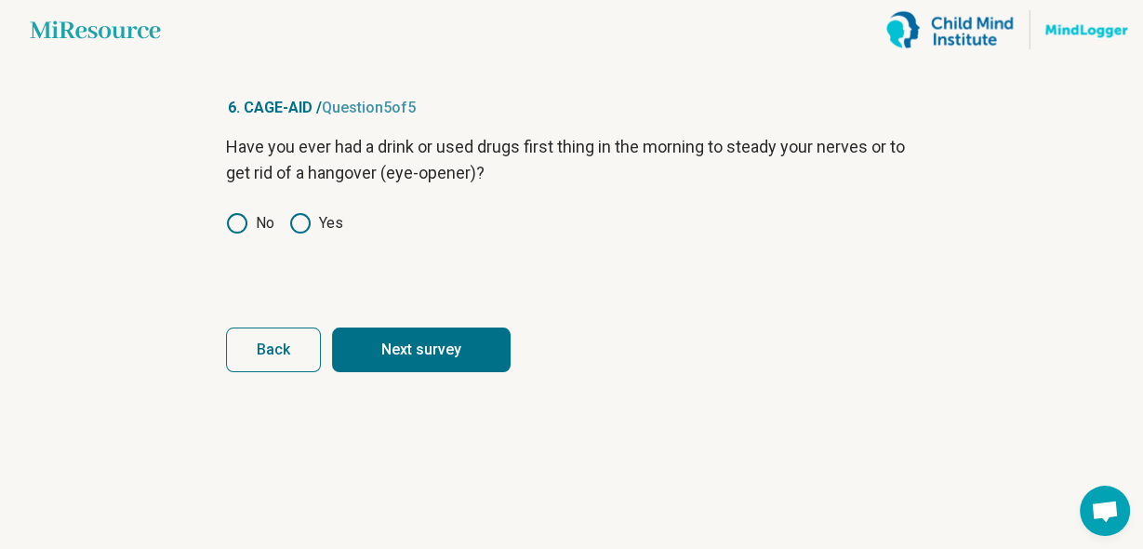
click at [388, 349] on button "Next survey" at bounding box center [421, 349] width 179 height 45
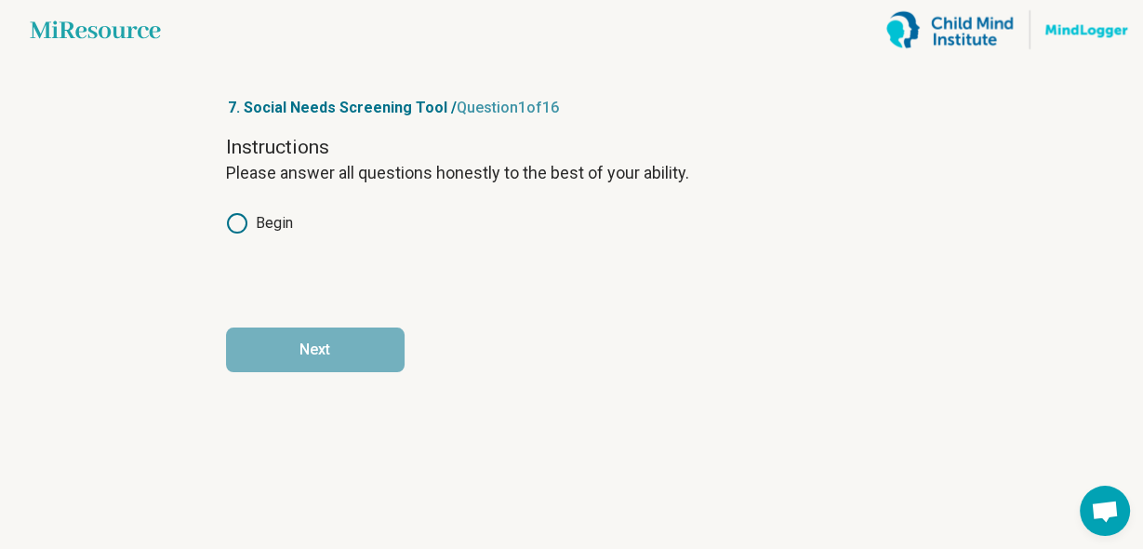
click at [241, 223] on icon at bounding box center [237, 223] width 22 height 22
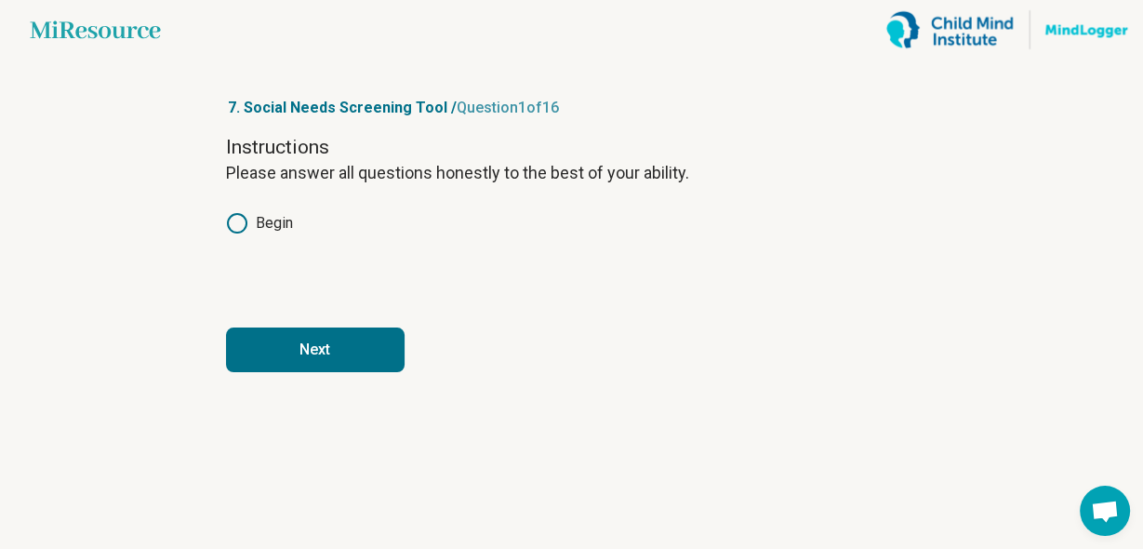
click at [311, 354] on button "Next" at bounding box center [315, 349] width 179 height 45
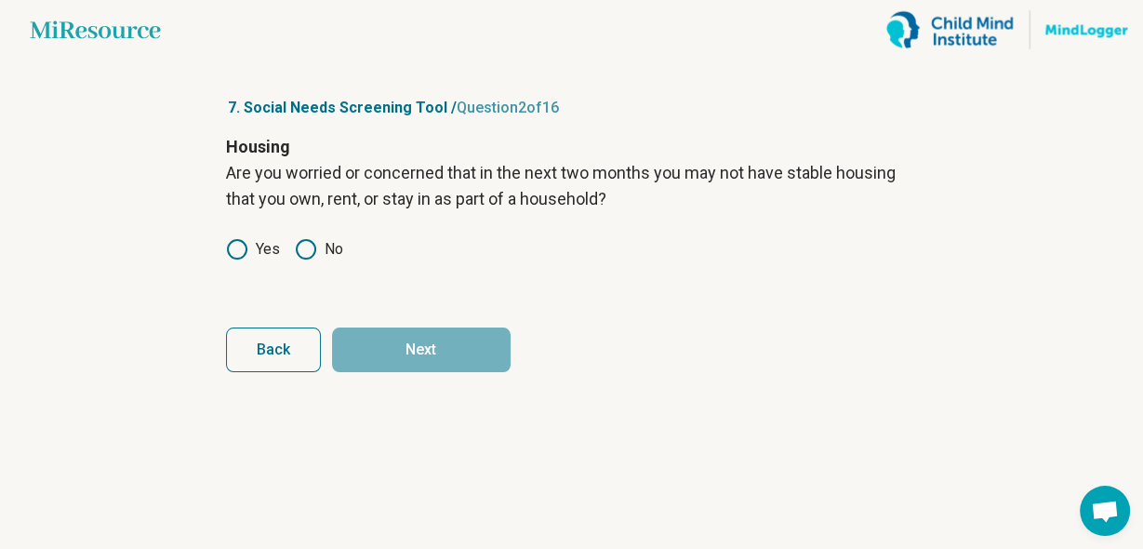
click at [234, 247] on icon at bounding box center [237, 249] width 22 height 22
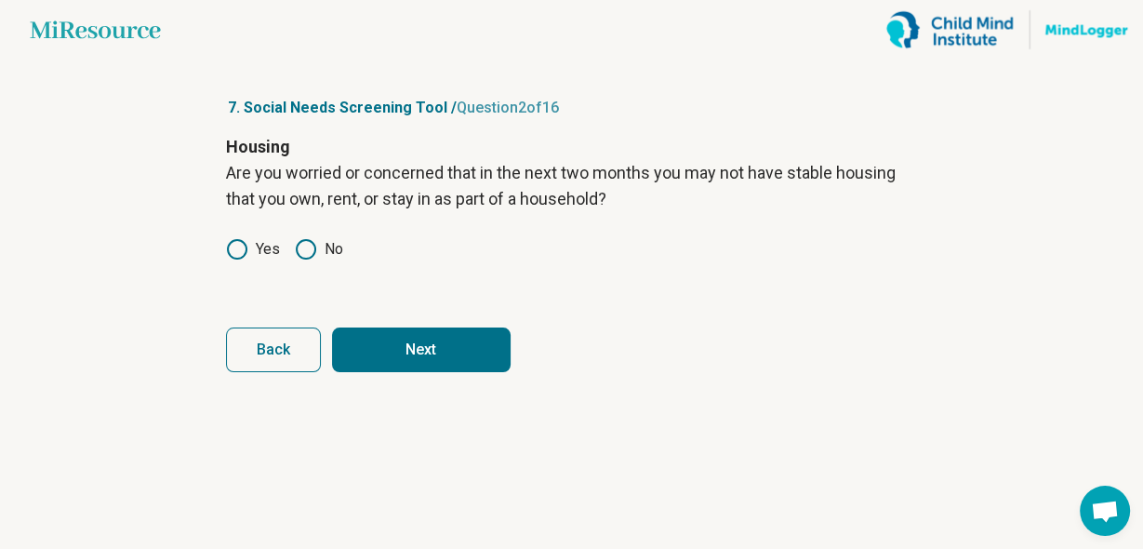
click at [234, 247] on circle at bounding box center [237, 249] width 13 height 13
click at [300, 245] on icon at bounding box center [306, 249] width 22 height 22
click at [378, 350] on button "Next" at bounding box center [421, 349] width 179 height 45
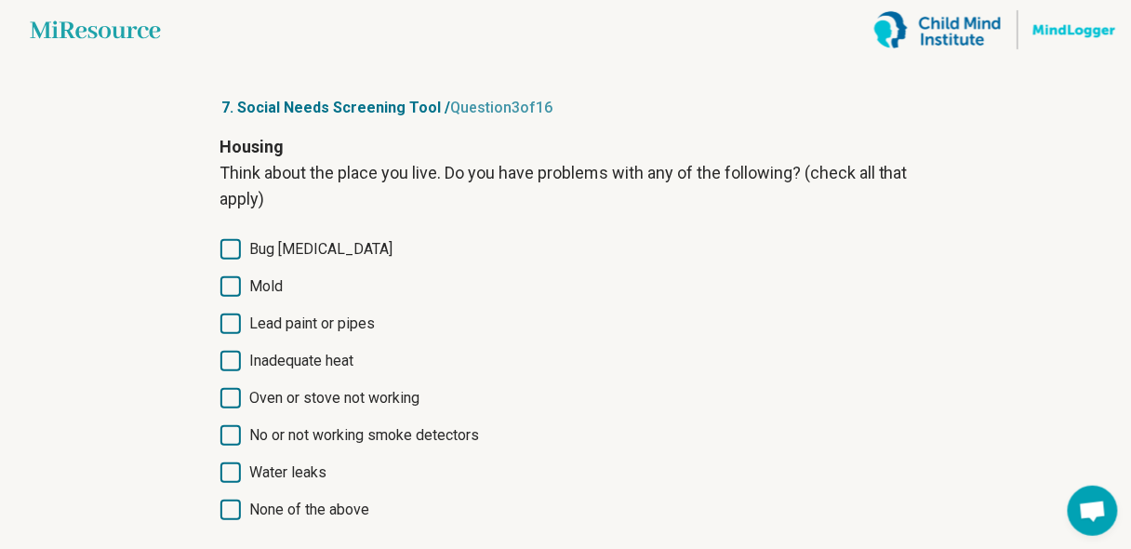
scroll to position [117, 0]
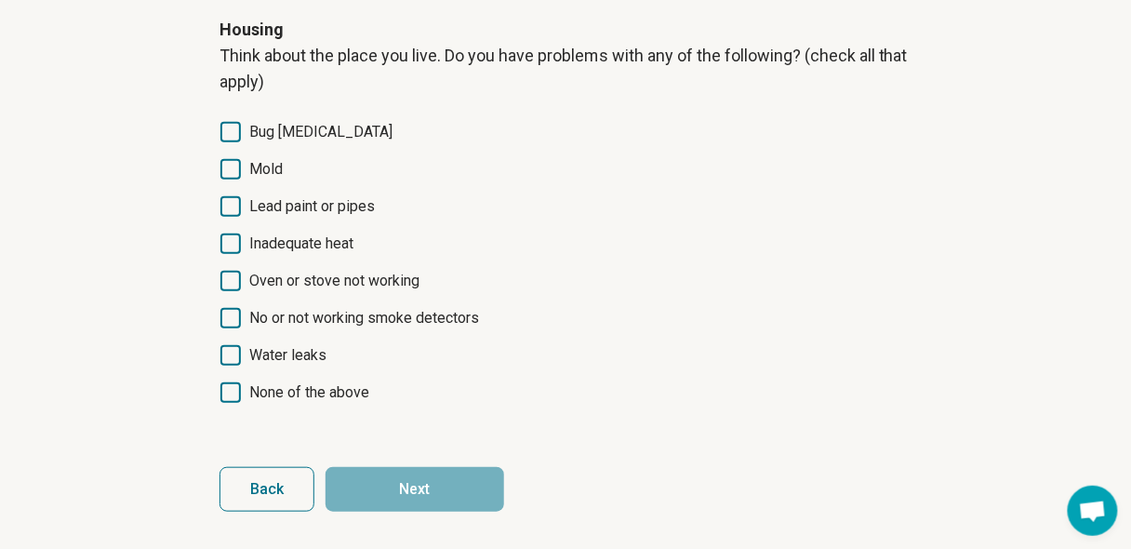
click at [232, 389] on icon at bounding box center [230, 392] width 20 height 20
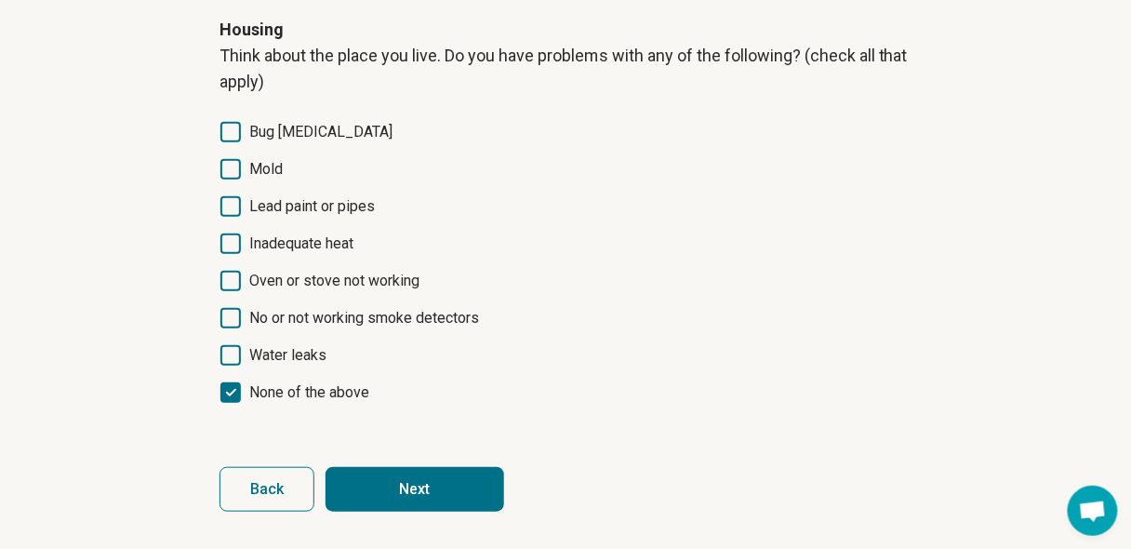
click at [405, 481] on button "Next" at bounding box center [414, 489] width 179 height 45
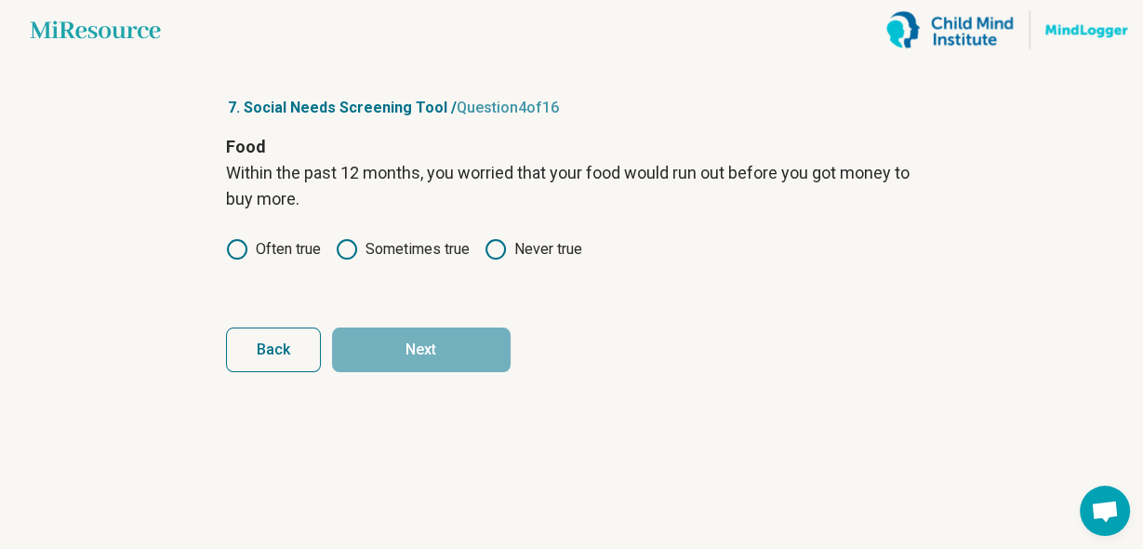
click at [506, 253] on icon at bounding box center [495, 249] width 22 height 22
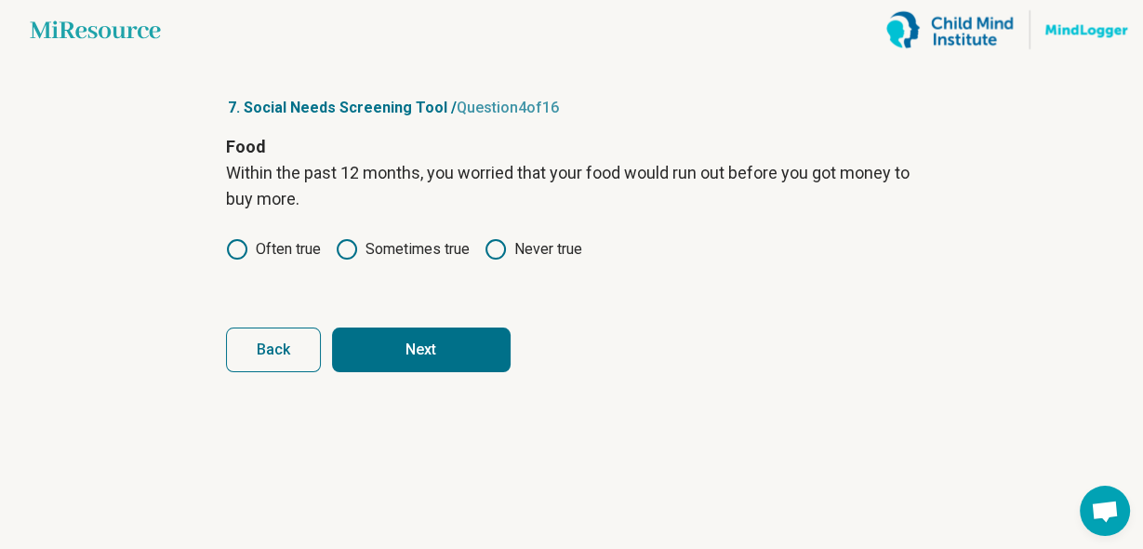
click at [431, 355] on button "Next" at bounding box center [421, 349] width 179 height 45
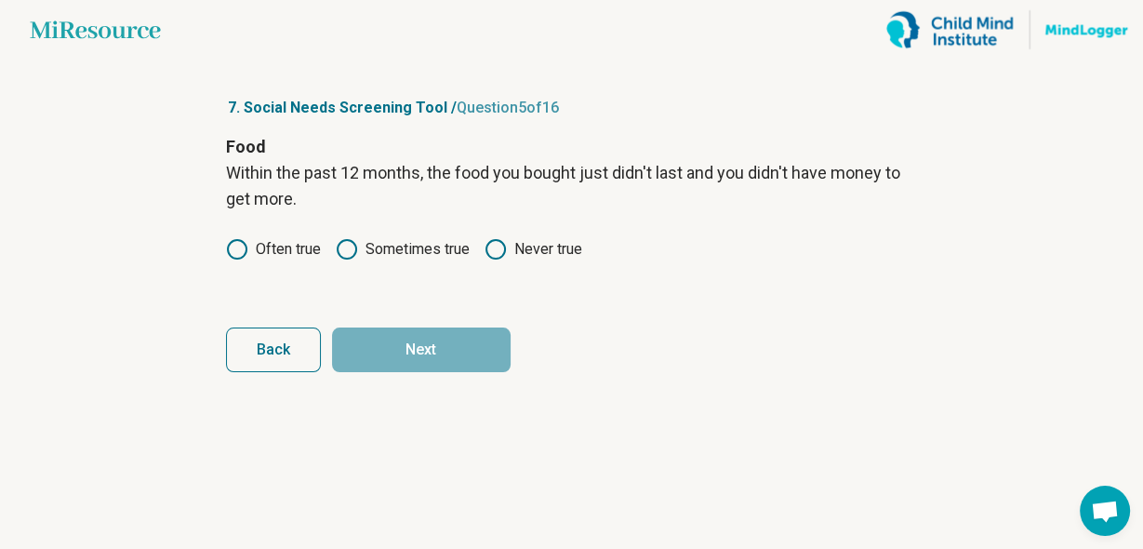
click at [492, 250] on icon at bounding box center [495, 249] width 22 height 22
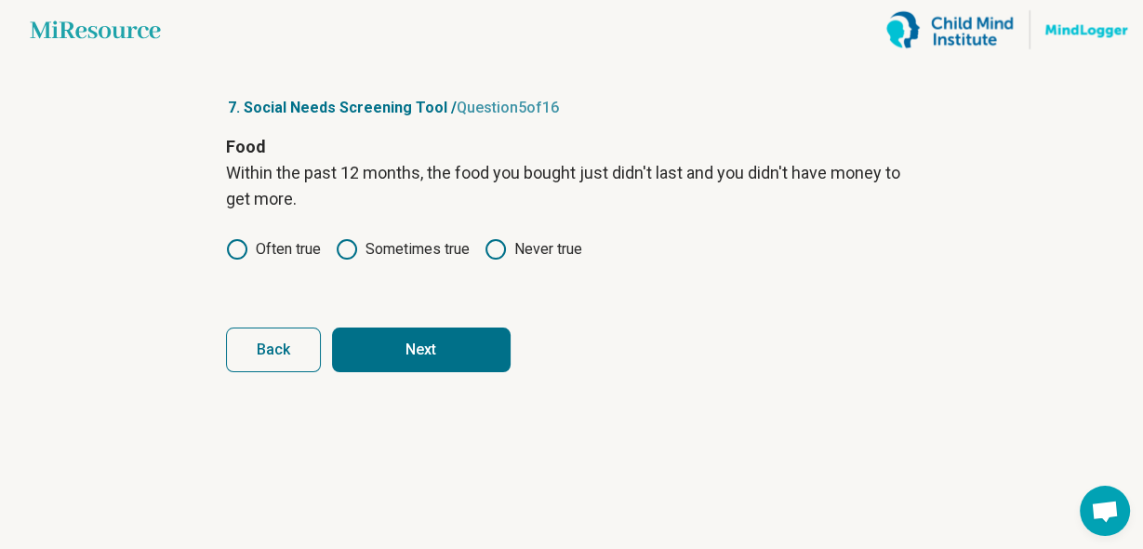
click at [438, 348] on button "Next" at bounding box center [421, 349] width 179 height 45
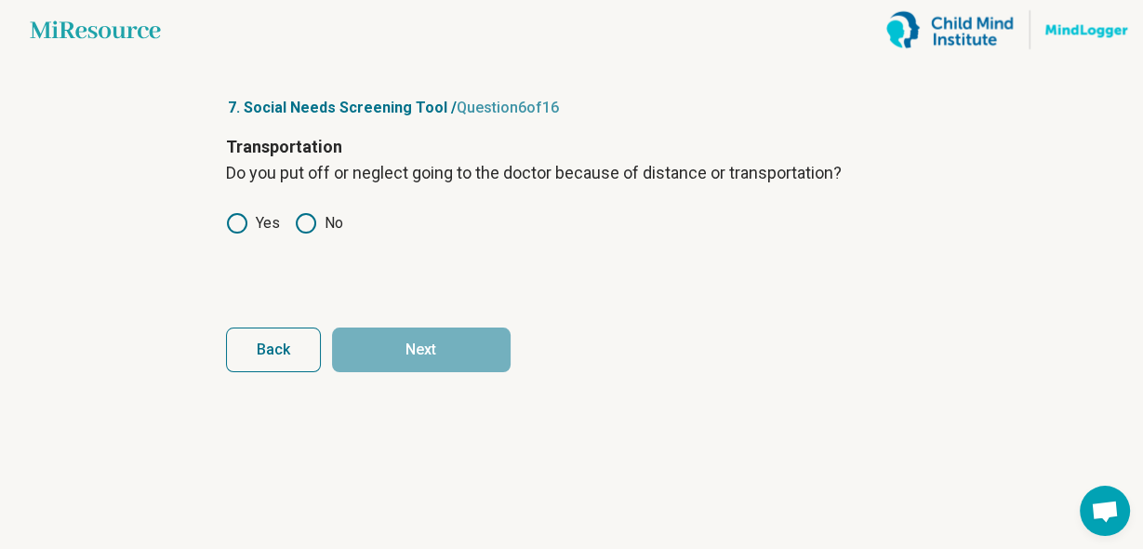
click at [311, 223] on icon at bounding box center [306, 223] width 22 height 22
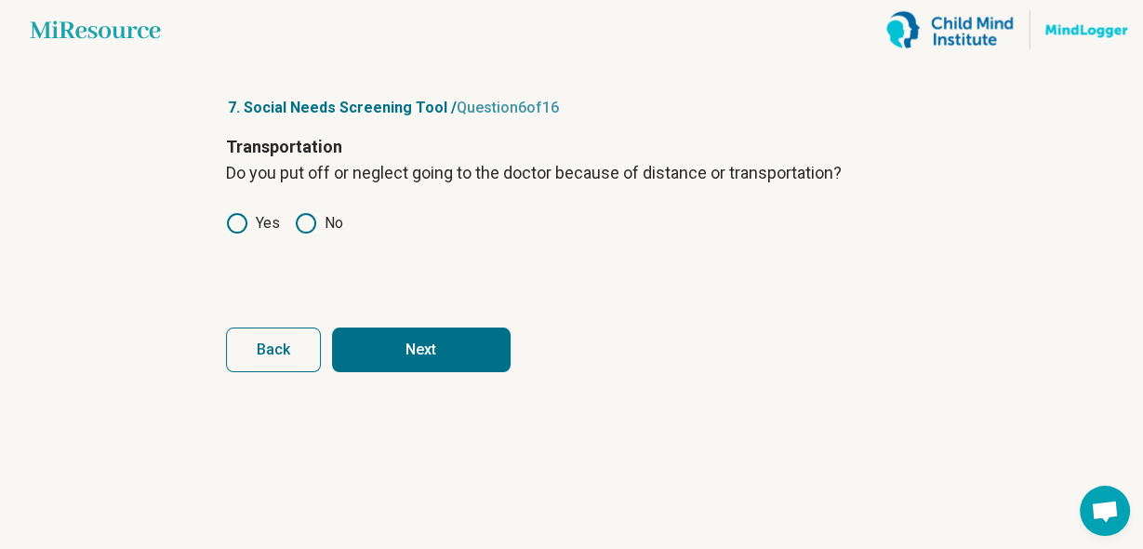
click at [424, 353] on button "Next" at bounding box center [421, 349] width 179 height 45
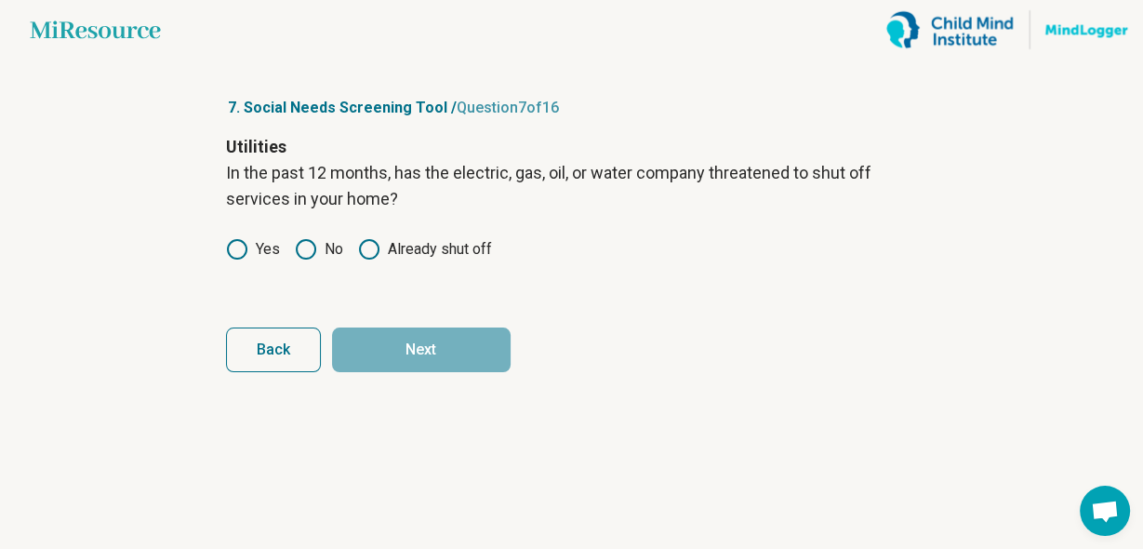
click at [309, 250] on icon at bounding box center [306, 249] width 22 height 22
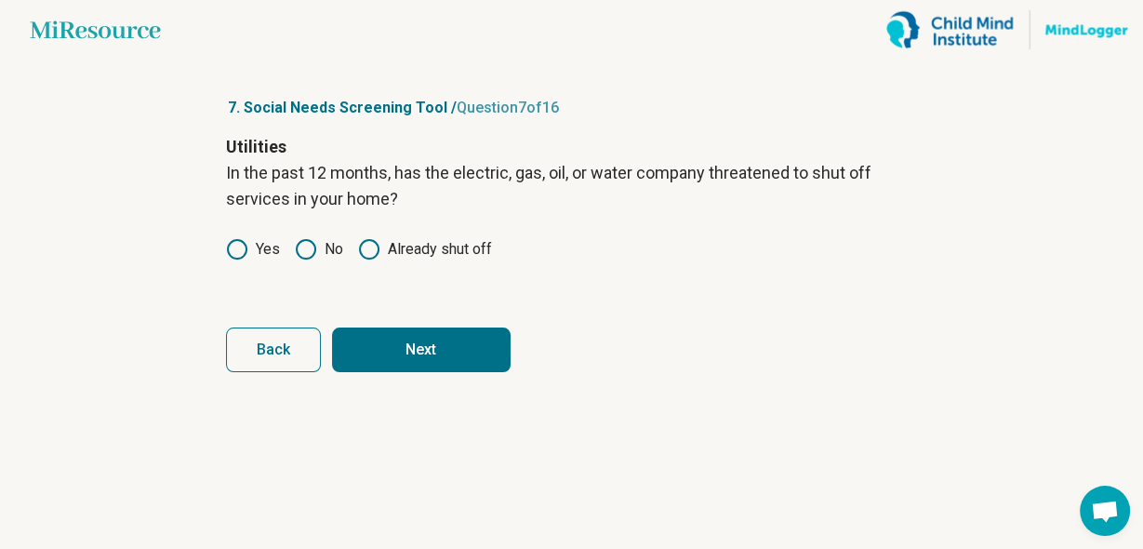
click at [394, 344] on button "Next" at bounding box center [421, 349] width 179 height 45
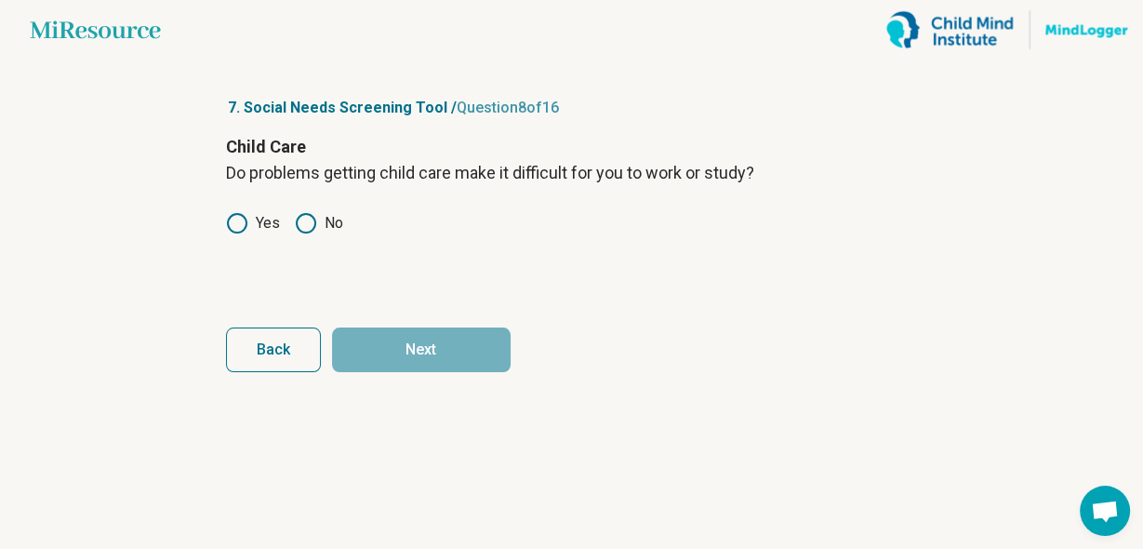
click at [307, 219] on icon at bounding box center [306, 223] width 22 height 22
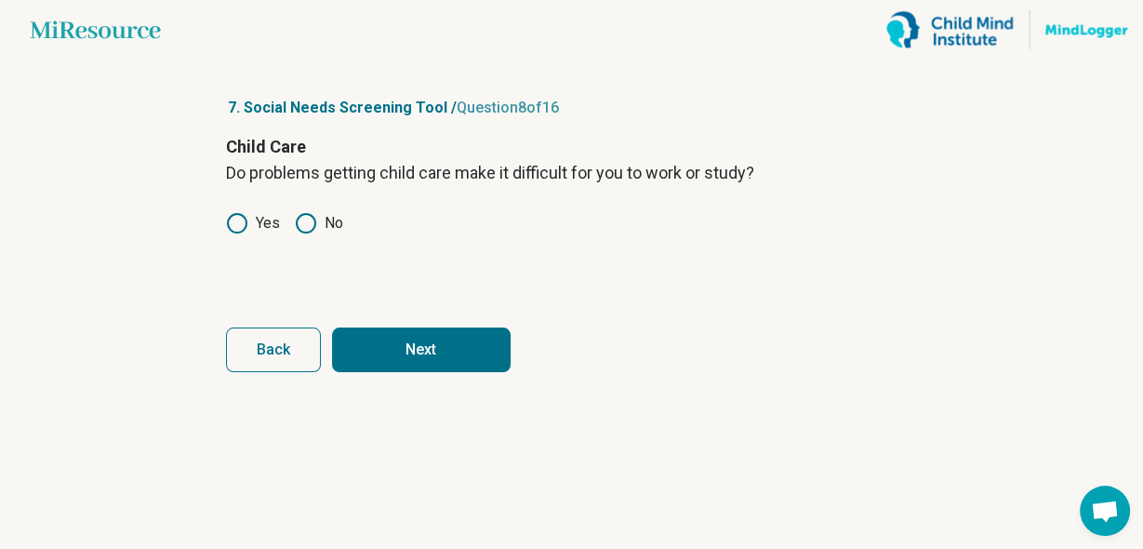
click at [401, 344] on button "Next" at bounding box center [421, 349] width 179 height 45
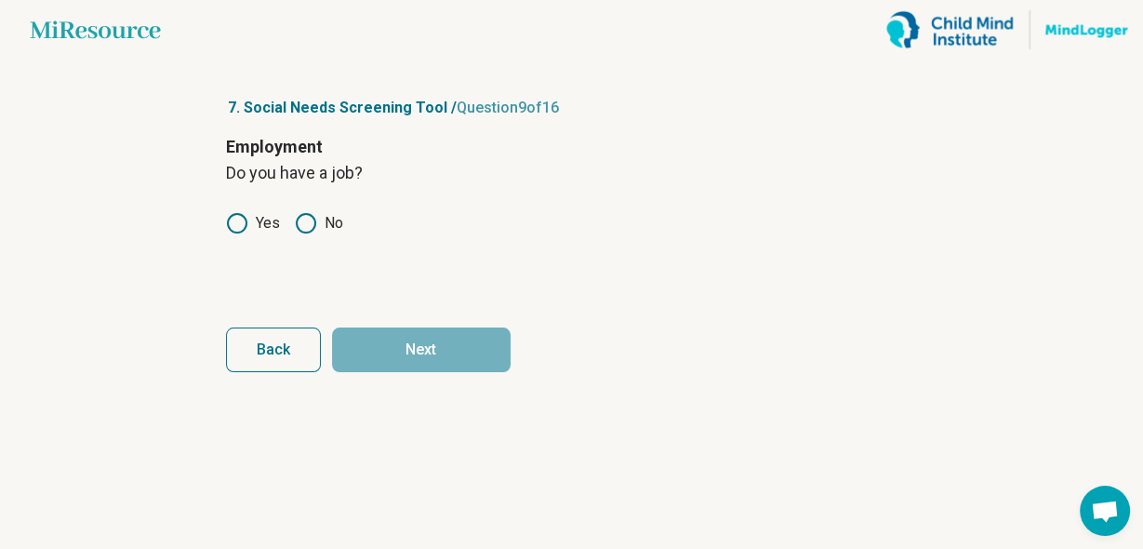
click at [237, 221] on icon at bounding box center [237, 223] width 22 height 22
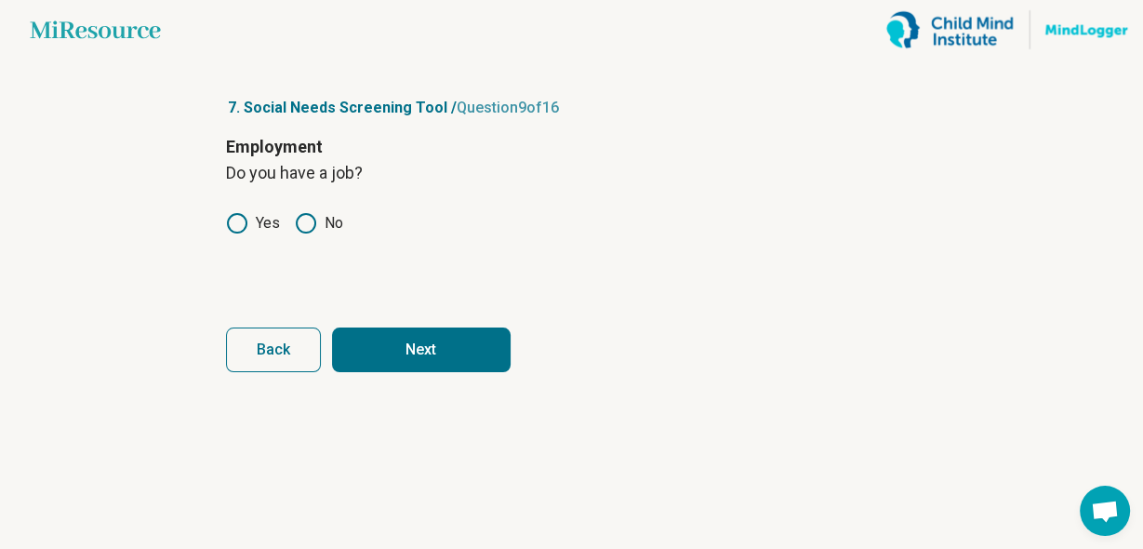
click at [418, 347] on button "Next" at bounding box center [421, 349] width 179 height 45
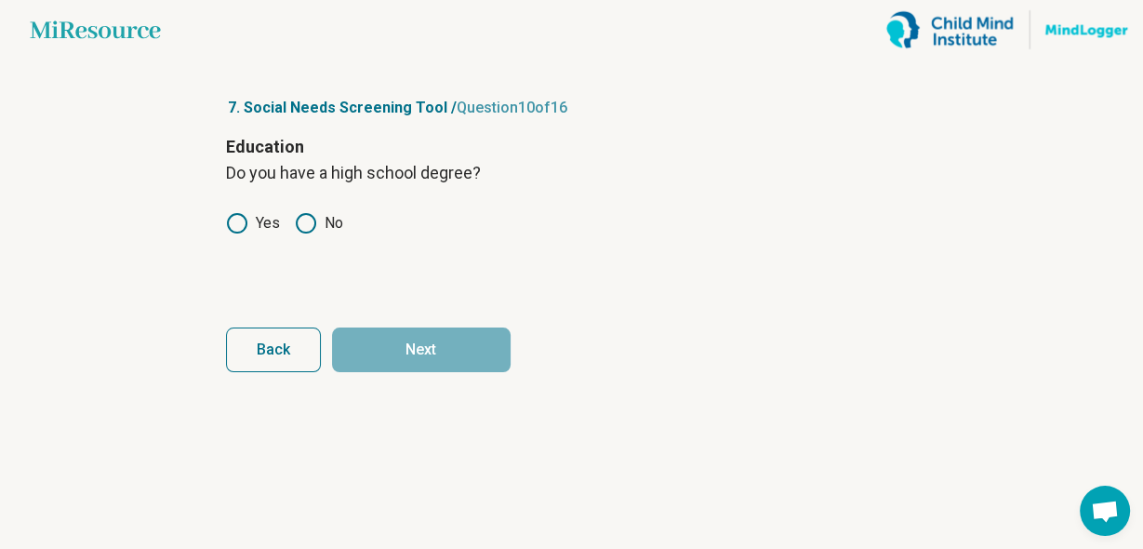
click at [232, 221] on icon at bounding box center [237, 223] width 22 height 22
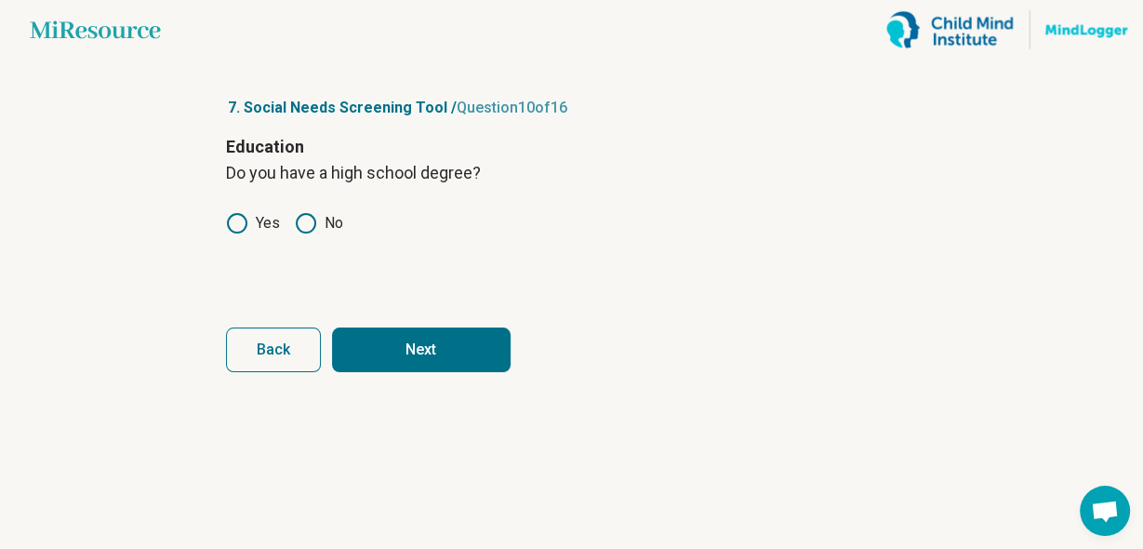
click at [378, 361] on button "Next" at bounding box center [421, 349] width 179 height 45
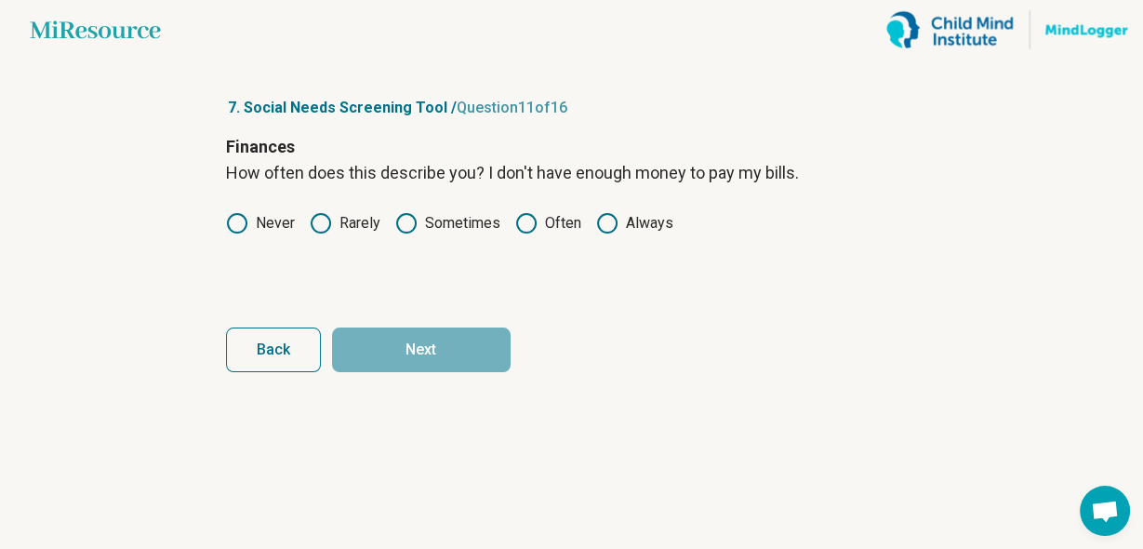
click at [247, 221] on icon at bounding box center [237, 223] width 22 height 22
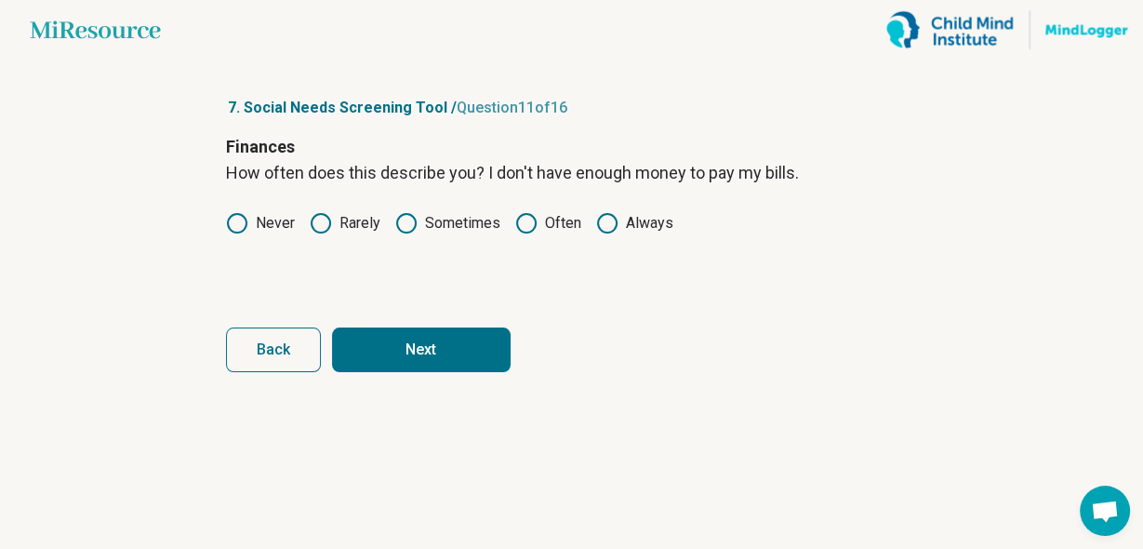
click at [424, 361] on button "Next" at bounding box center [421, 349] width 179 height 45
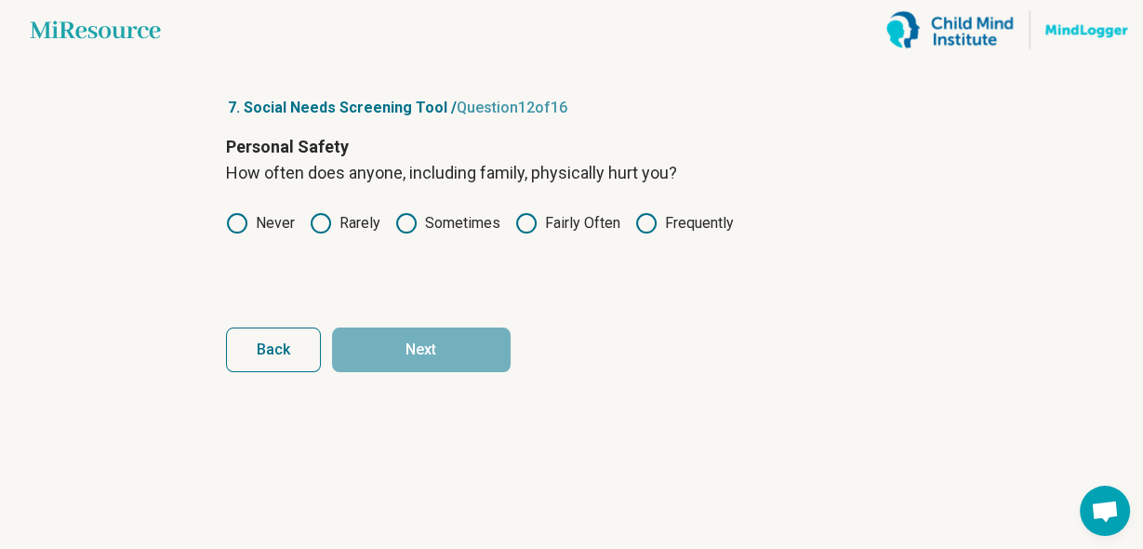
click at [238, 221] on icon at bounding box center [237, 223] width 22 height 22
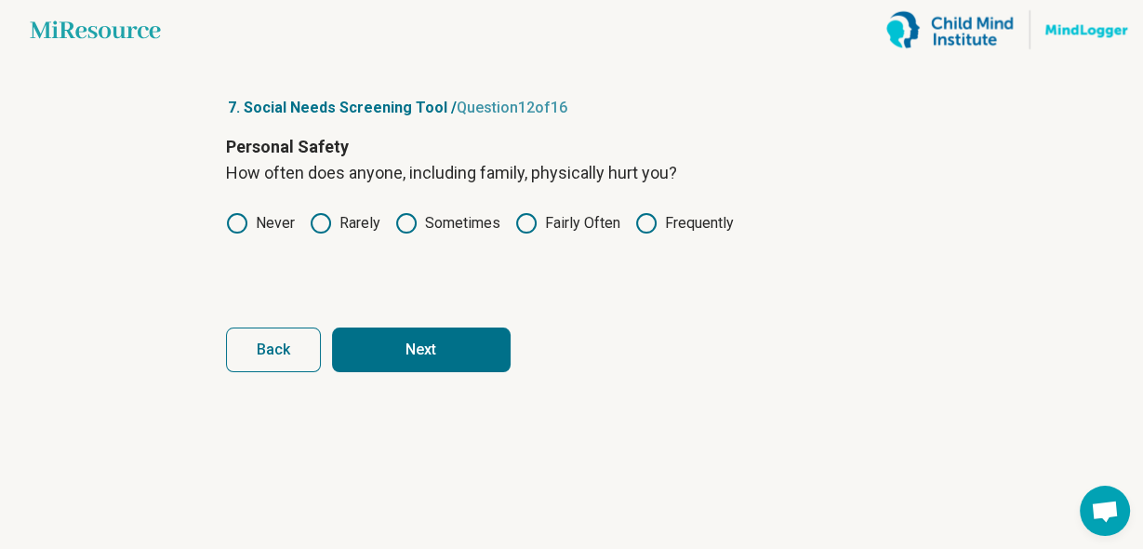
click at [388, 349] on button "Next" at bounding box center [421, 349] width 179 height 45
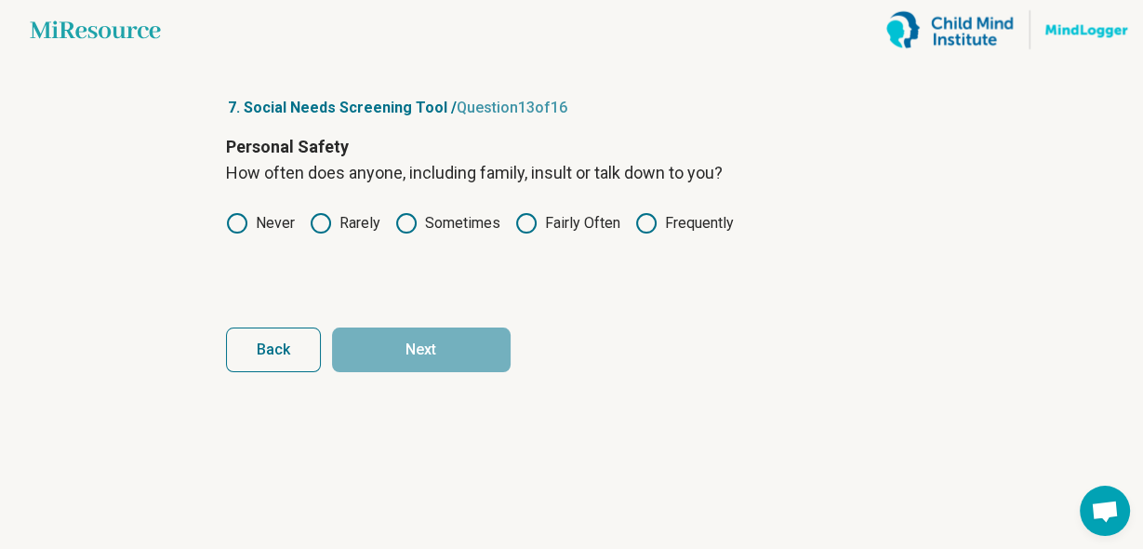
click at [239, 215] on circle at bounding box center [237, 223] width 19 height 19
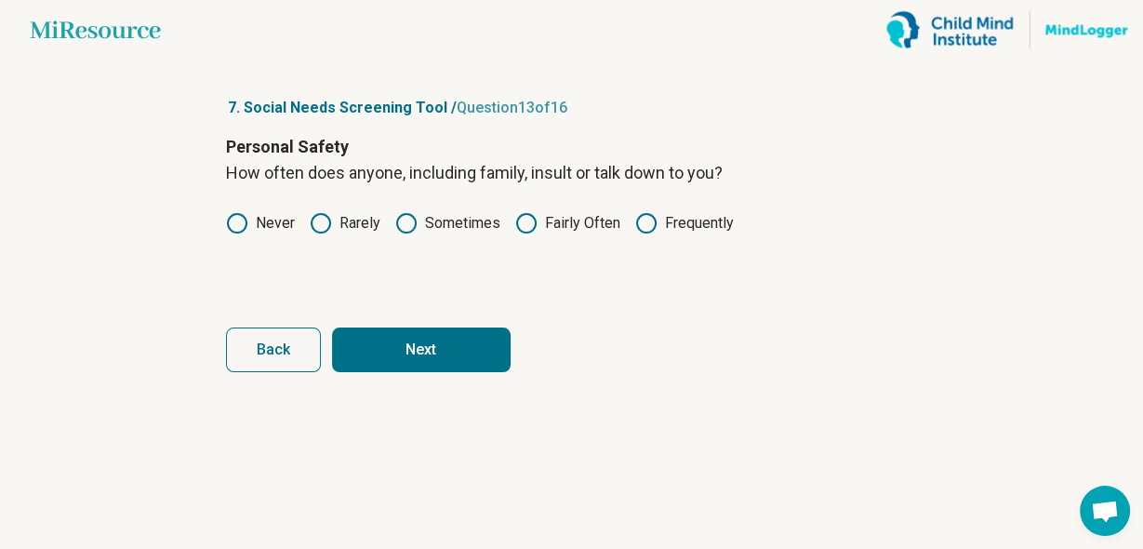
click at [385, 343] on button "Next" at bounding box center [421, 349] width 179 height 45
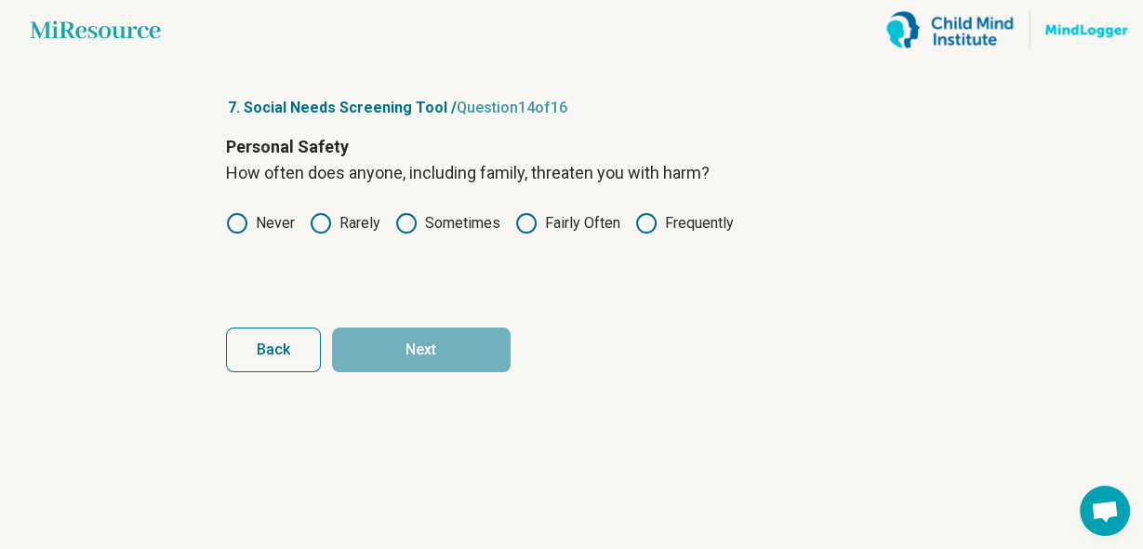
click at [232, 223] on icon at bounding box center [237, 223] width 22 height 22
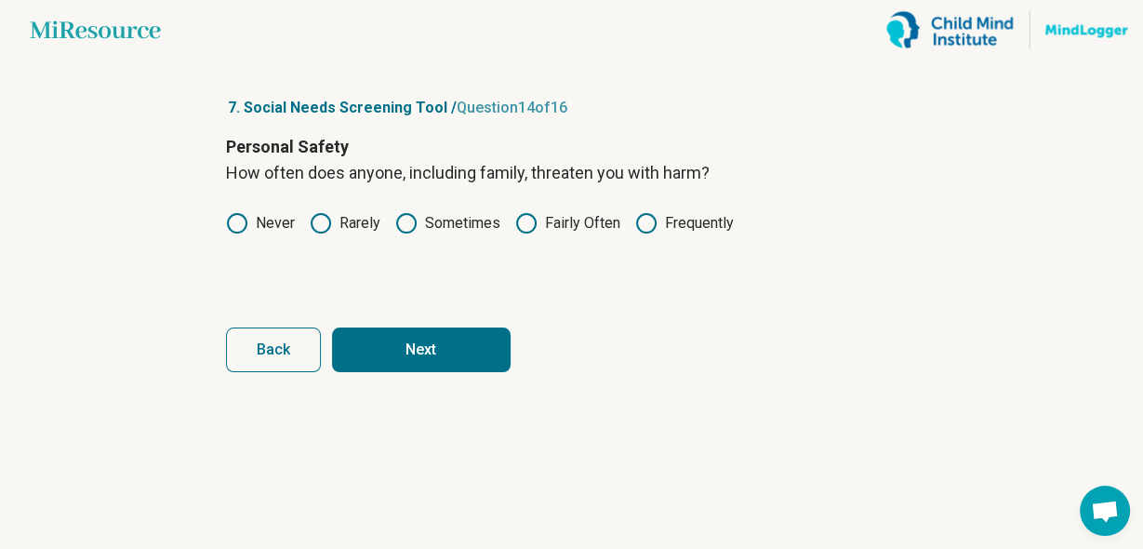
click at [373, 337] on button "Next" at bounding box center [421, 349] width 179 height 45
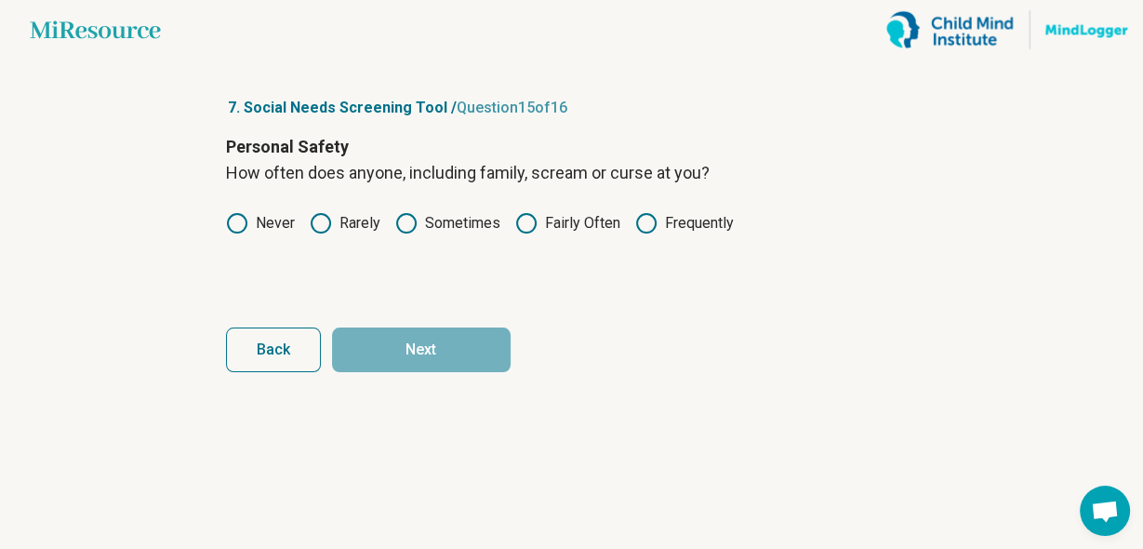
click at [239, 228] on icon at bounding box center [237, 223] width 22 height 22
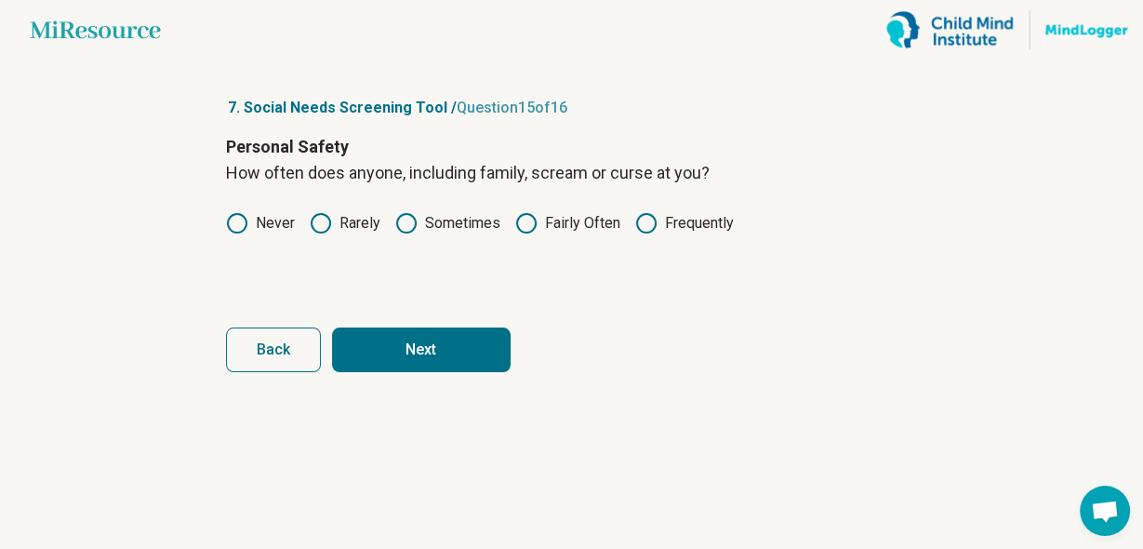
click at [388, 350] on button "Next" at bounding box center [421, 349] width 179 height 45
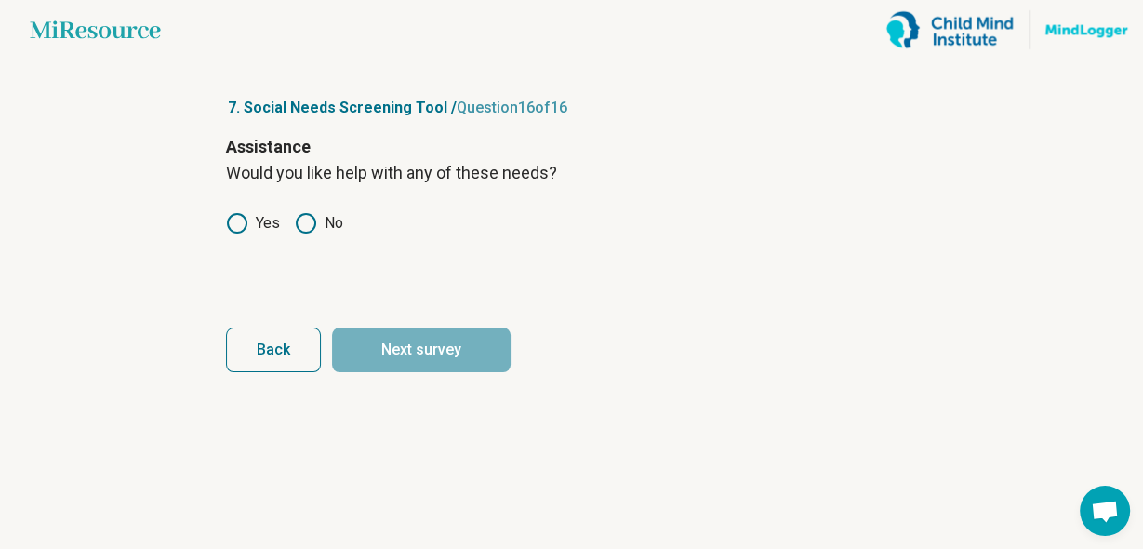
click at [237, 217] on icon at bounding box center [237, 223] width 22 height 22
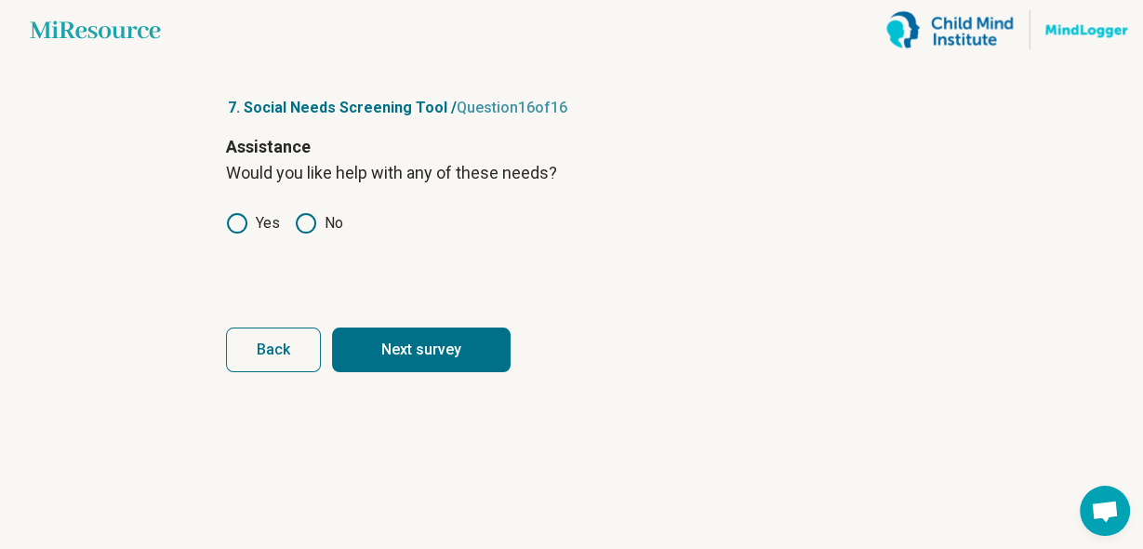
click at [420, 348] on button "Next survey" at bounding box center [421, 349] width 179 height 45
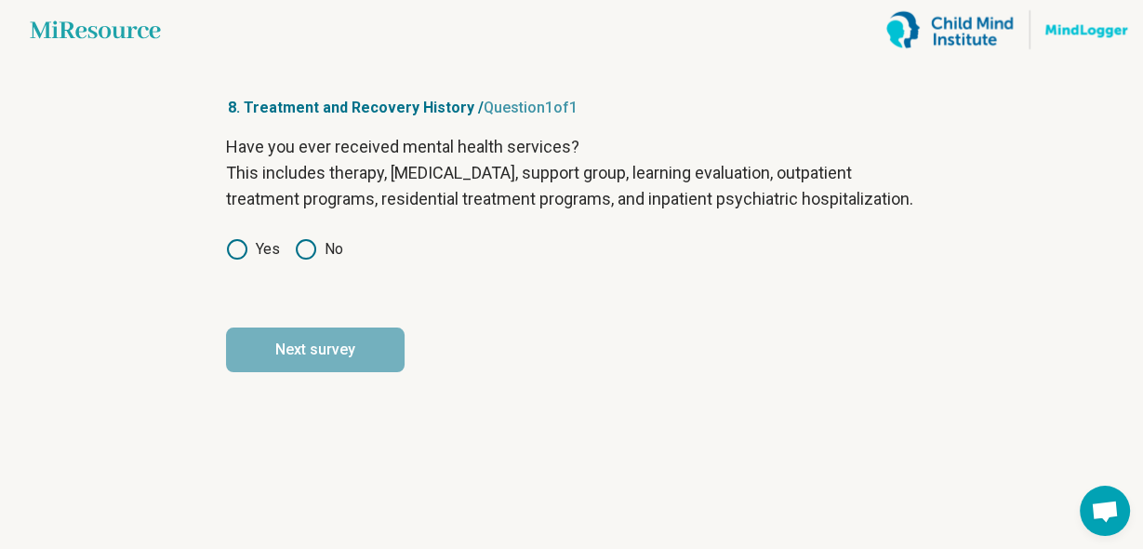
click at [243, 260] on icon at bounding box center [237, 249] width 22 height 22
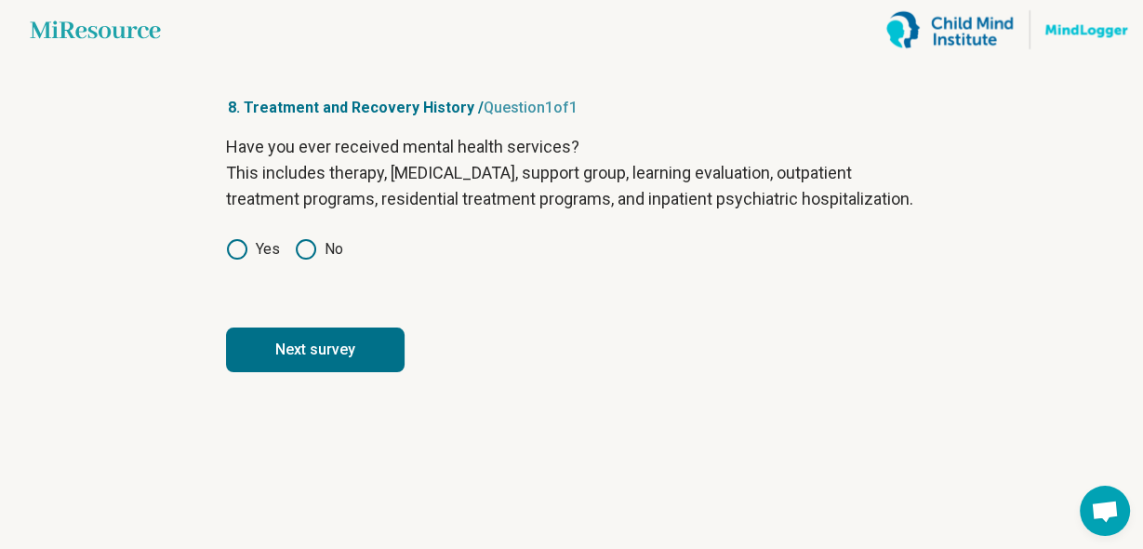
click at [331, 372] on button "Next survey" at bounding box center [315, 349] width 179 height 45
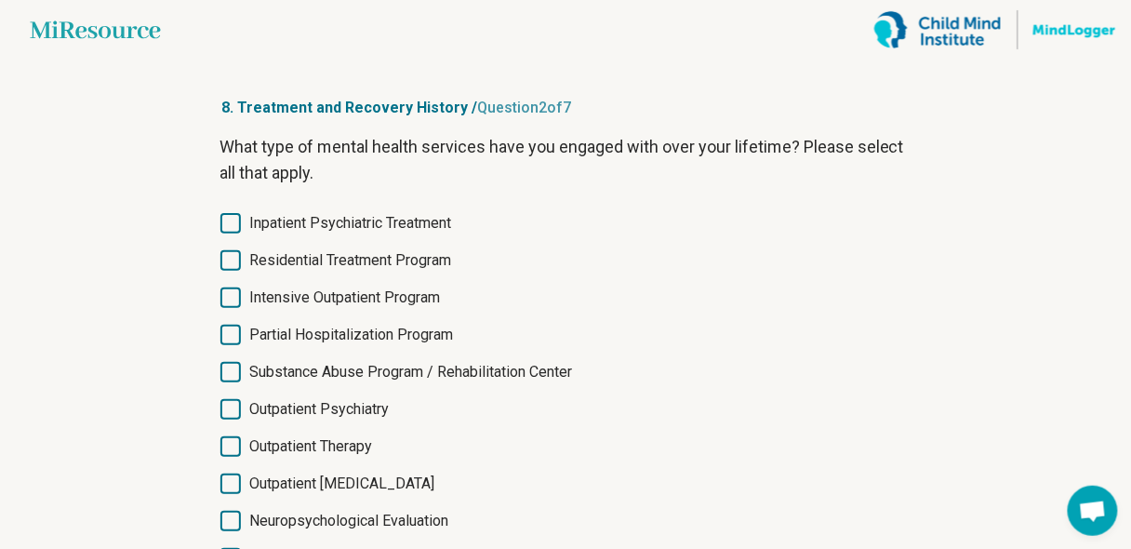
click at [228, 442] on icon at bounding box center [230, 446] width 20 height 20
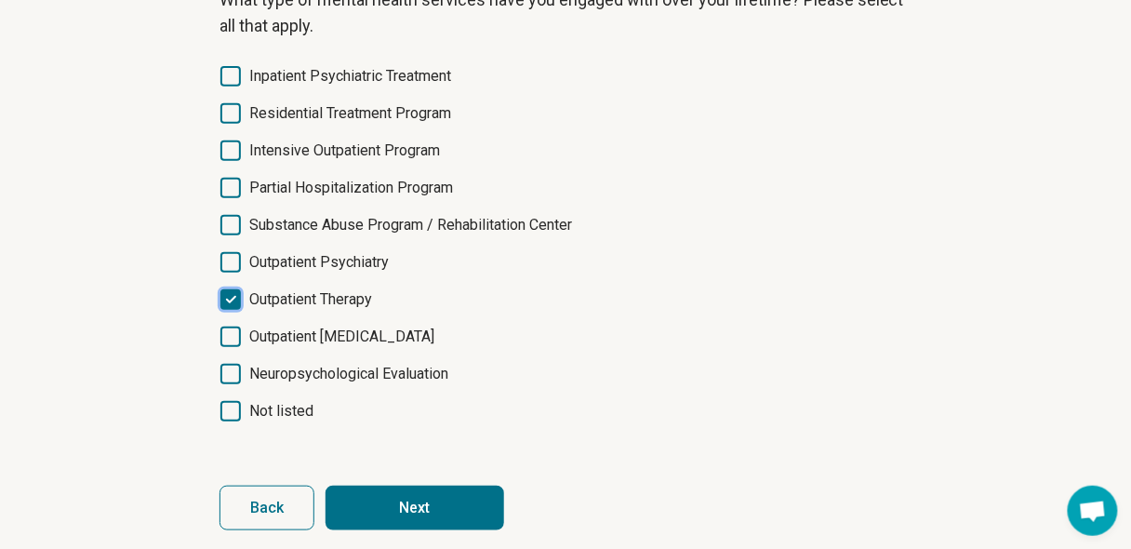
scroll to position [165, 0]
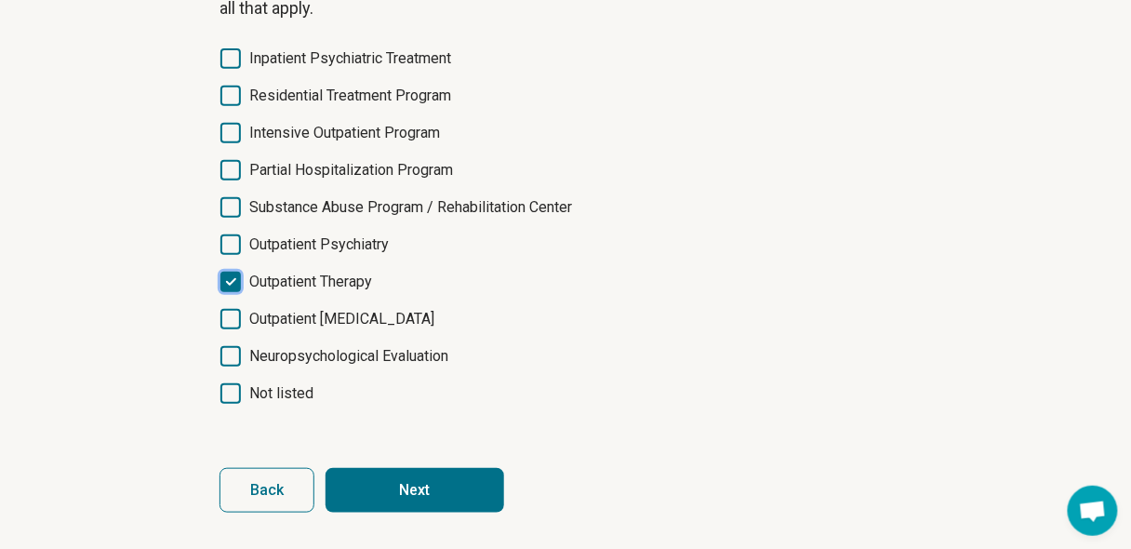
click at [381, 483] on button "Next" at bounding box center [414, 490] width 179 height 45
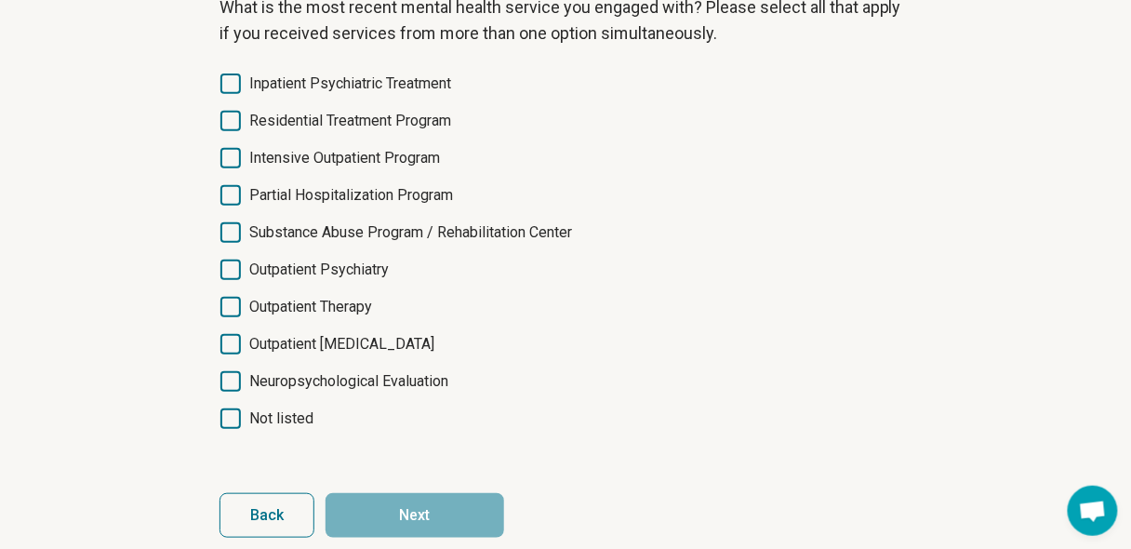
scroll to position [79, 0]
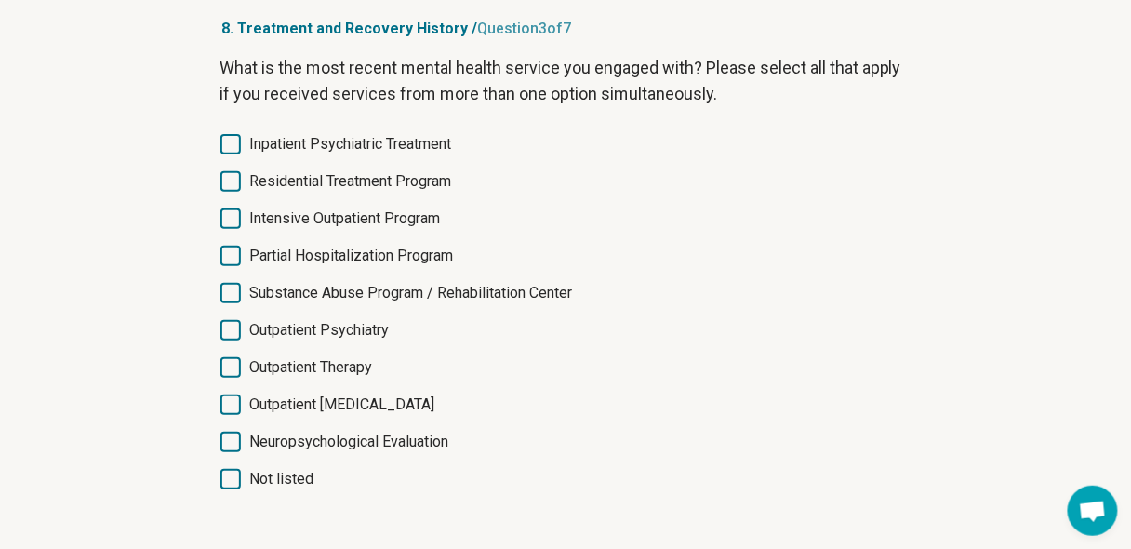
click at [234, 363] on icon at bounding box center [230, 367] width 20 height 20
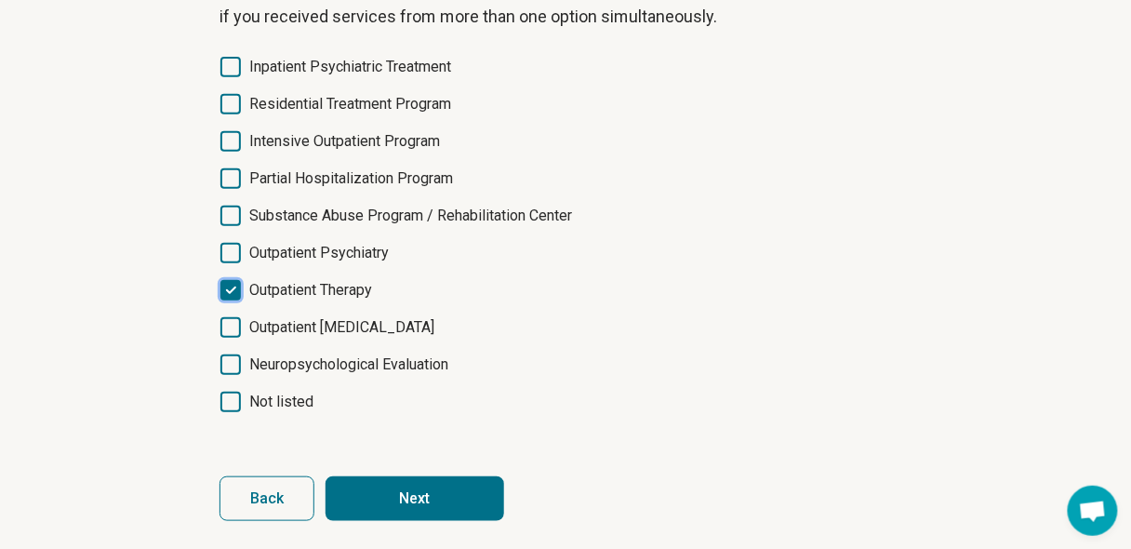
scroll to position [165, 0]
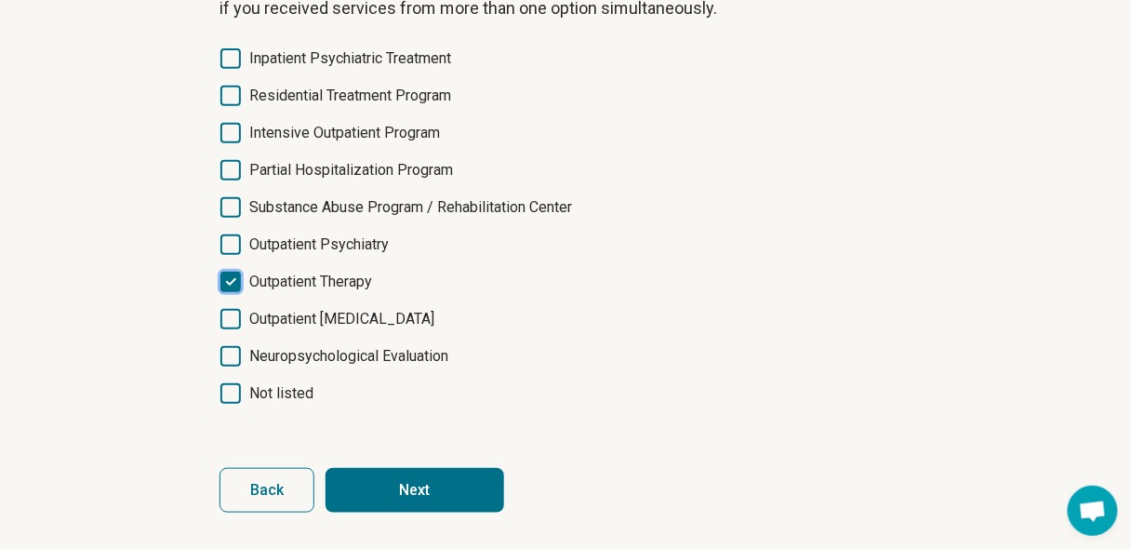
click at [375, 483] on button "Next" at bounding box center [414, 490] width 179 height 45
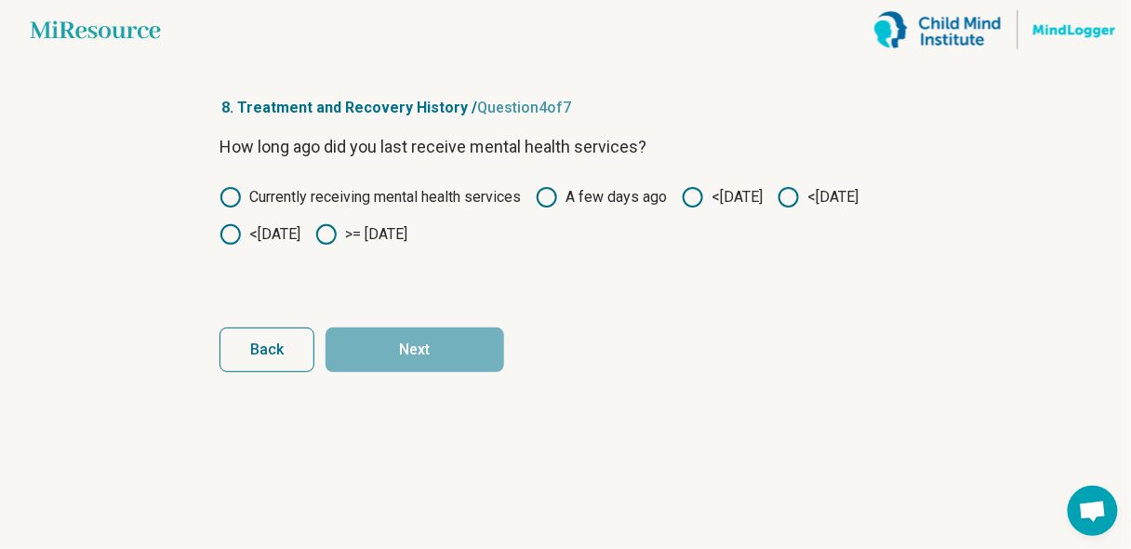
scroll to position [0, 0]
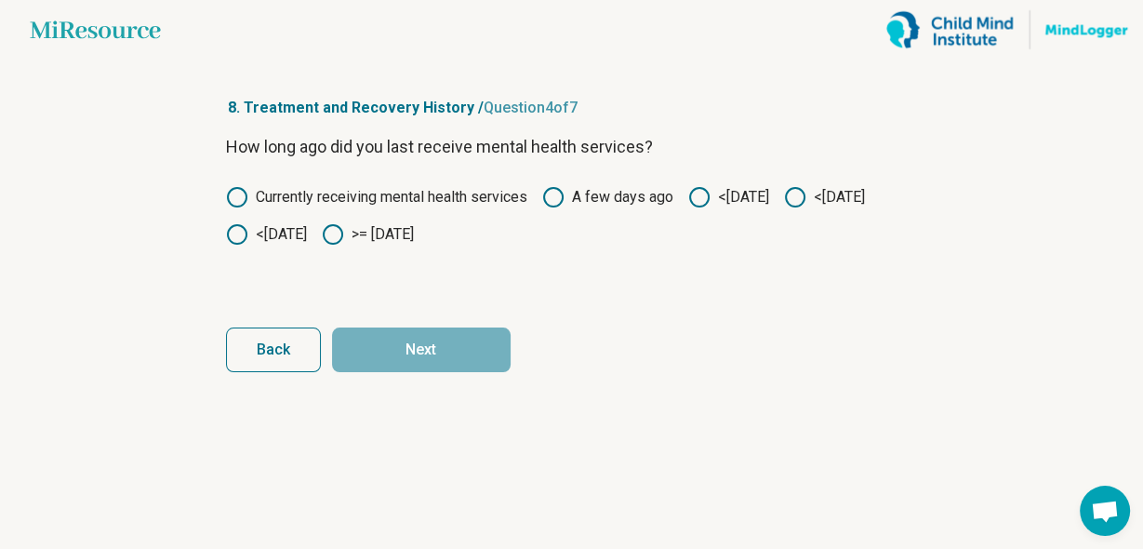
click at [344, 236] on icon at bounding box center [333, 234] width 22 height 22
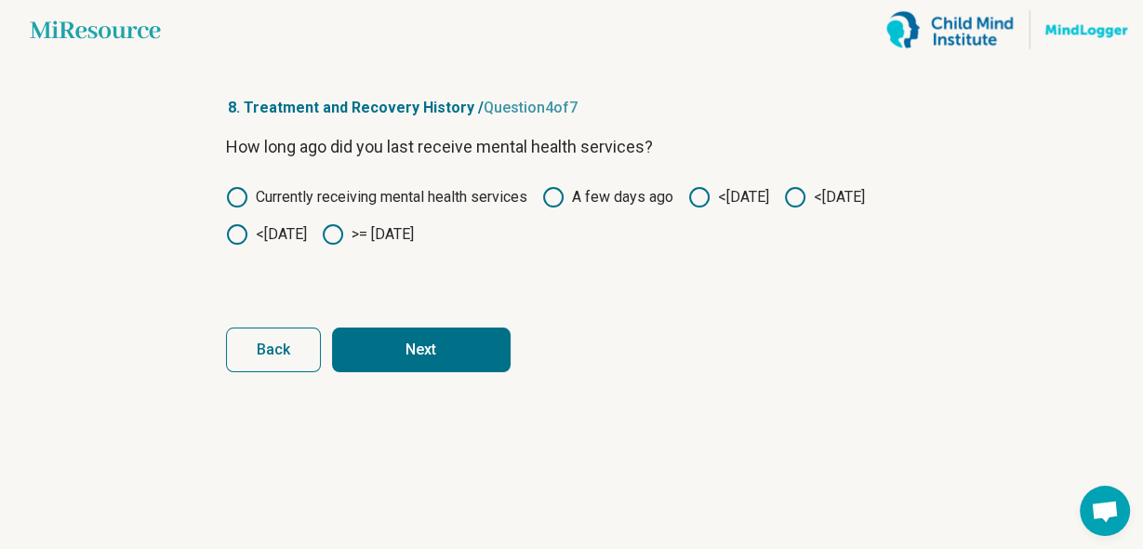
click at [443, 344] on button "Next" at bounding box center [421, 349] width 179 height 45
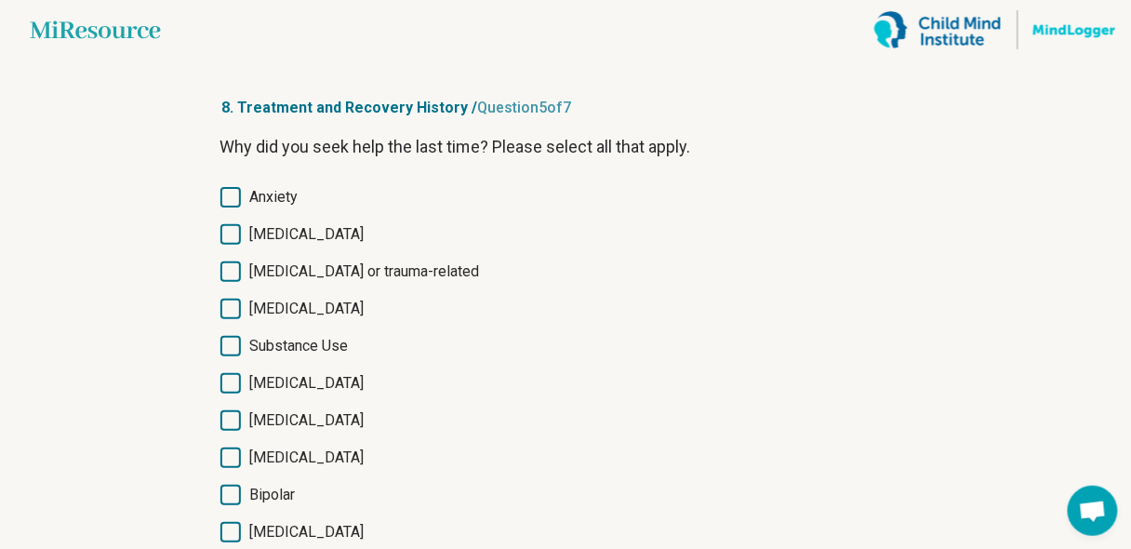
click at [228, 197] on icon at bounding box center [230, 197] width 20 height 20
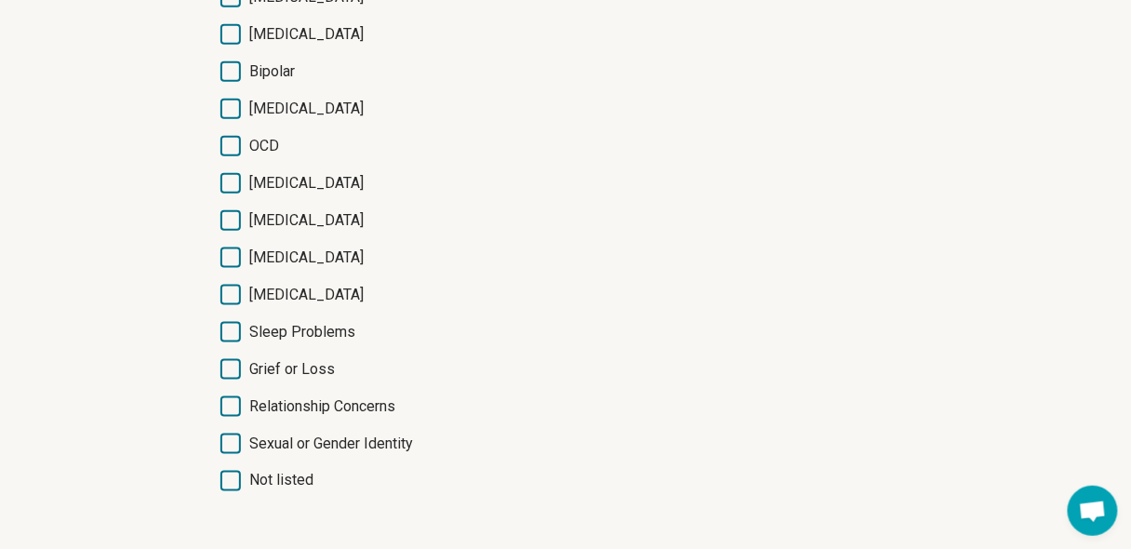
scroll to position [479, 0]
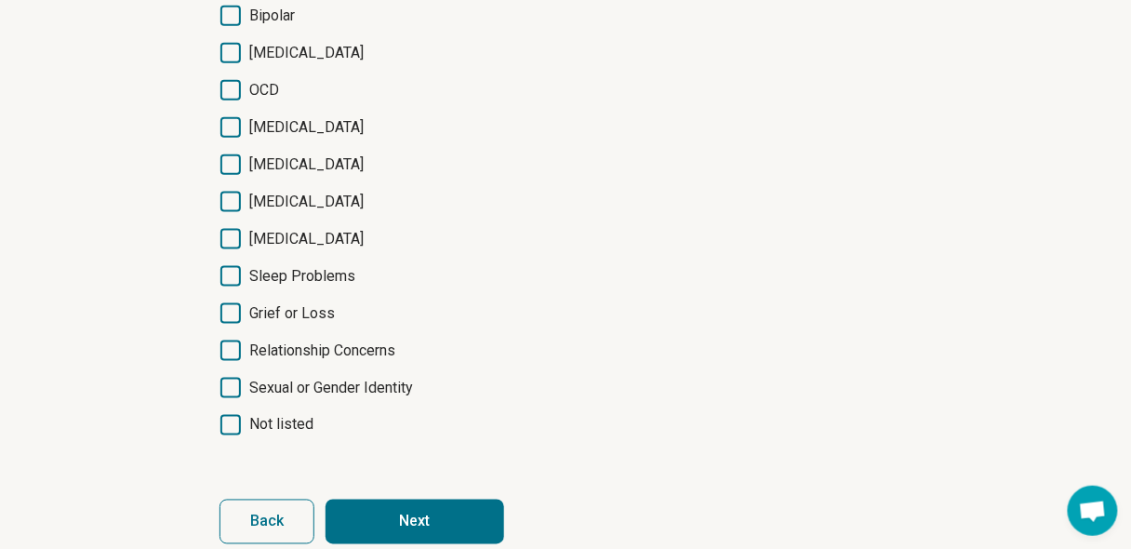
click at [385, 507] on button "Next" at bounding box center [414, 521] width 179 height 45
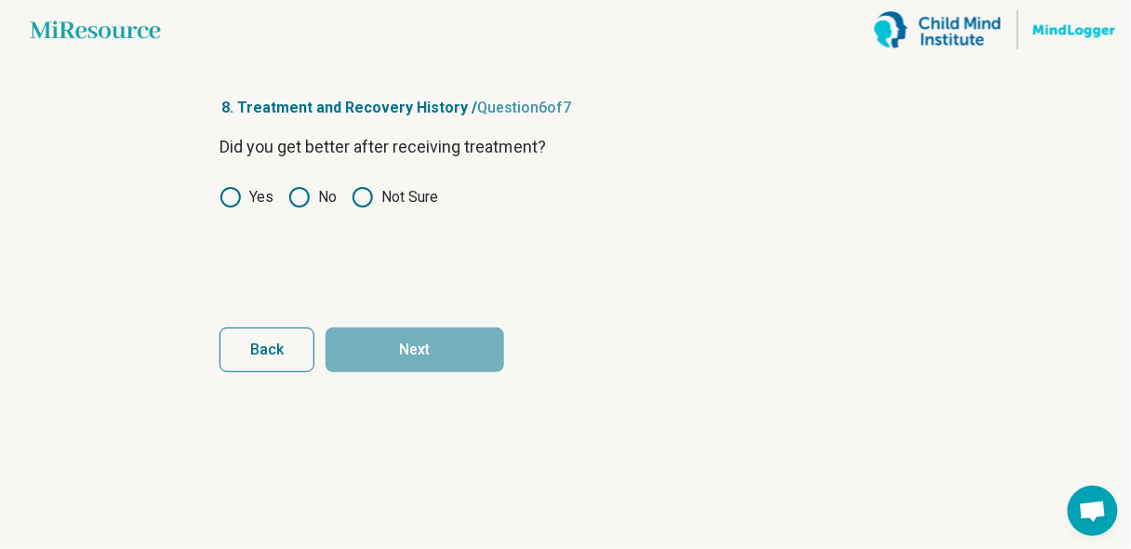
scroll to position [0, 0]
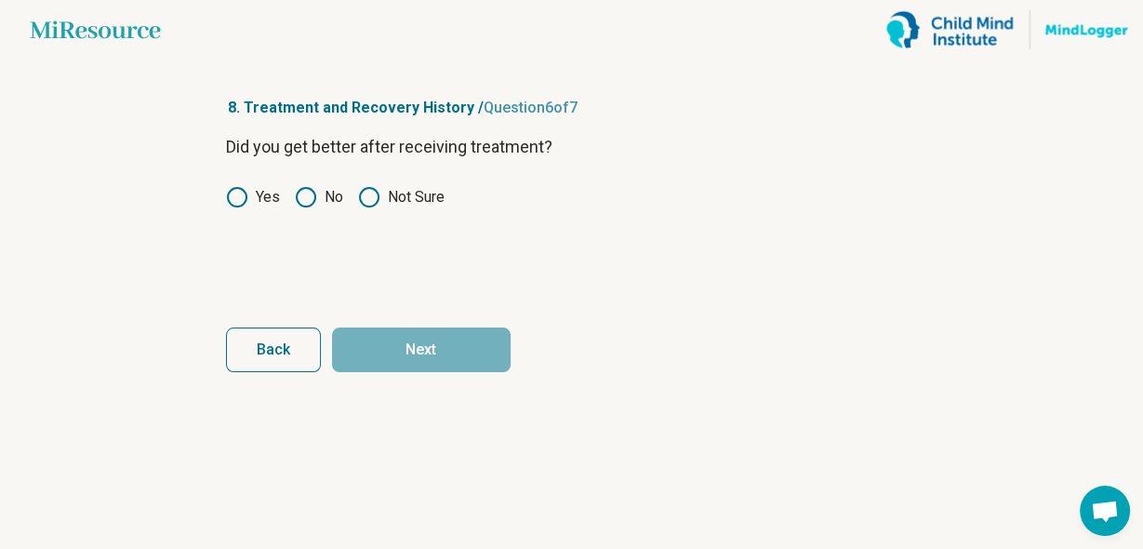
click at [228, 190] on icon at bounding box center [237, 197] width 22 height 22
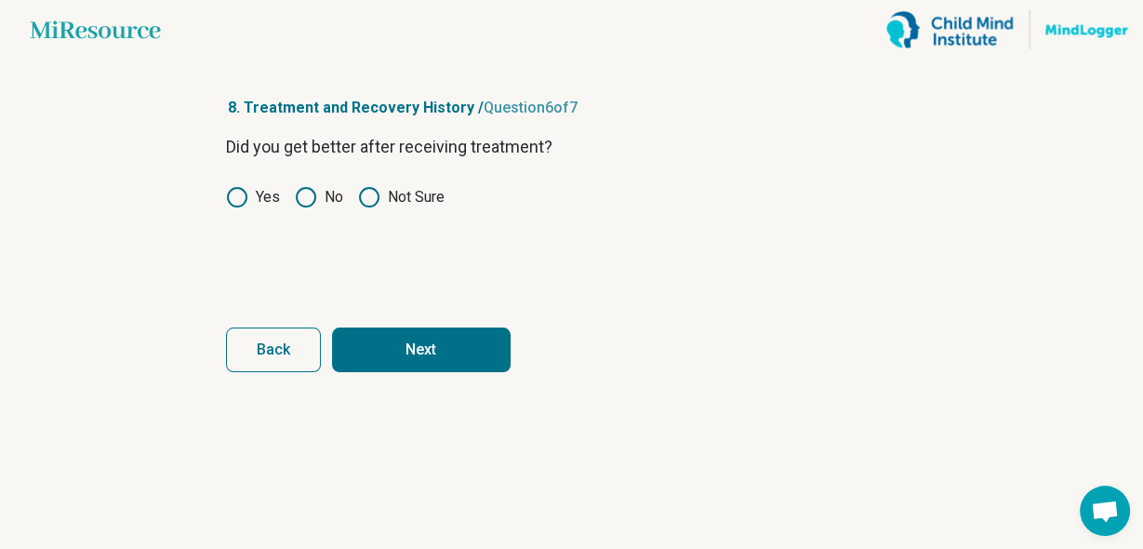
click at [394, 356] on button "Next" at bounding box center [421, 349] width 179 height 45
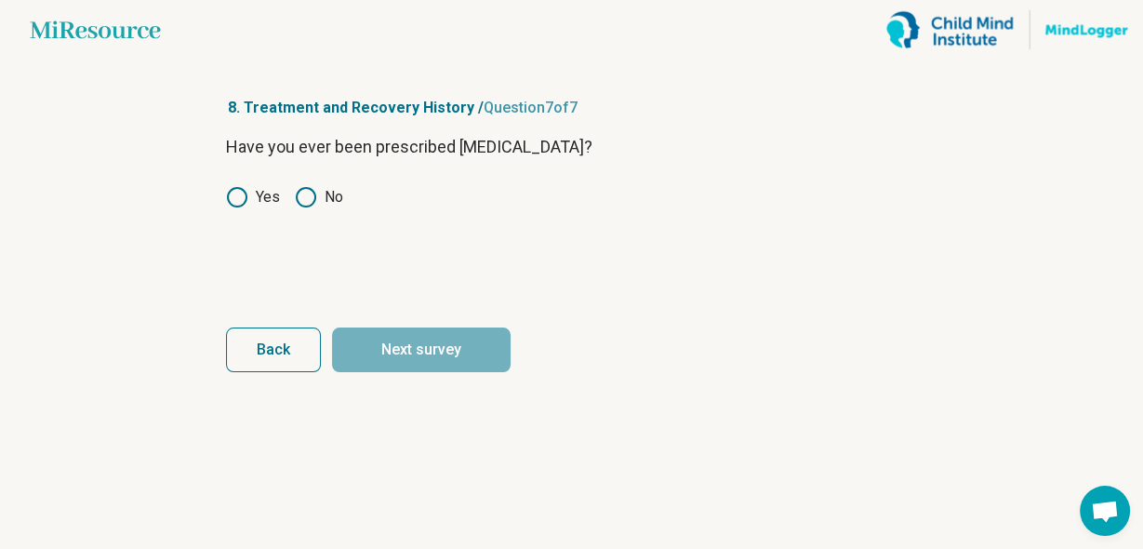
click at [304, 204] on icon at bounding box center [306, 197] width 22 height 22
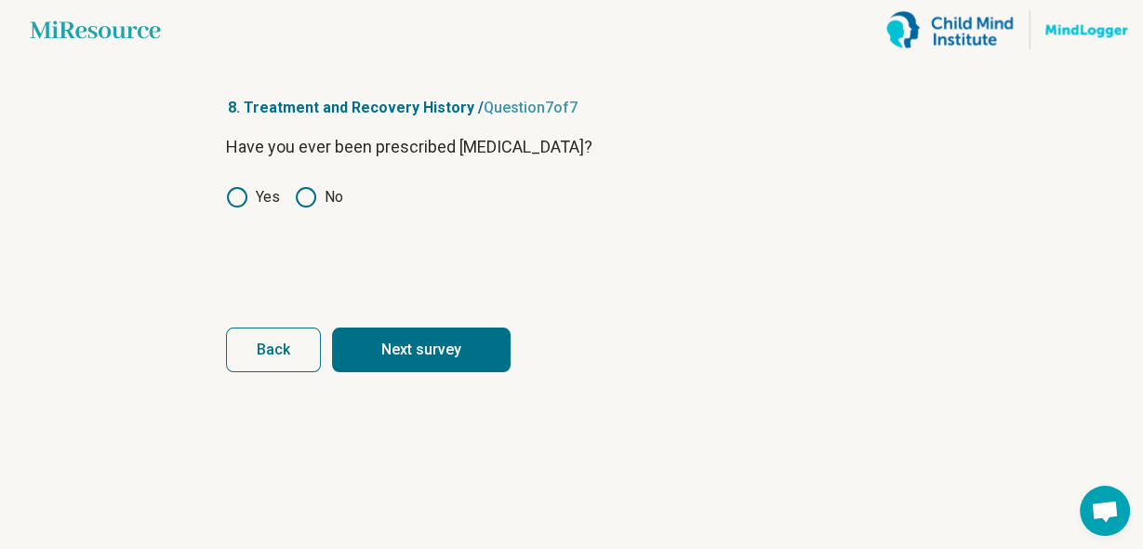
click at [375, 354] on button "Next survey" at bounding box center [421, 349] width 179 height 45
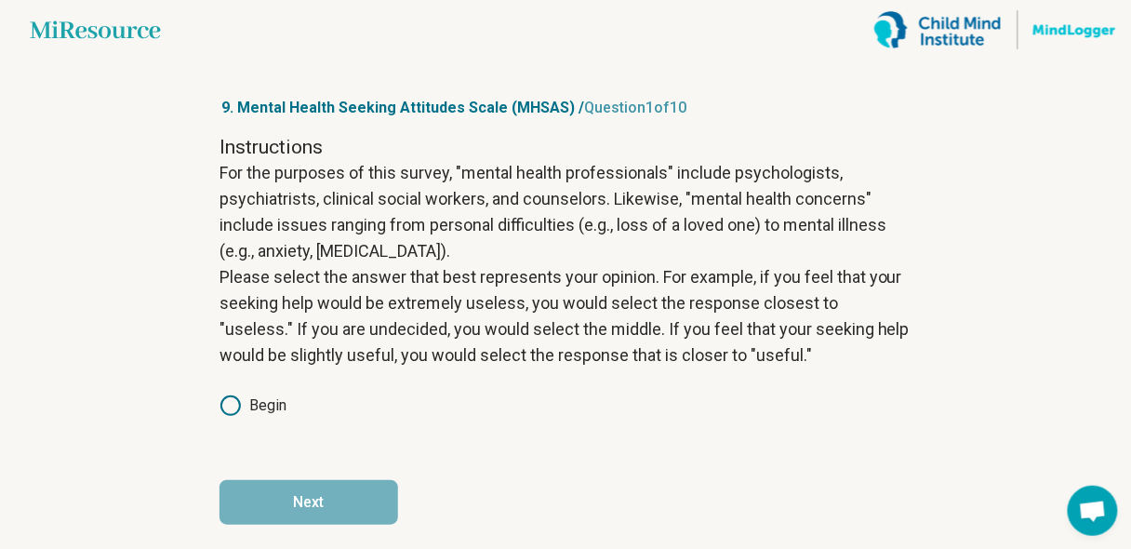
click at [232, 412] on icon at bounding box center [230, 405] width 22 height 22
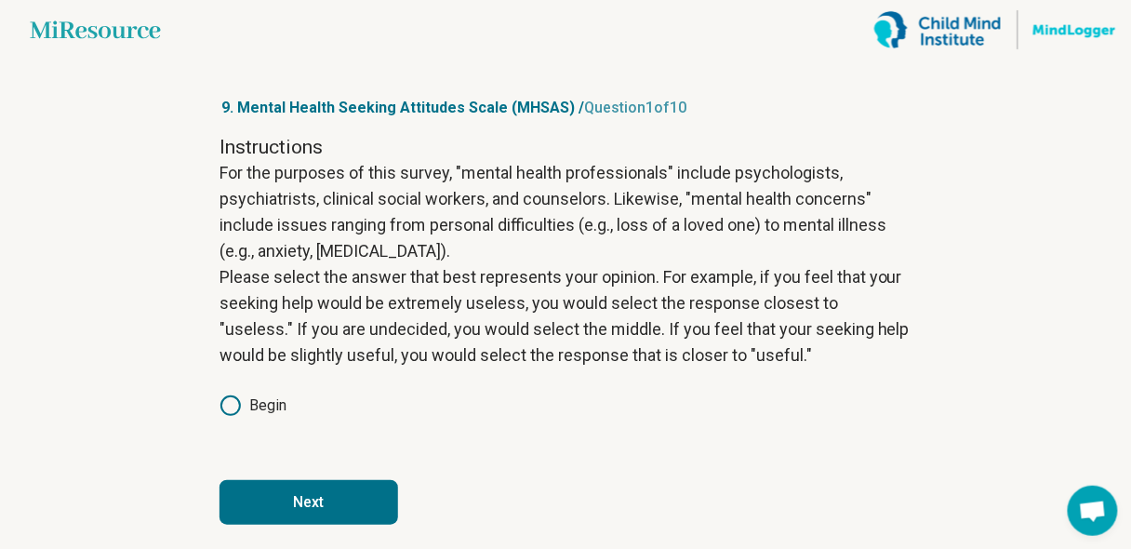
click at [272, 507] on button "Next" at bounding box center [308, 502] width 179 height 45
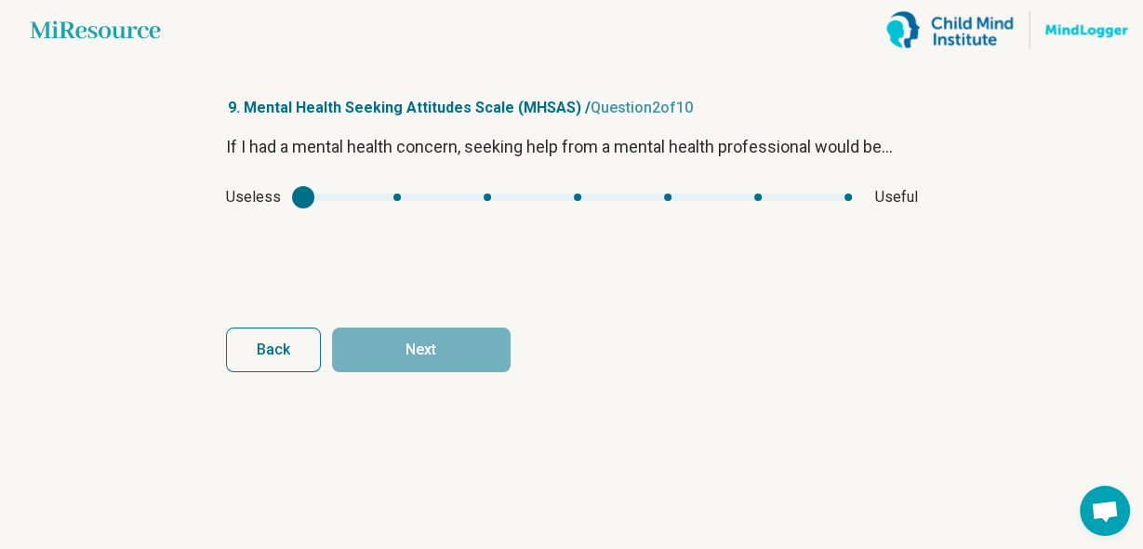
type input "*"
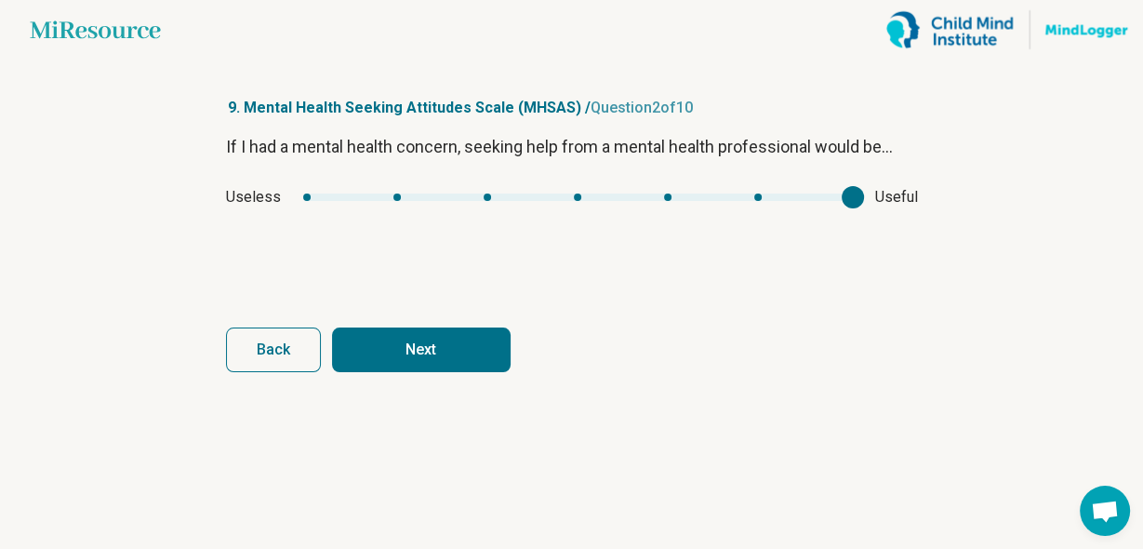
click at [846, 195] on div "mhsas1" at bounding box center [577, 196] width 549 height 7
click at [479, 352] on button "Next" at bounding box center [421, 349] width 179 height 45
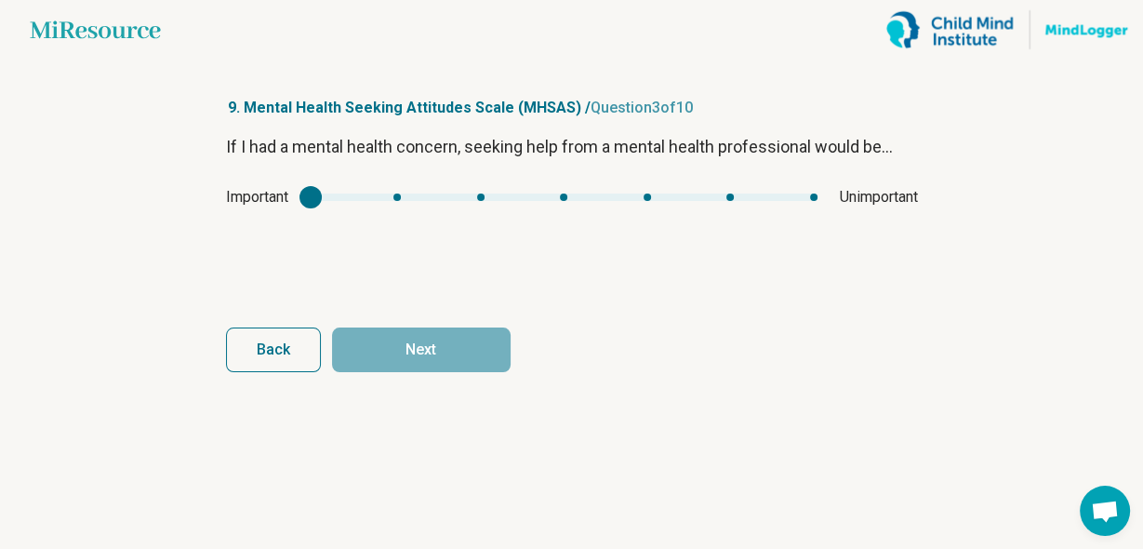
click at [313, 194] on div "mhsas2" at bounding box center [310, 197] width 22 height 22
click at [309, 192] on div "mhsas2" at bounding box center [310, 197] width 22 height 22
click at [313, 194] on div "mhsas2" at bounding box center [310, 197] width 22 height 22
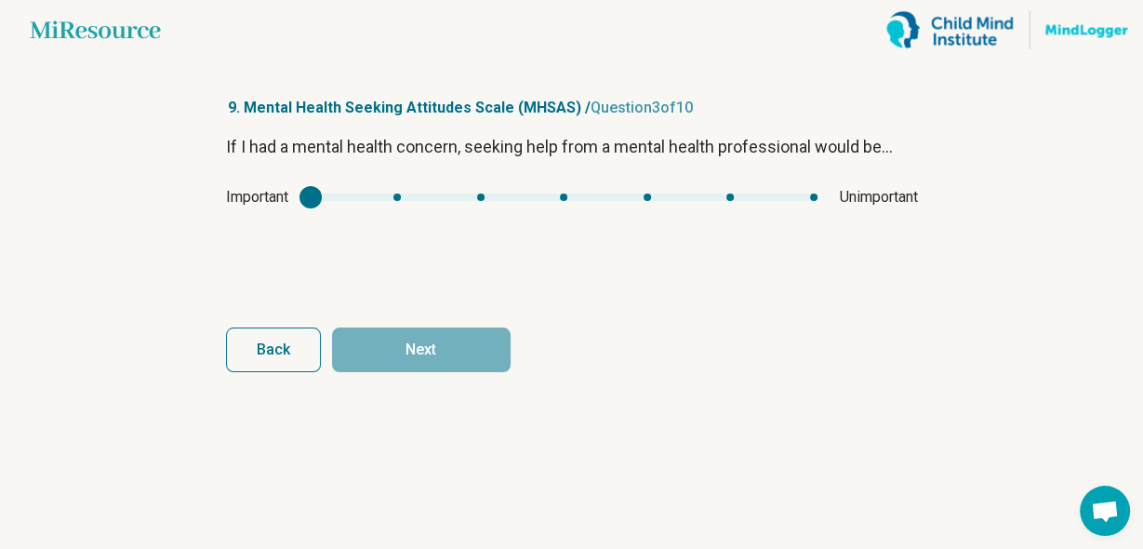
click at [313, 194] on div "mhsas2" at bounding box center [310, 197] width 22 height 22
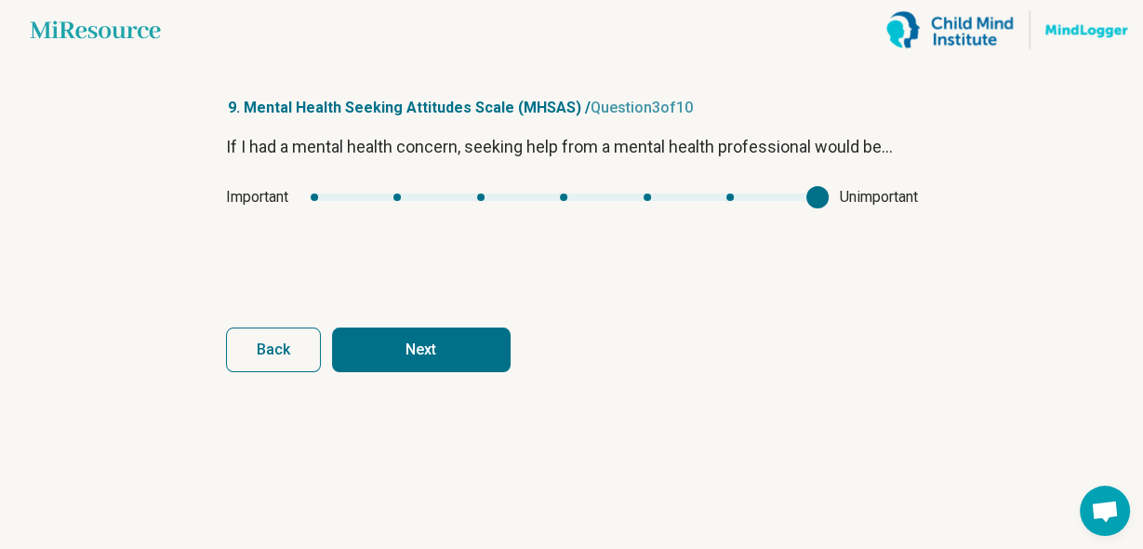
click at [806, 193] on div "mhsas2" at bounding box center [564, 196] width 507 height 7
type input "*"
click at [318, 197] on div "mhsas2" at bounding box center [564, 196] width 507 height 7
click at [373, 345] on button "Next" at bounding box center [421, 349] width 179 height 45
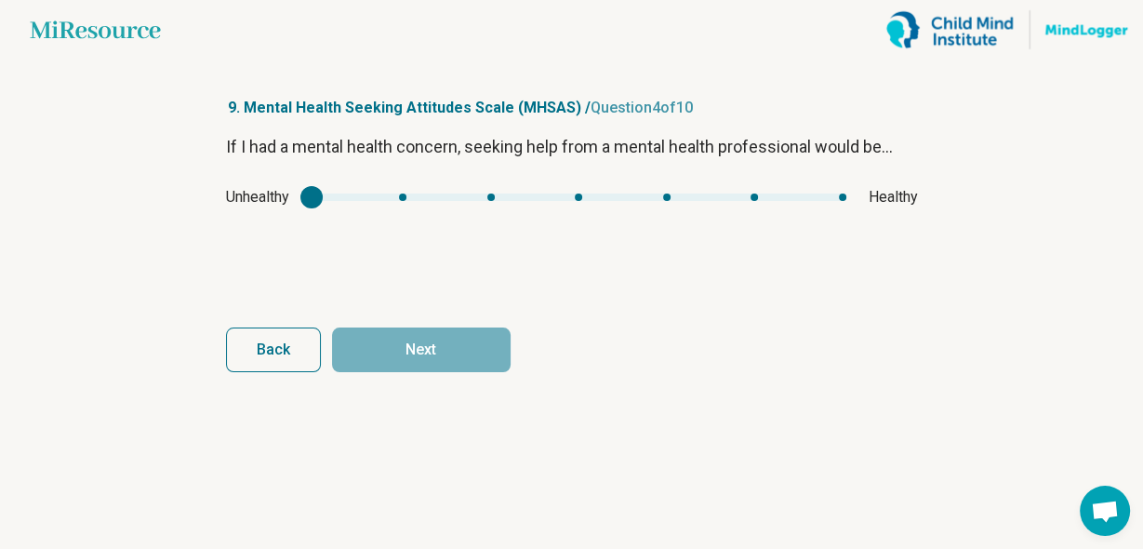
type input "*"
click at [841, 195] on div "mhsas3" at bounding box center [578, 196] width 535 height 7
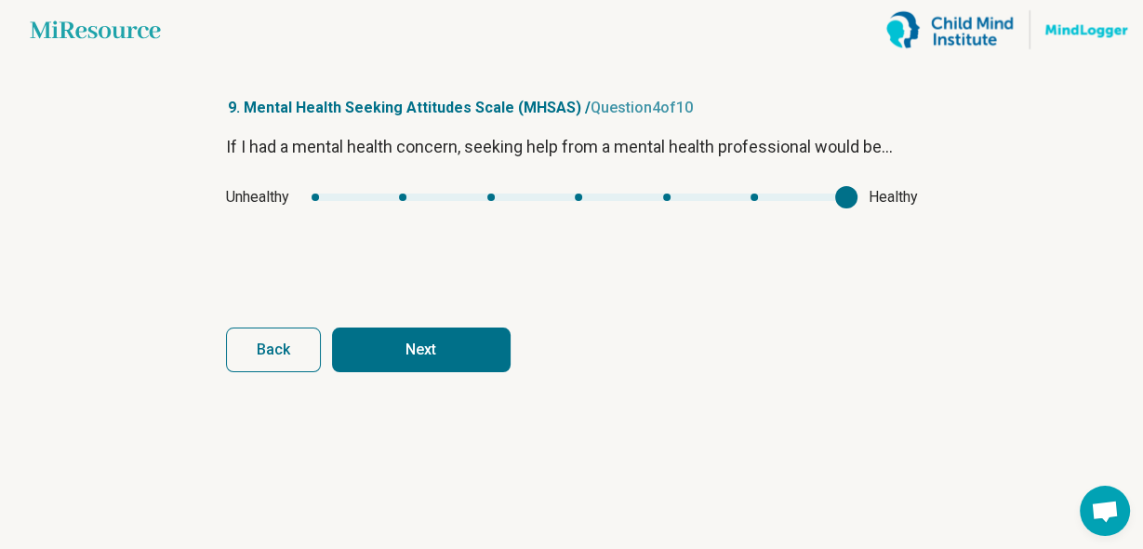
click at [470, 340] on button "Next" at bounding box center [421, 349] width 179 height 45
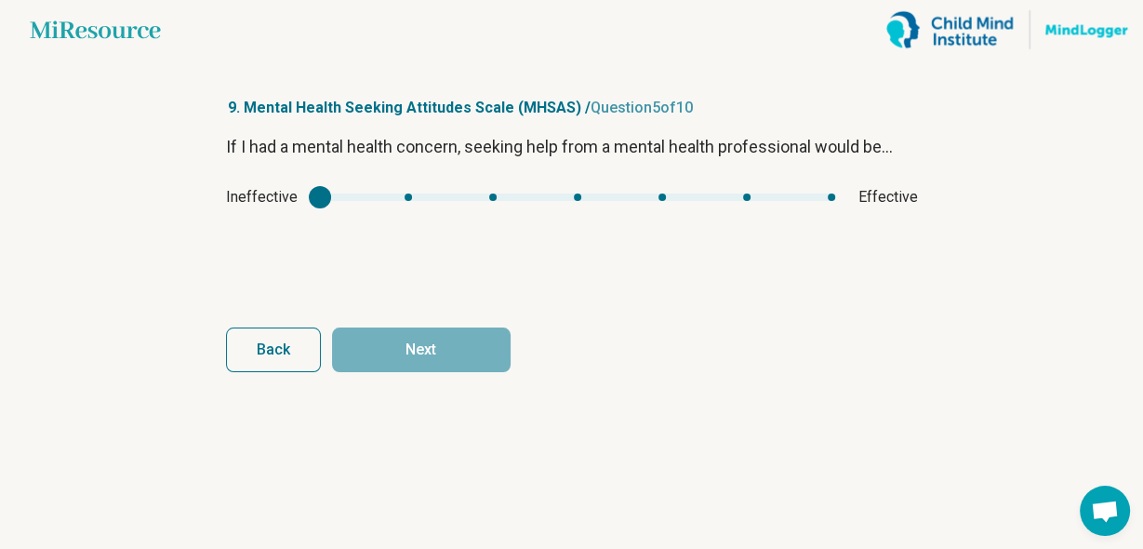
type input "*"
click at [828, 194] on div "mhsas4" at bounding box center [578, 196] width 516 height 7
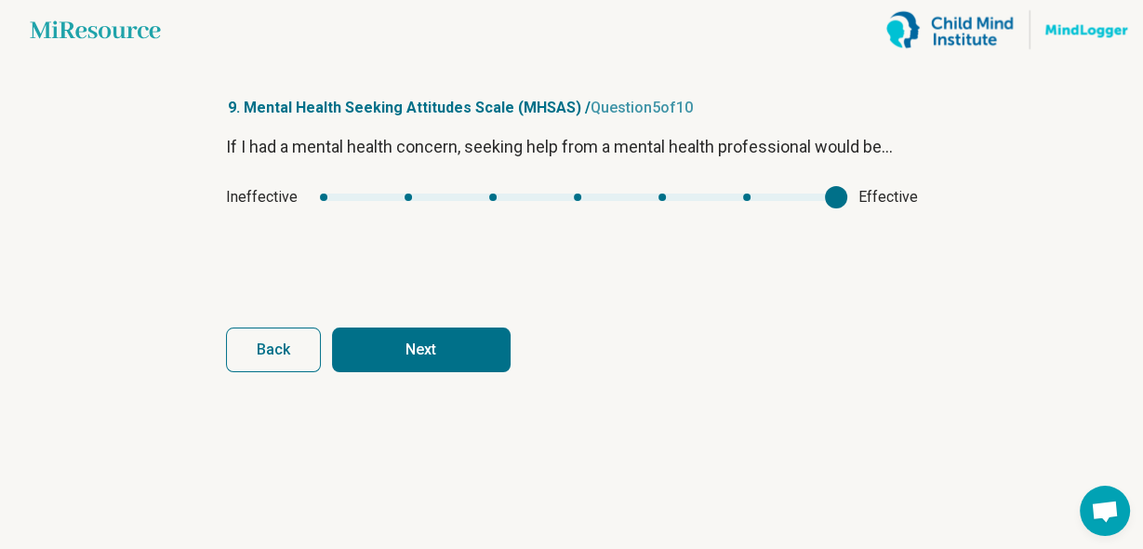
click at [486, 336] on button "Next" at bounding box center [421, 349] width 179 height 45
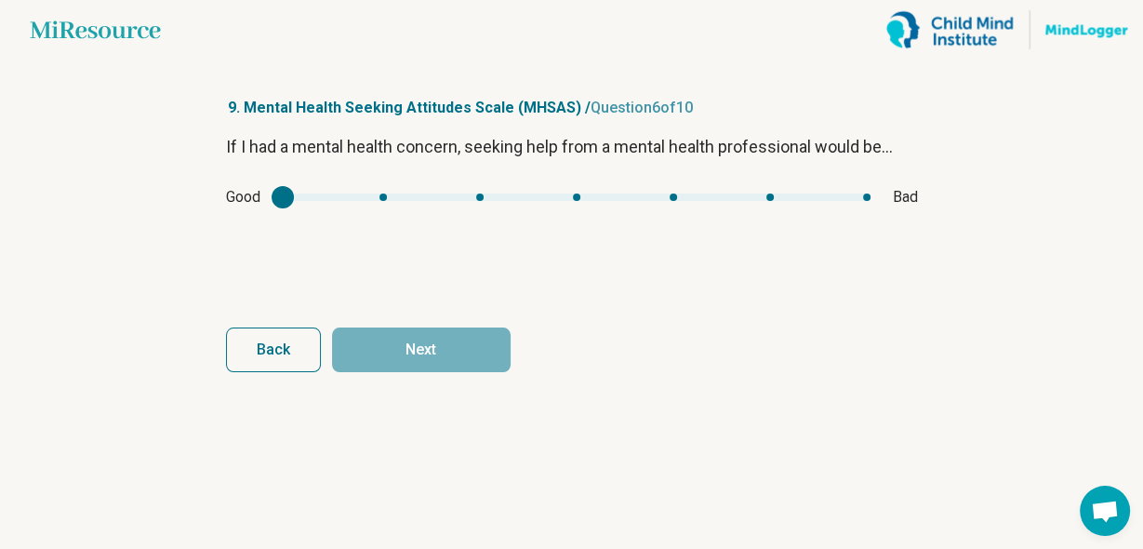
click at [283, 190] on div "mhsas5" at bounding box center [282, 197] width 22 height 22
click at [864, 194] on div "mhsas5" at bounding box center [577, 196] width 588 height 7
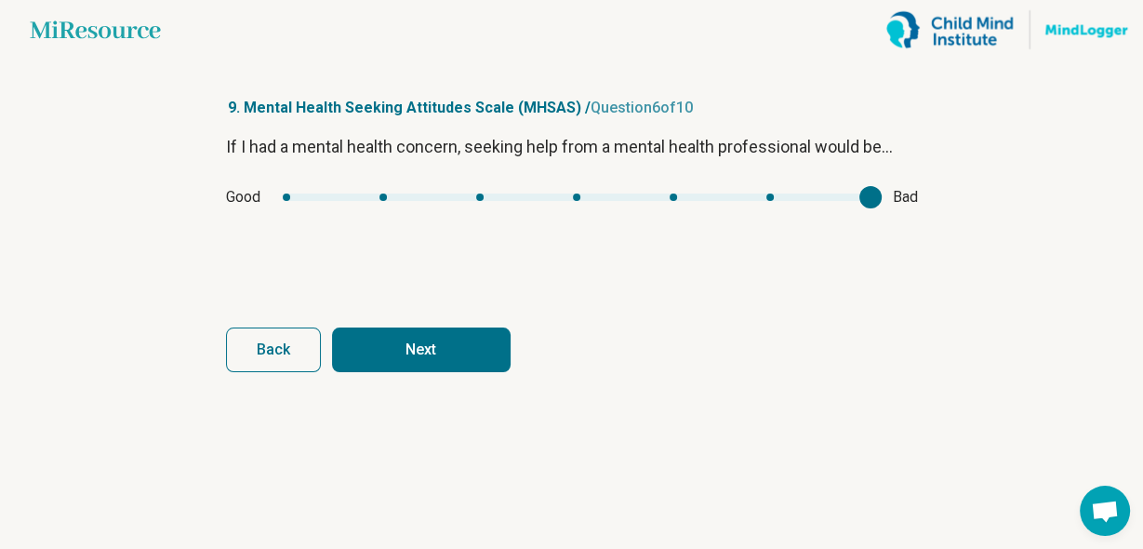
type input "*"
click at [284, 194] on div "mhsas5" at bounding box center [577, 196] width 588 height 7
click at [394, 355] on button "Next" at bounding box center [421, 349] width 179 height 45
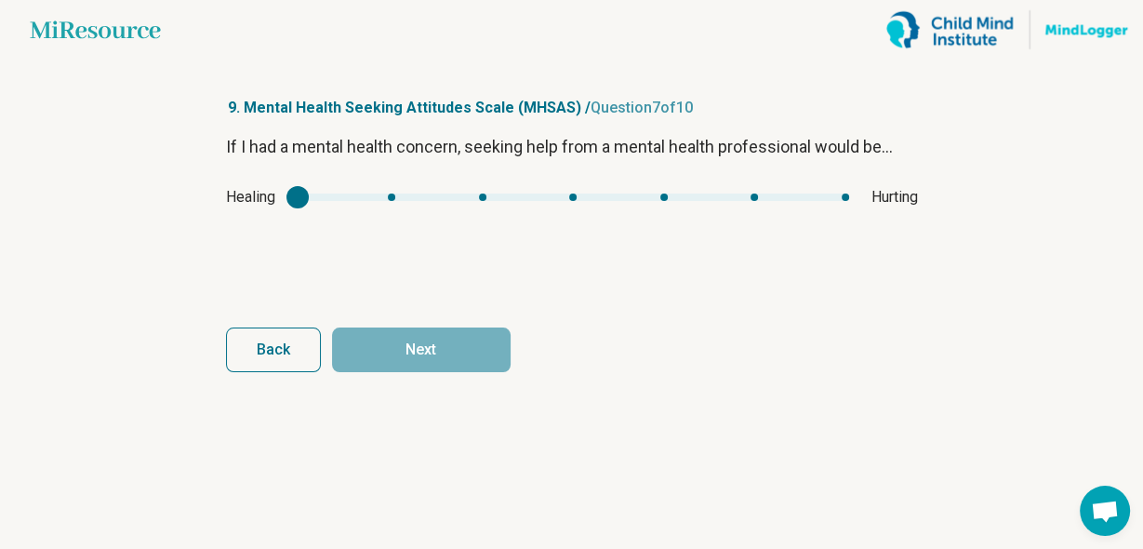
click at [298, 194] on div "mhsas6" at bounding box center [297, 197] width 22 height 22
click at [659, 194] on div "mhsas6" at bounding box center [573, 196] width 551 height 7
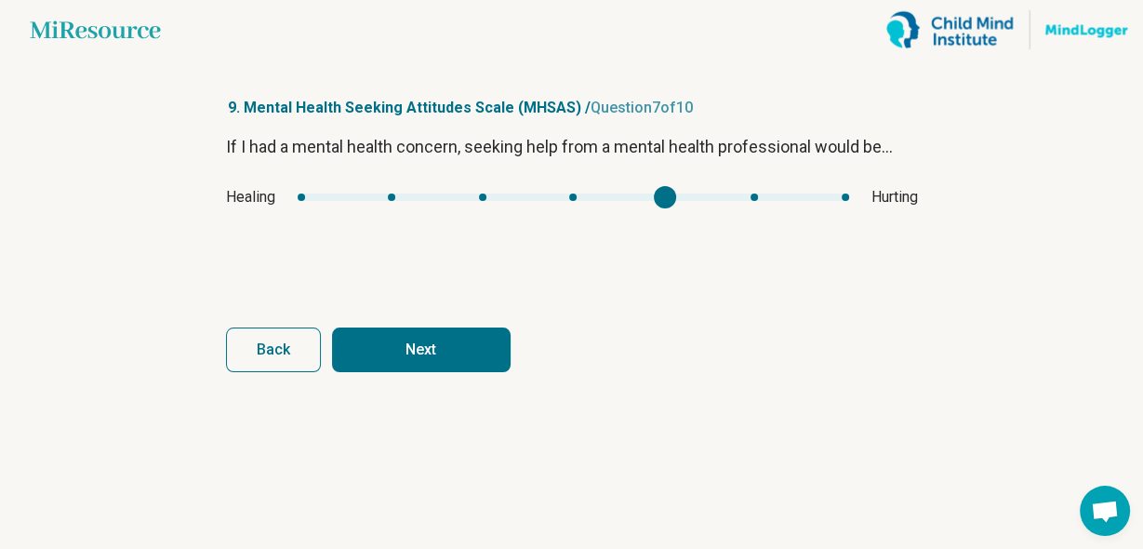
type input "*"
click at [298, 197] on div "mhsas6" at bounding box center [573, 196] width 551 height 7
click at [379, 347] on button "Next" at bounding box center [421, 349] width 179 height 45
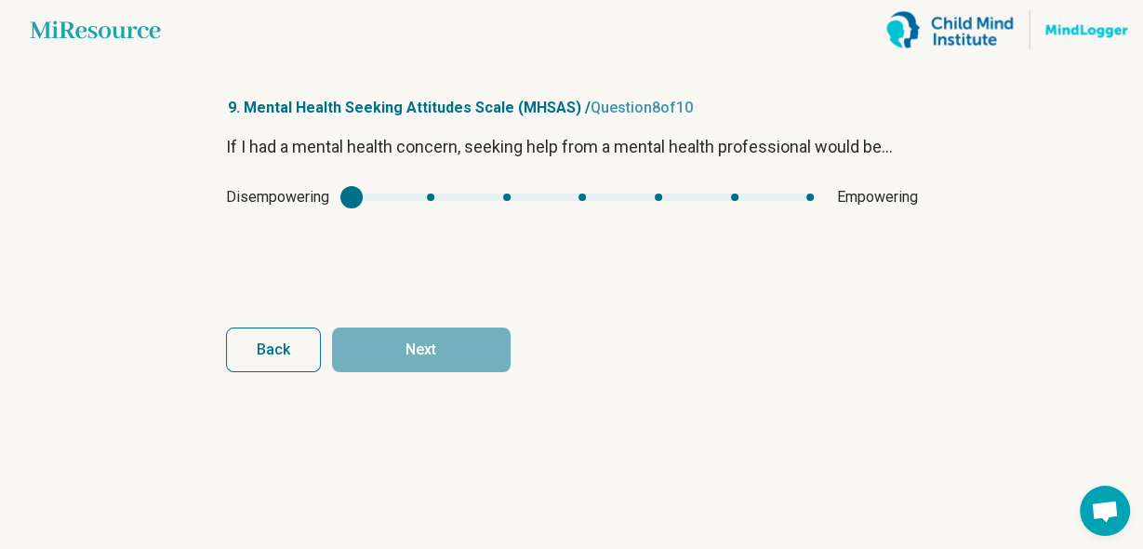
click at [806, 193] on div "mhsas7" at bounding box center [582, 196] width 463 height 7
type input "*"
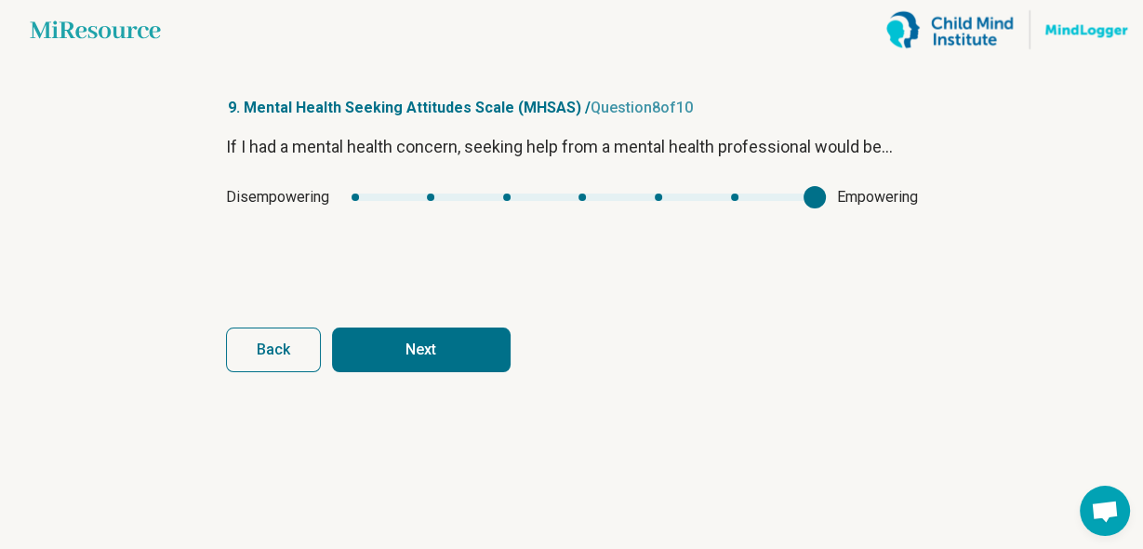
click at [459, 347] on button "Next" at bounding box center [421, 349] width 179 height 45
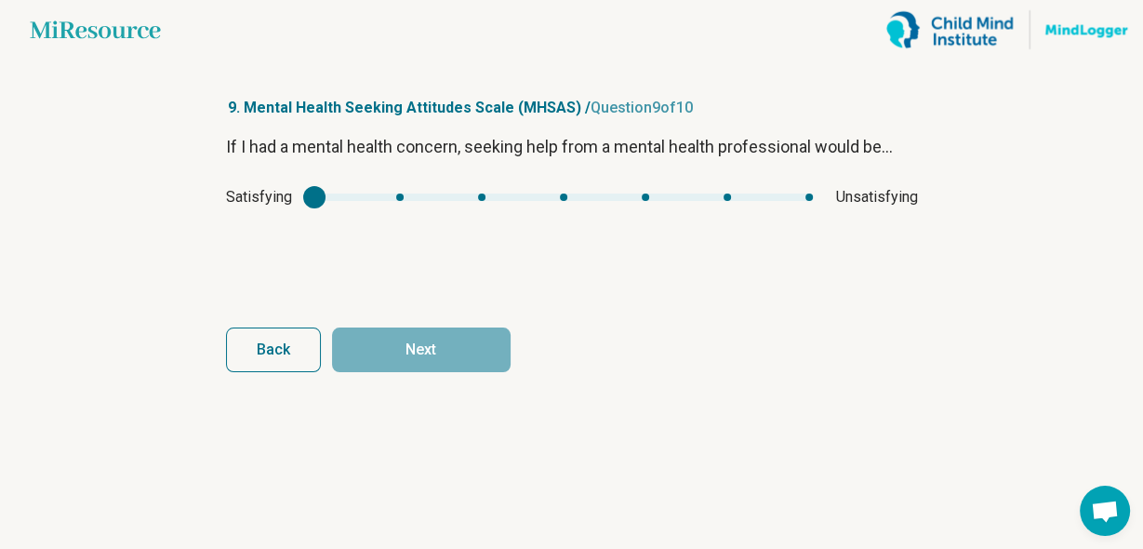
click at [320, 194] on div "mhsas8" at bounding box center [314, 197] width 22 height 22
click at [325, 195] on div "mhsas8" at bounding box center [563, 196] width 499 height 7
click at [396, 197] on div "mhsas8" at bounding box center [563, 196] width 499 height 7
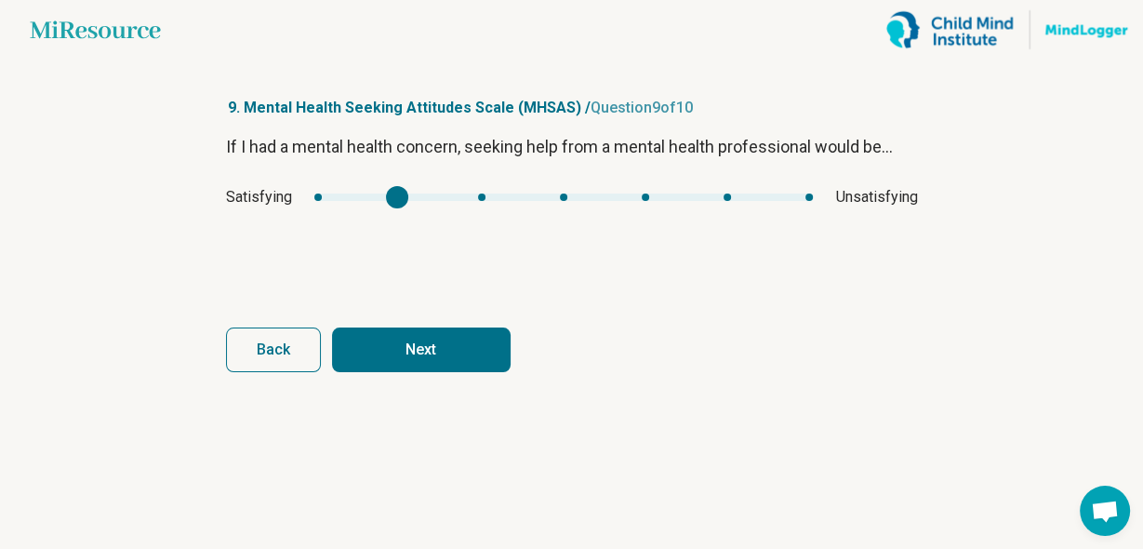
type input "*"
click at [315, 193] on div "mhsas8" at bounding box center [563, 196] width 499 height 7
click at [390, 337] on button "Next" at bounding box center [421, 349] width 179 height 45
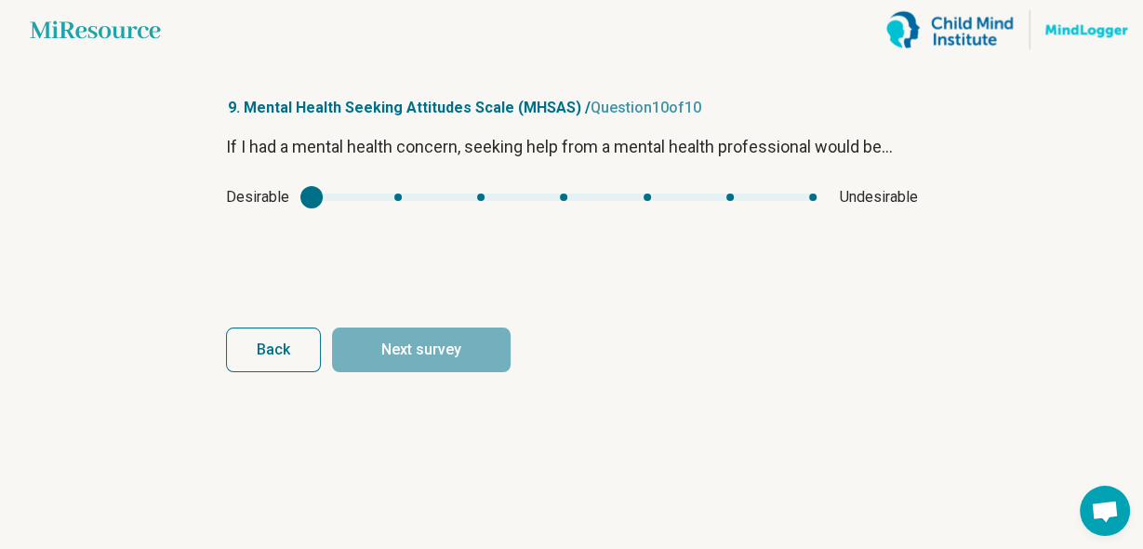
click at [337, 198] on div "mhsas9" at bounding box center [564, 196] width 506 height 7
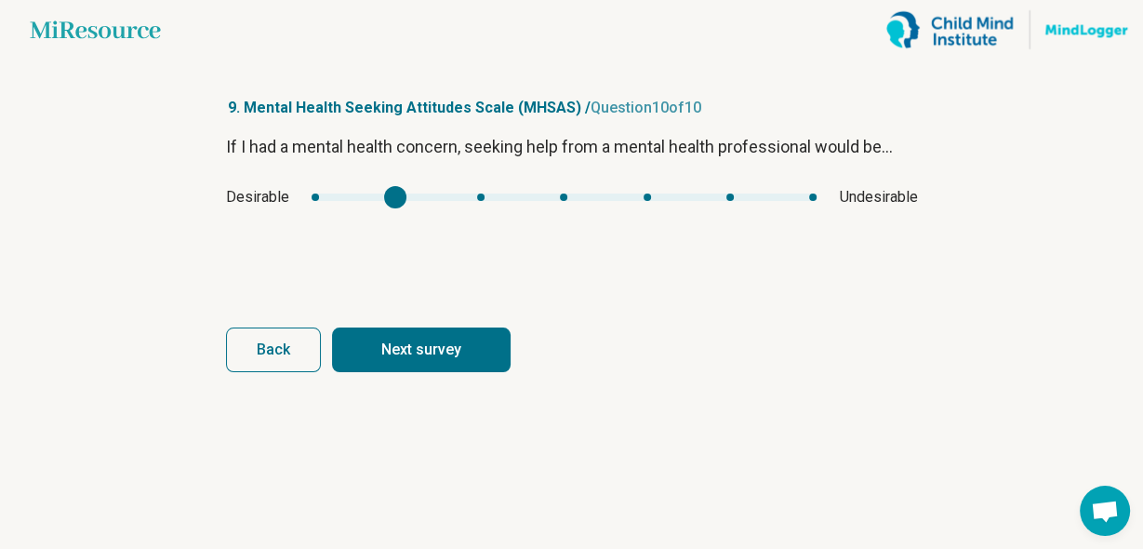
click at [390, 195] on div "mhsas9" at bounding box center [564, 196] width 506 height 7
click at [311, 194] on div "mhsas9" at bounding box center [564, 196] width 506 height 7
type input "*"
click at [315, 194] on div "mhsas9" at bounding box center [564, 196] width 506 height 7
click at [381, 346] on button "Next survey" at bounding box center [421, 349] width 179 height 45
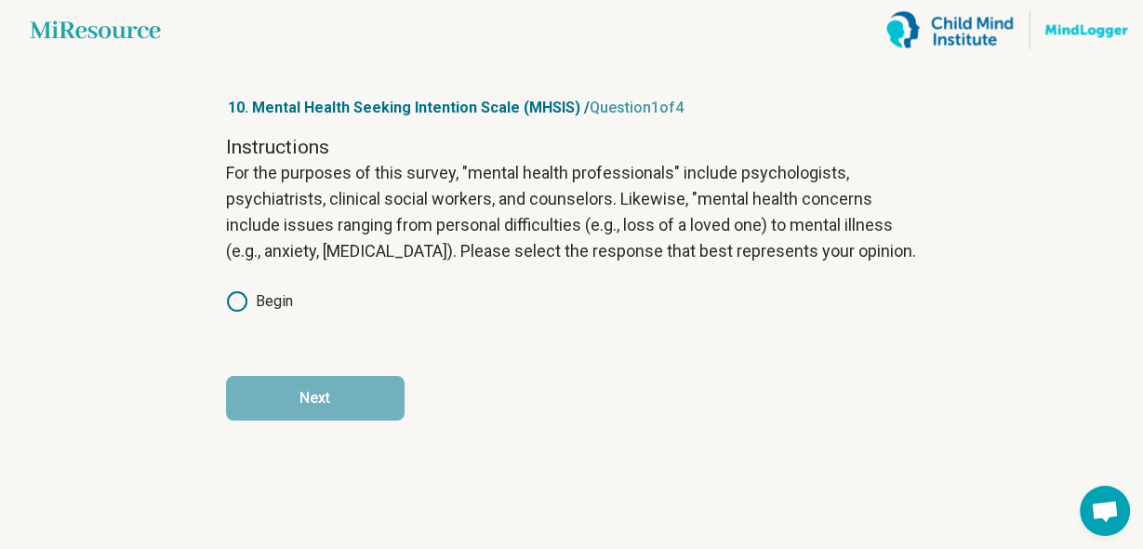
click at [236, 298] on icon at bounding box center [237, 301] width 22 height 22
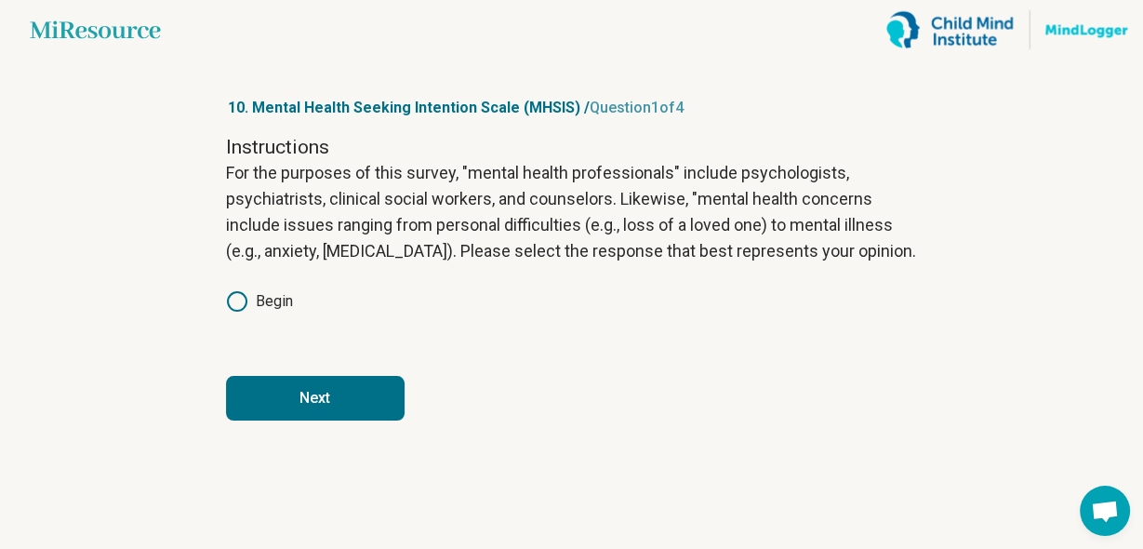
click at [298, 404] on button "Next" at bounding box center [315, 398] width 179 height 45
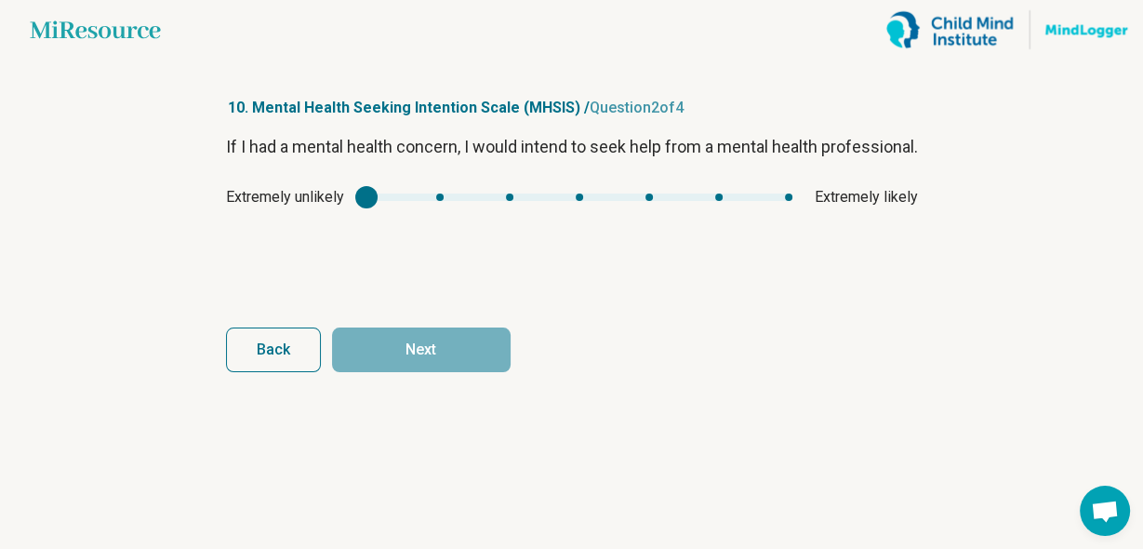
type input "*"
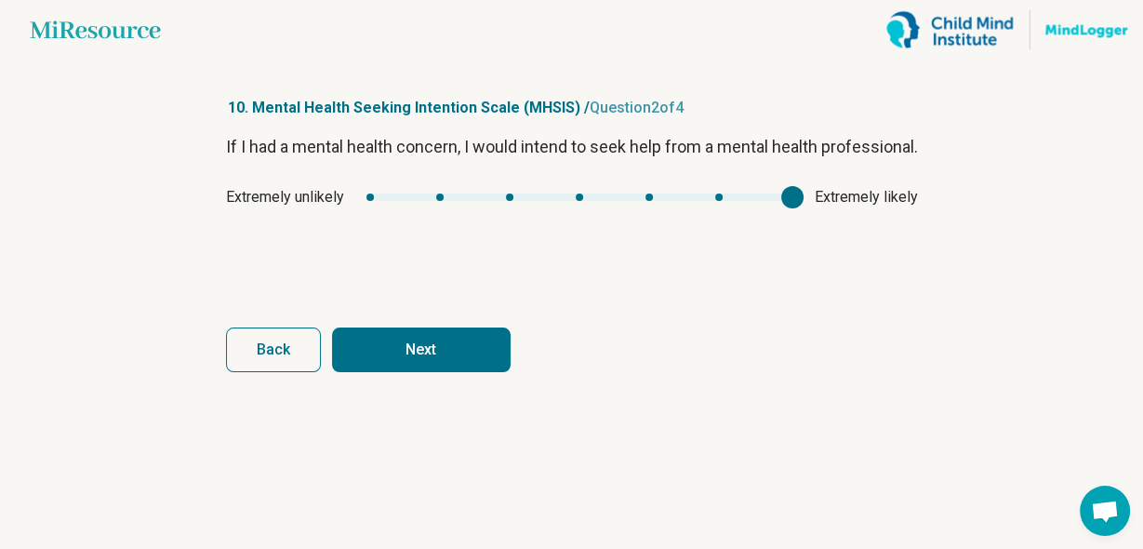
click at [786, 201] on div "mhsis1" at bounding box center [579, 196] width 426 height 7
click at [461, 345] on button "Next" at bounding box center [421, 349] width 179 height 45
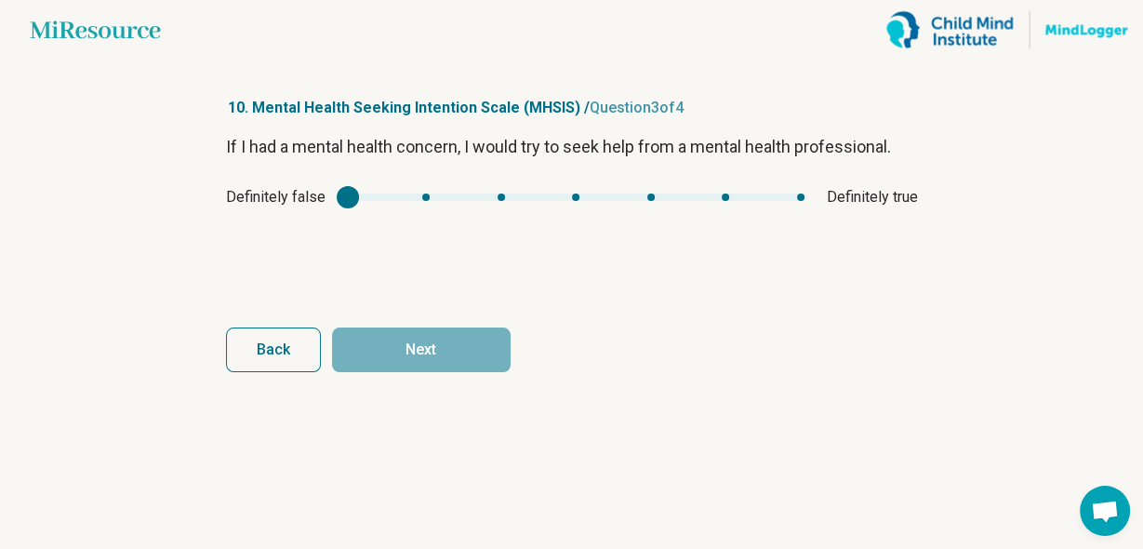
click at [803, 192] on div "Definitely false Definitely true" at bounding box center [572, 197] width 692 height 22
click at [797, 195] on div "mhsis2" at bounding box center [576, 196] width 456 height 7
type input "*"
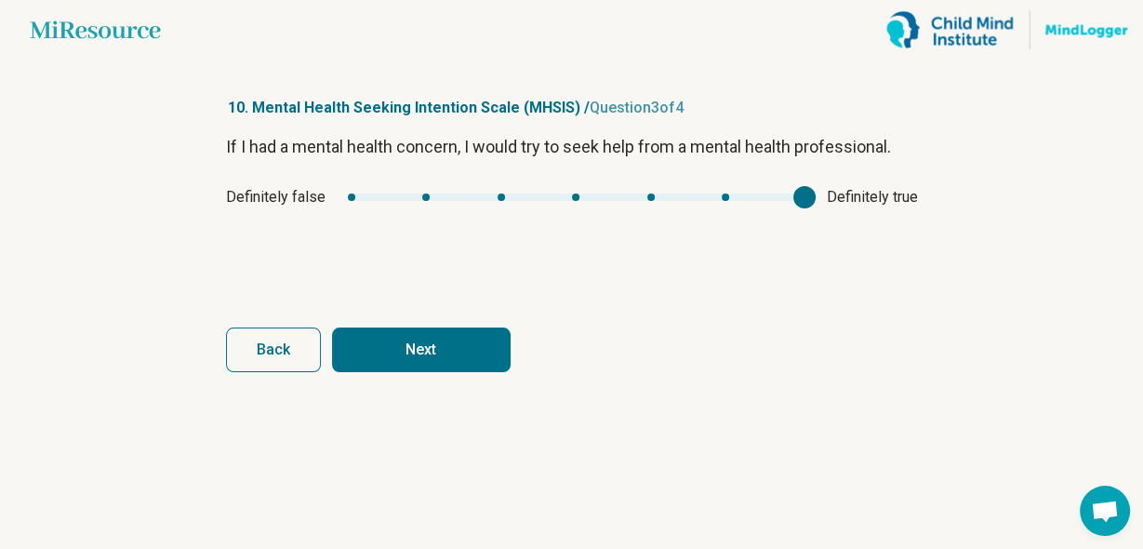
click at [457, 349] on button "Next" at bounding box center [421, 349] width 179 height 45
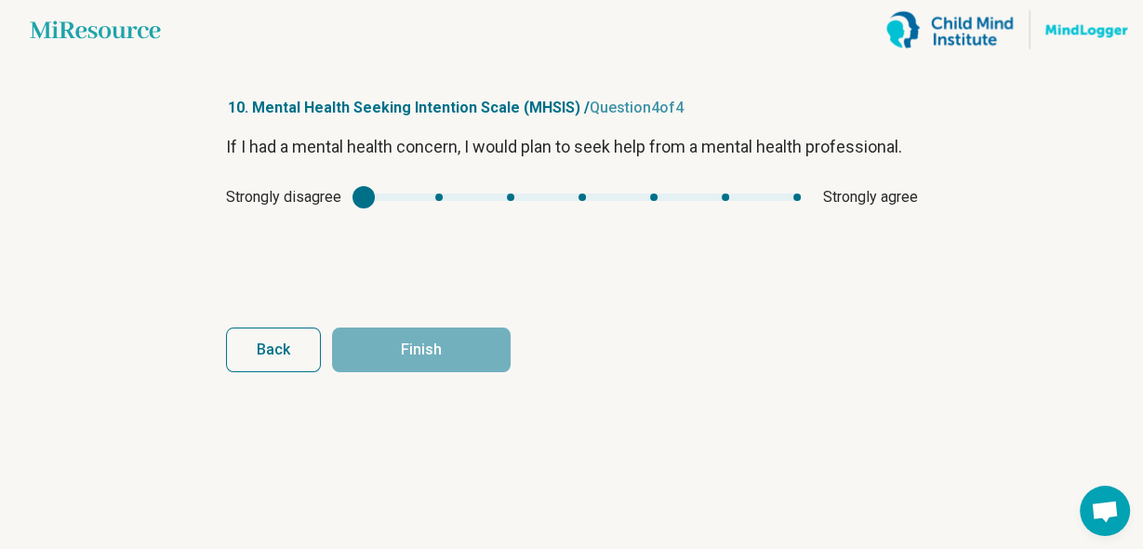
click at [793, 192] on div "Strongly disagree Strongly agree" at bounding box center [572, 197] width 692 height 22
click at [796, 194] on div "mhsis3" at bounding box center [582, 196] width 437 height 7
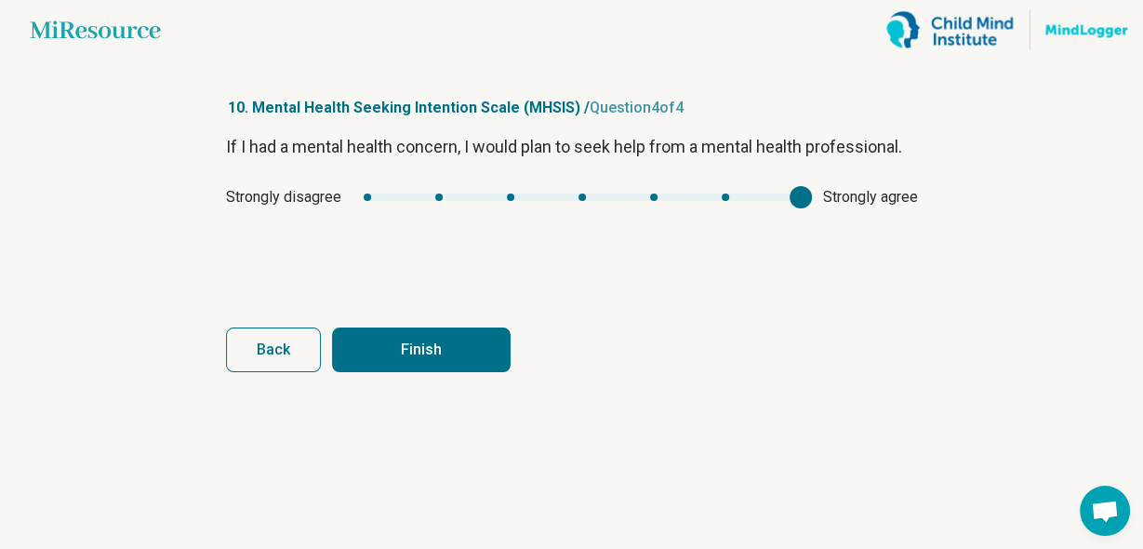
click at [446, 347] on button "Finish" at bounding box center [421, 349] width 179 height 45
type input "*"
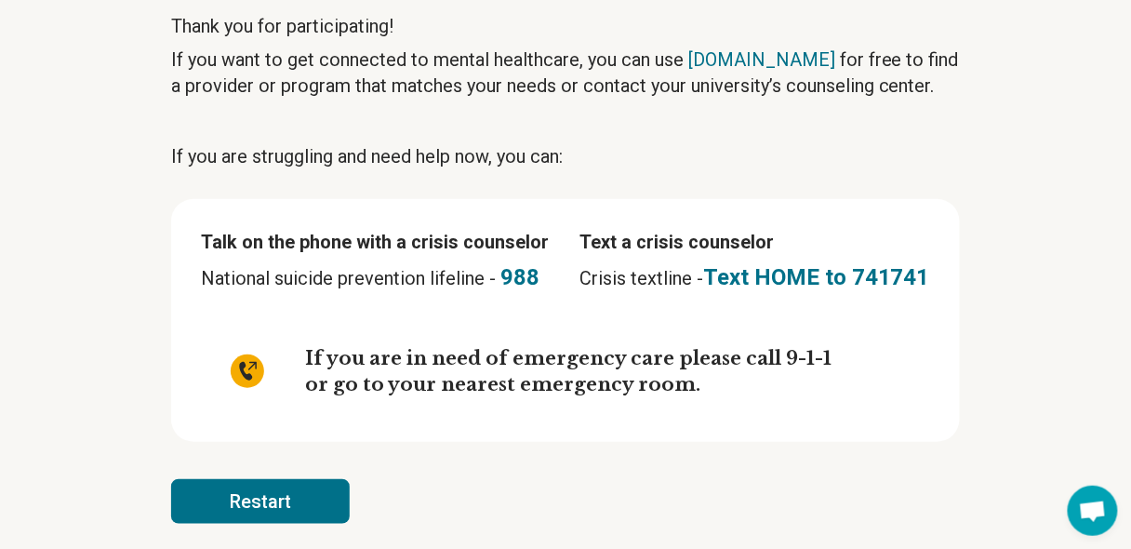
scroll to position [156, 0]
